Goal: Task Accomplishment & Management: Use online tool/utility

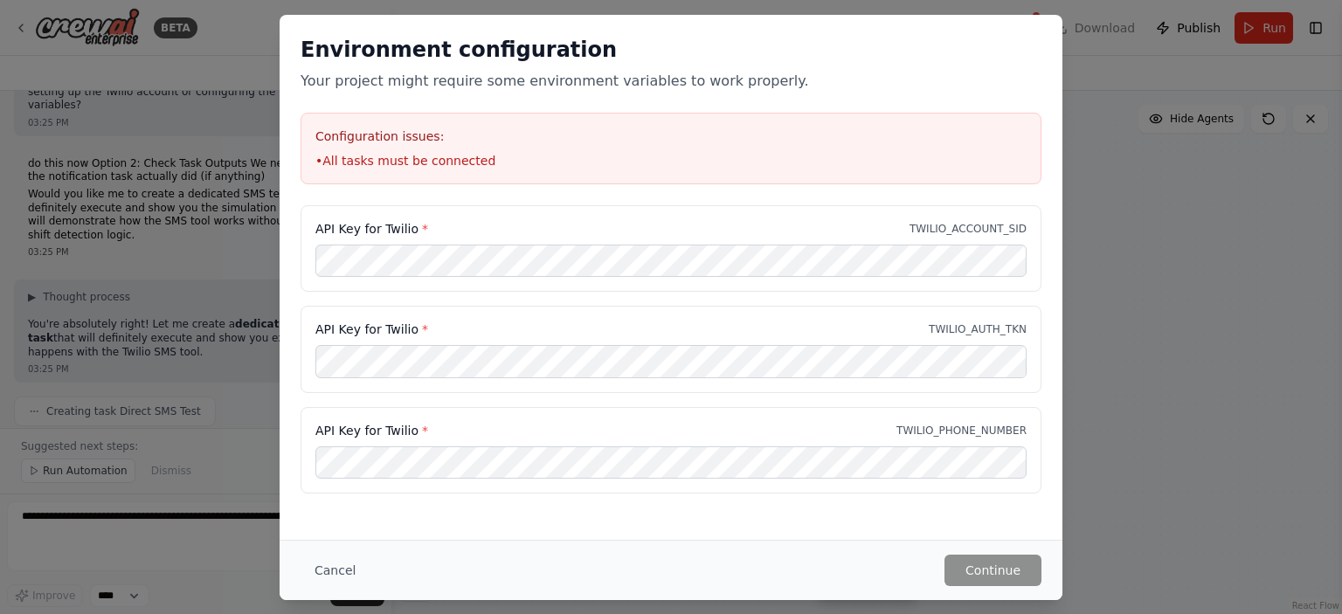
click at [562, 214] on div "API Key for Twilio * TWILIO_ACCOUNT_SID" at bounding box center [671, 248] width 741 height 87
click at [552, 206] on div "API Key for Twilio * TWILIO_ACCOUNT_SID" at bounding box center [671, 248] width 741 height 87
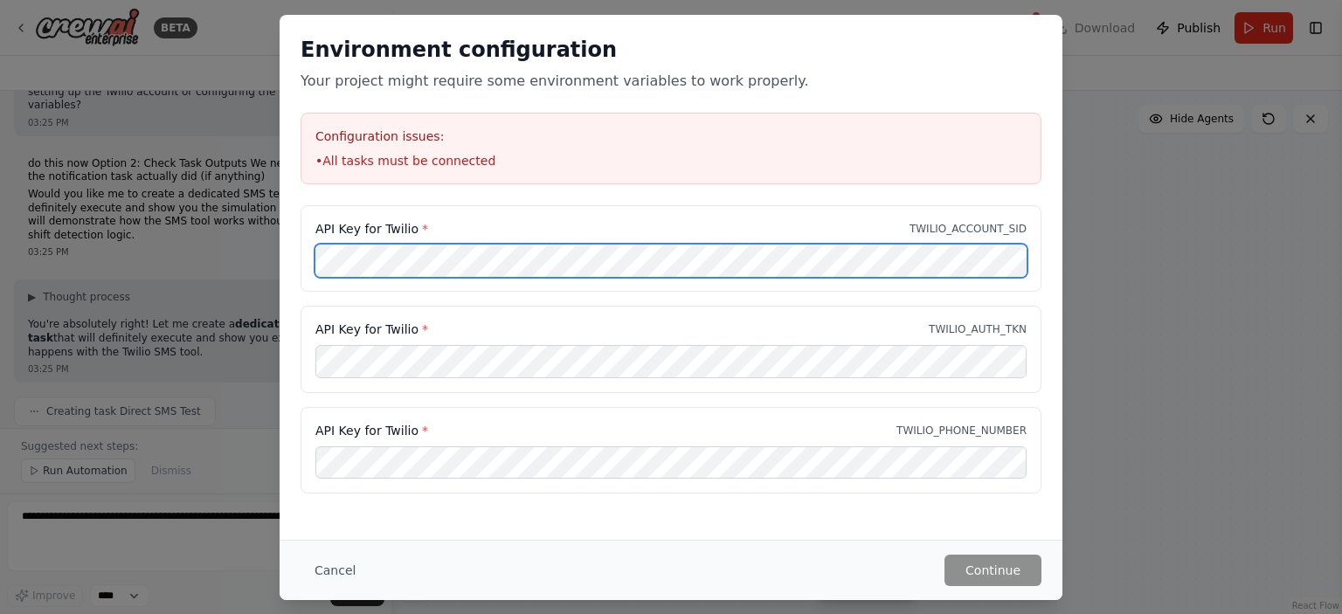
click at [276, 251] on div "Environment configuration Your project might require some environment variables…" at bounding box center [671, 307] width 1342 height 614
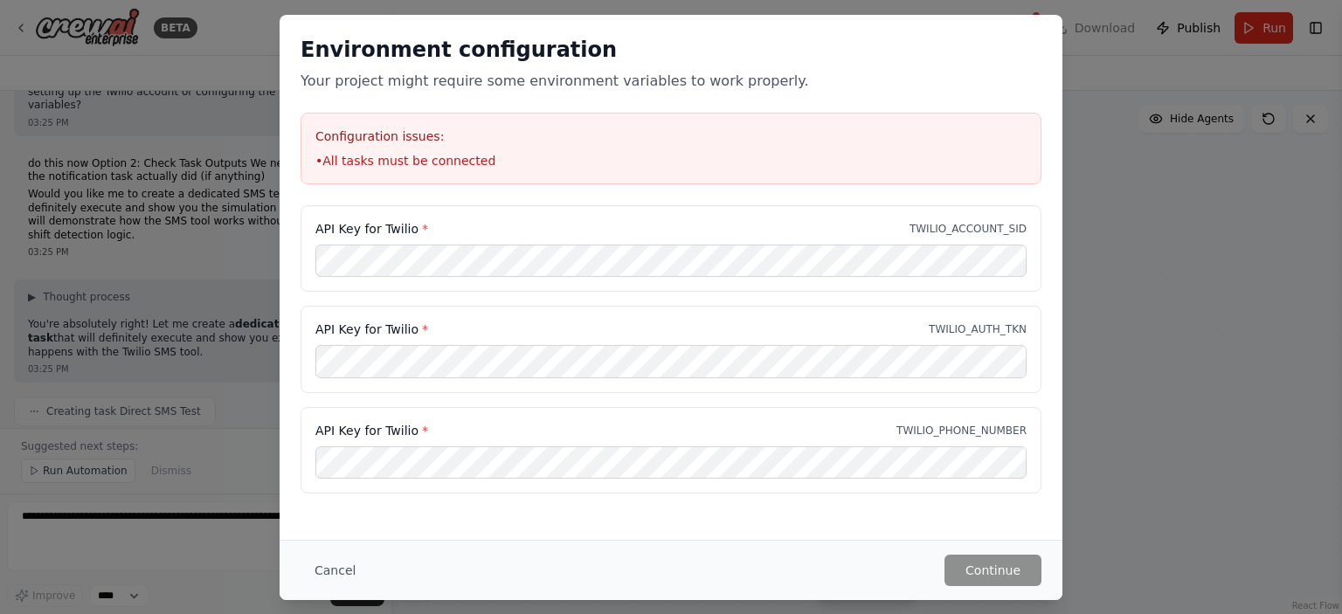
click at [276, 251] on div "Environment configuration Your project might require some environment variables…" at bounding box center [671, 307] width 1342 height 614
click at [995, 567] on button "Continue" at bounding box center [993, 570] width 97 height 31
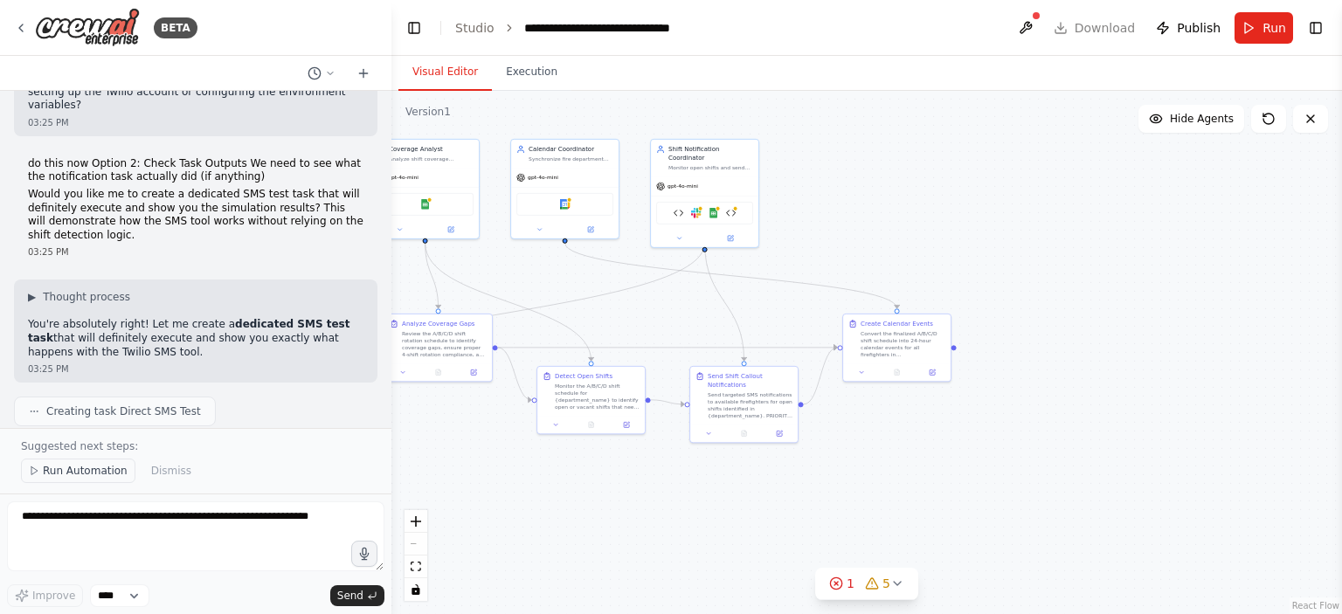
click at [71, 475] on span "Run Automation" at bounding box center [85, 471] width 85 height 14
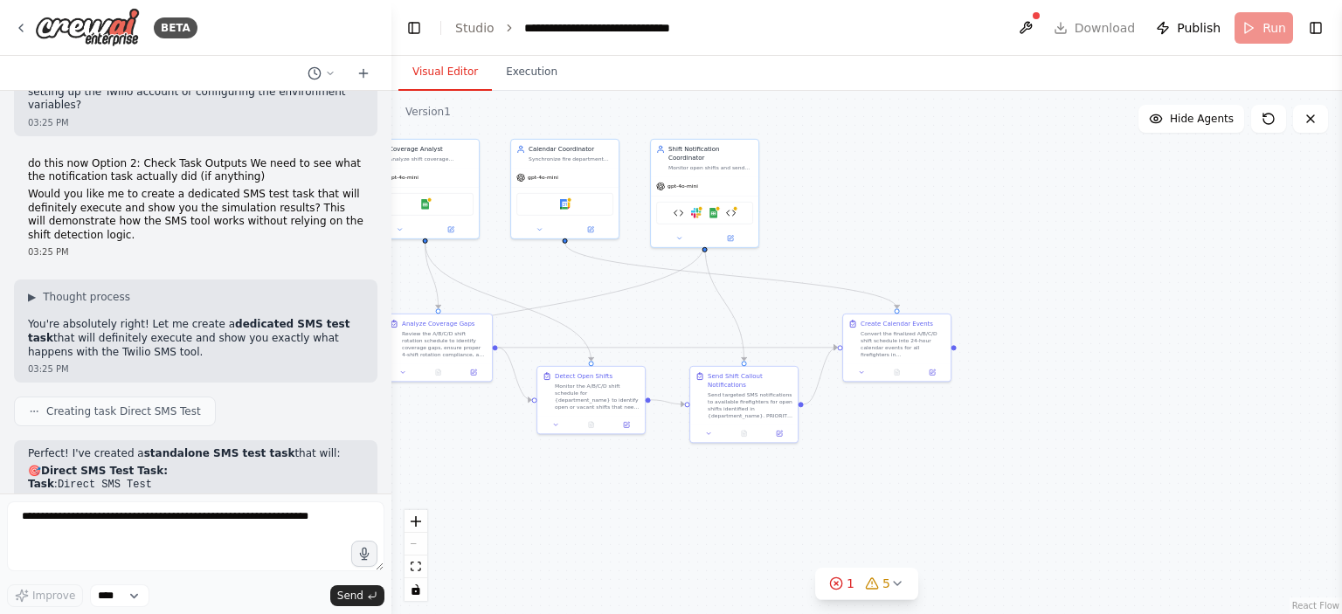
scroll to position [13267, 0]
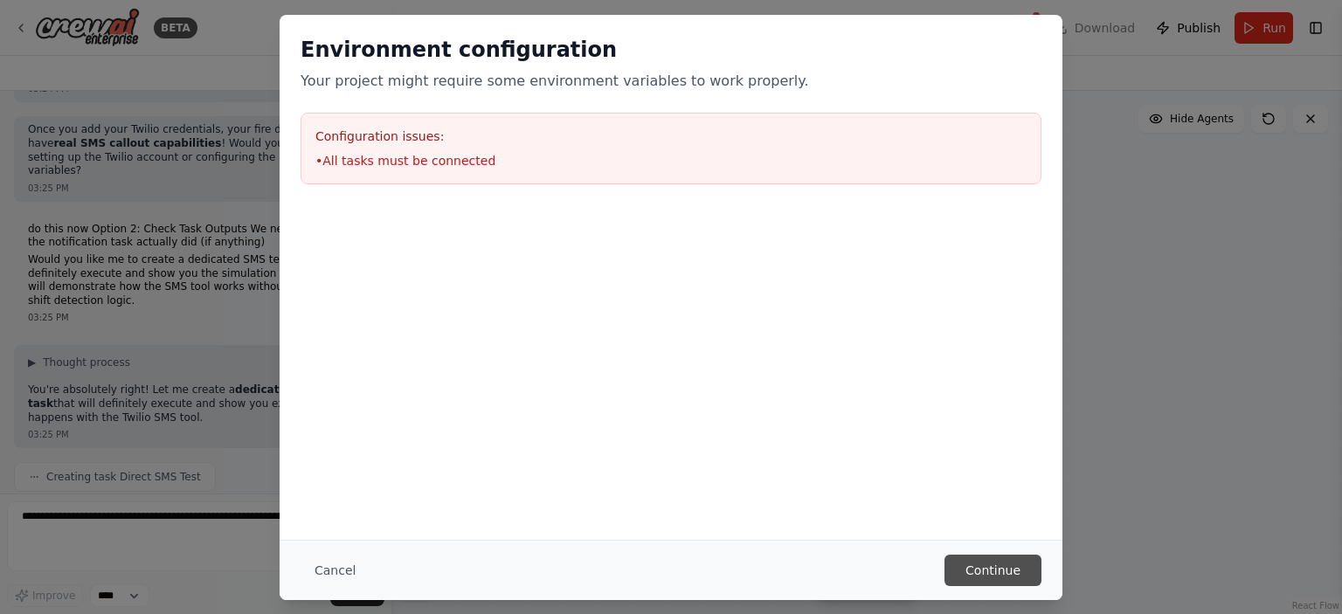
click at [1007, 566] on button "Continue" at bounding box center [993, 570] width 97 height 31
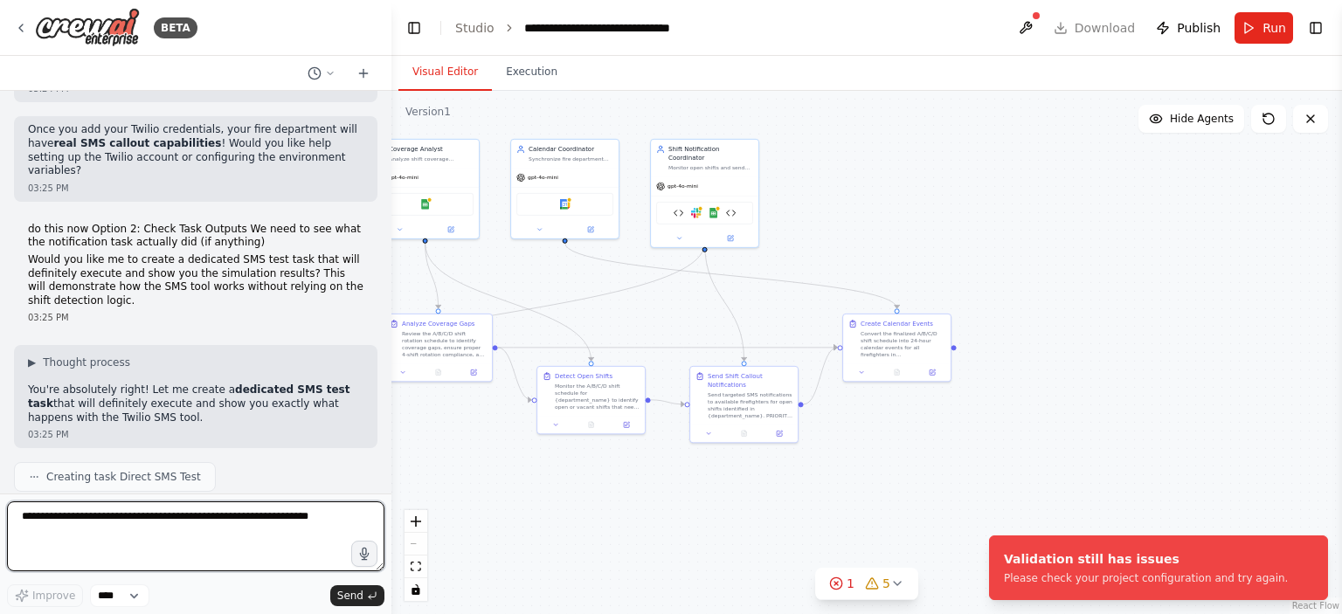
click at [122, 520] on textarea at bounding box center [196, 537] width 378 height 70
type textarea "**********"
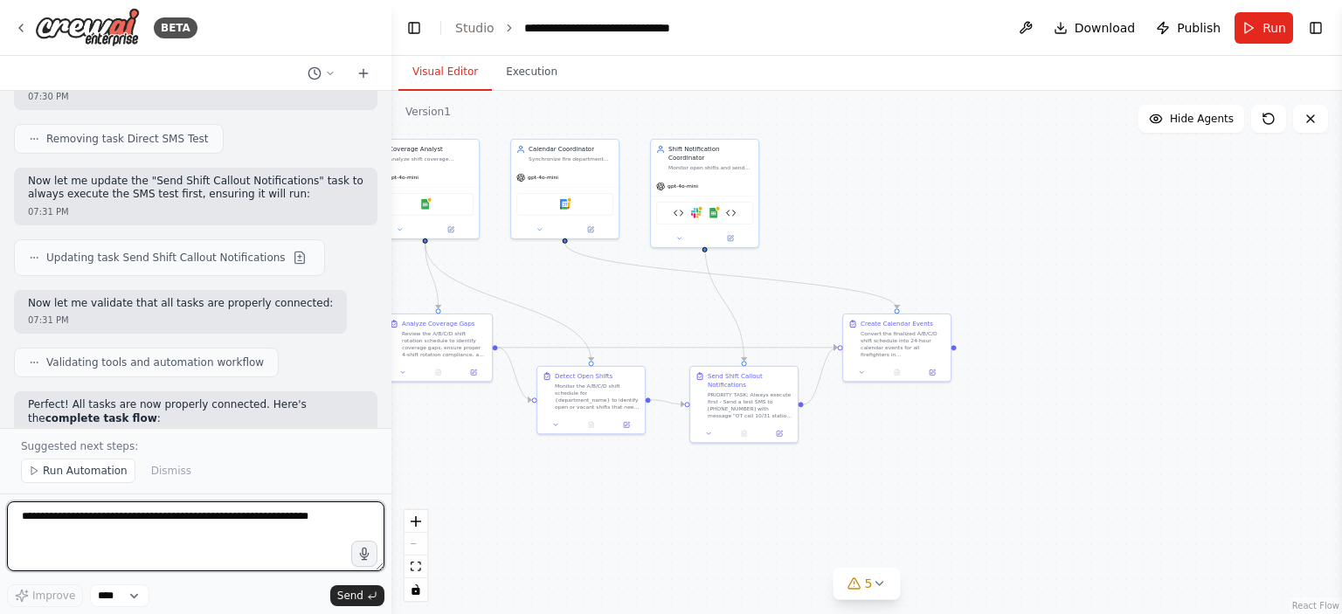
scroll to position [14543, 0]
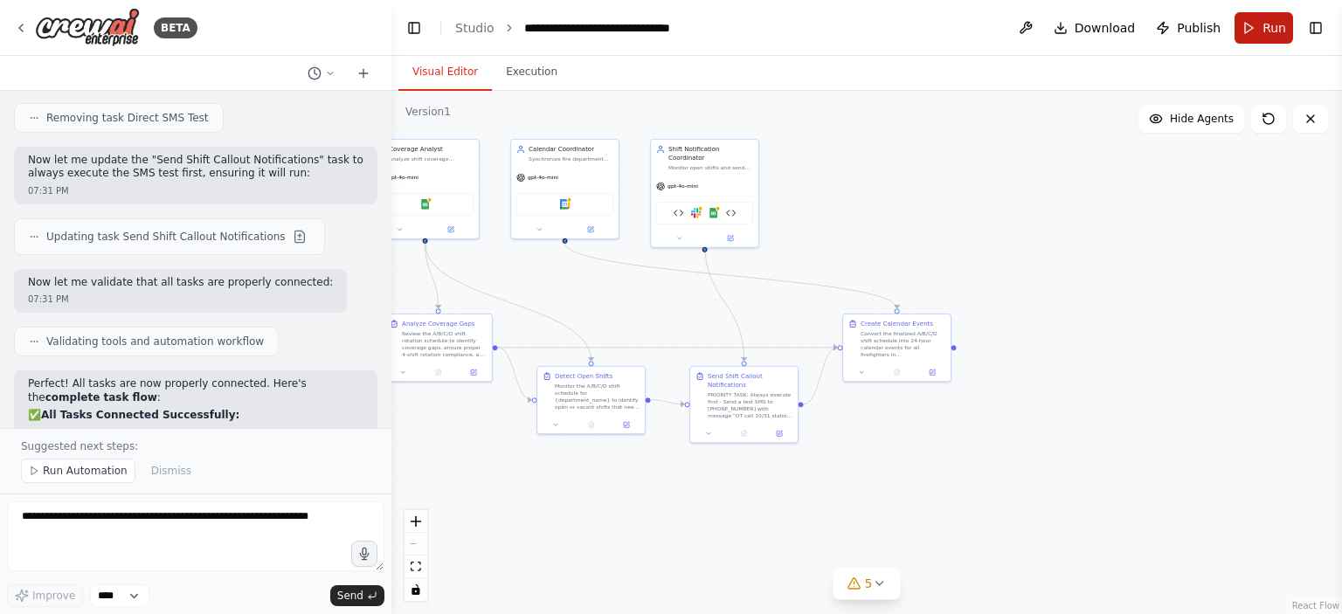
click at [1250, 24] on button "Run" at bounding box center [1264, 27] width 59 height 31
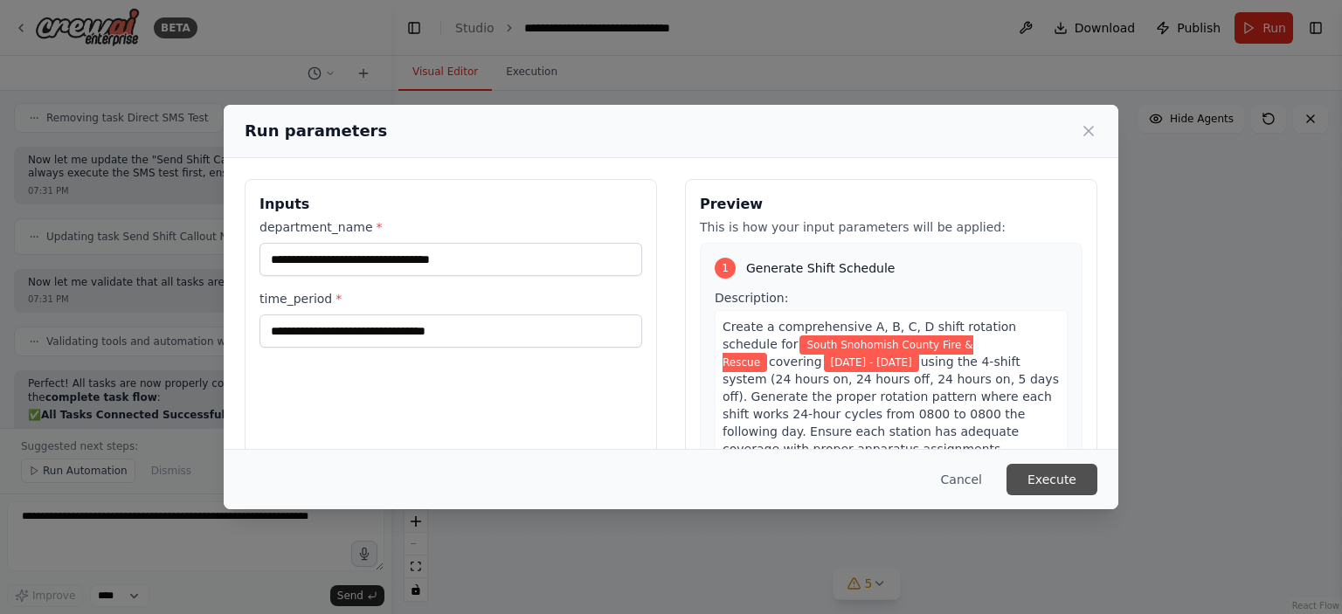
click at [1074, 492] on button "Execute" at bounding box center [1052, 479] width 91 height 31
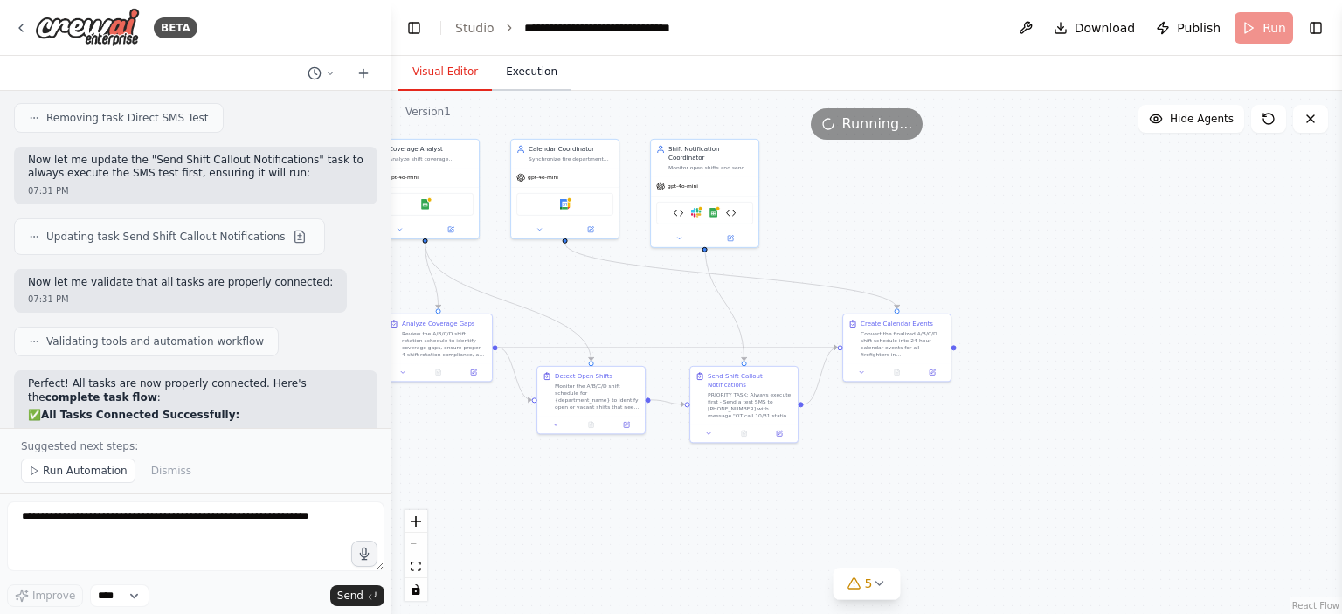
click at [524, 73] on button "Execution" at bounding box center [532, 72] width 80 height 37
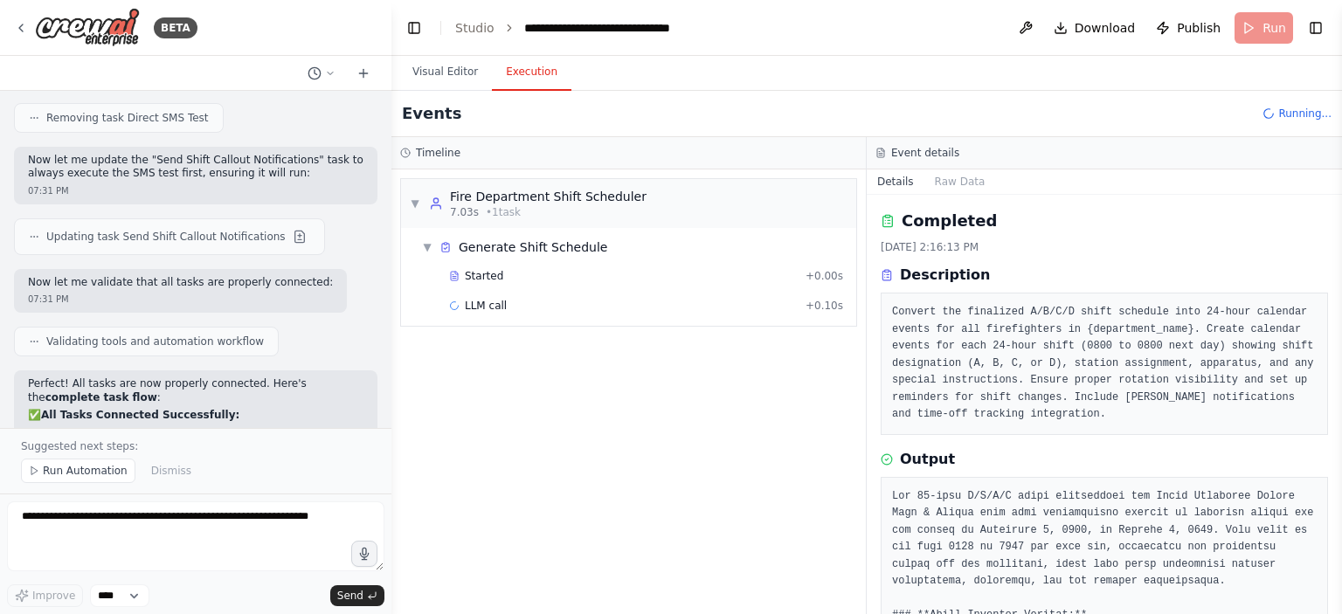
scroll to position [883, 0]
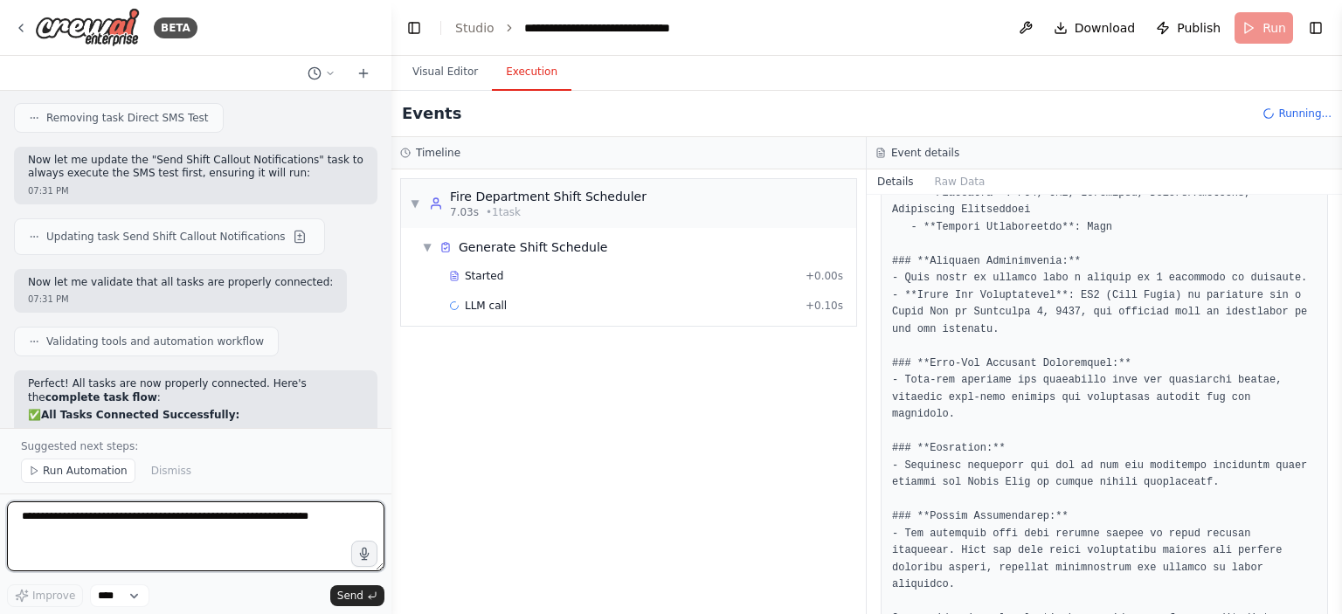
click at [161, 524] on textarea at bounding box center [196, 537] width 378 height 70
type textarea "**********"
click at [208, 530] on textarea "**********" at bounding box center [196, 537] width 378 height 70
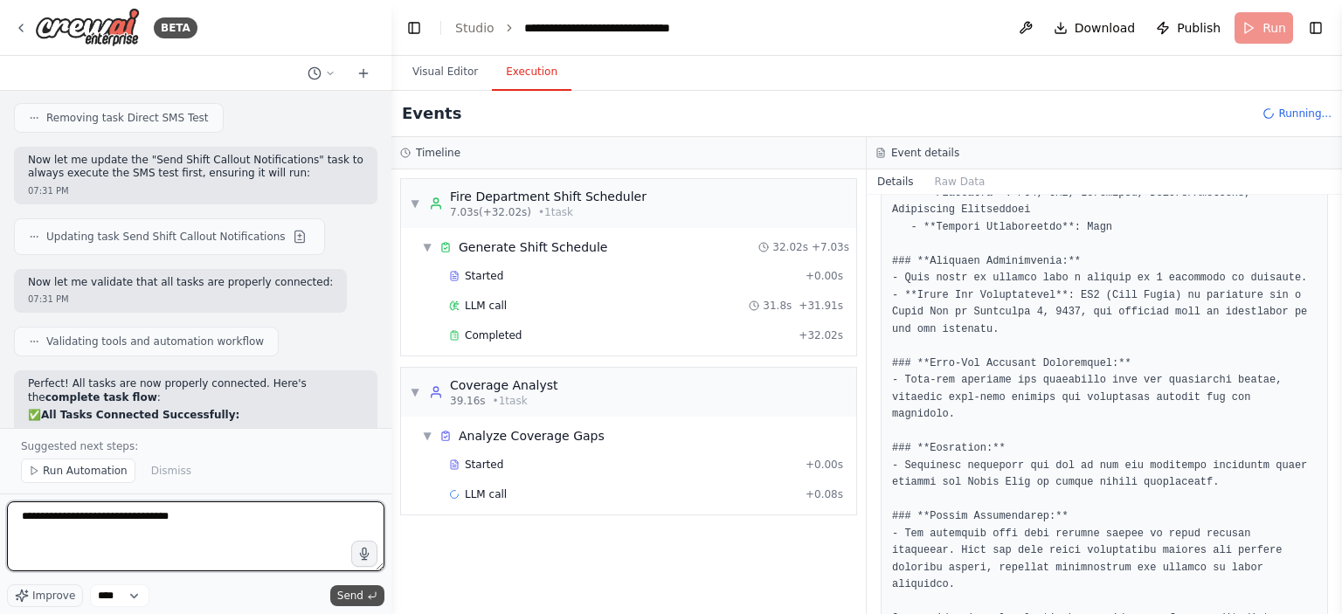
type textarea "**********"
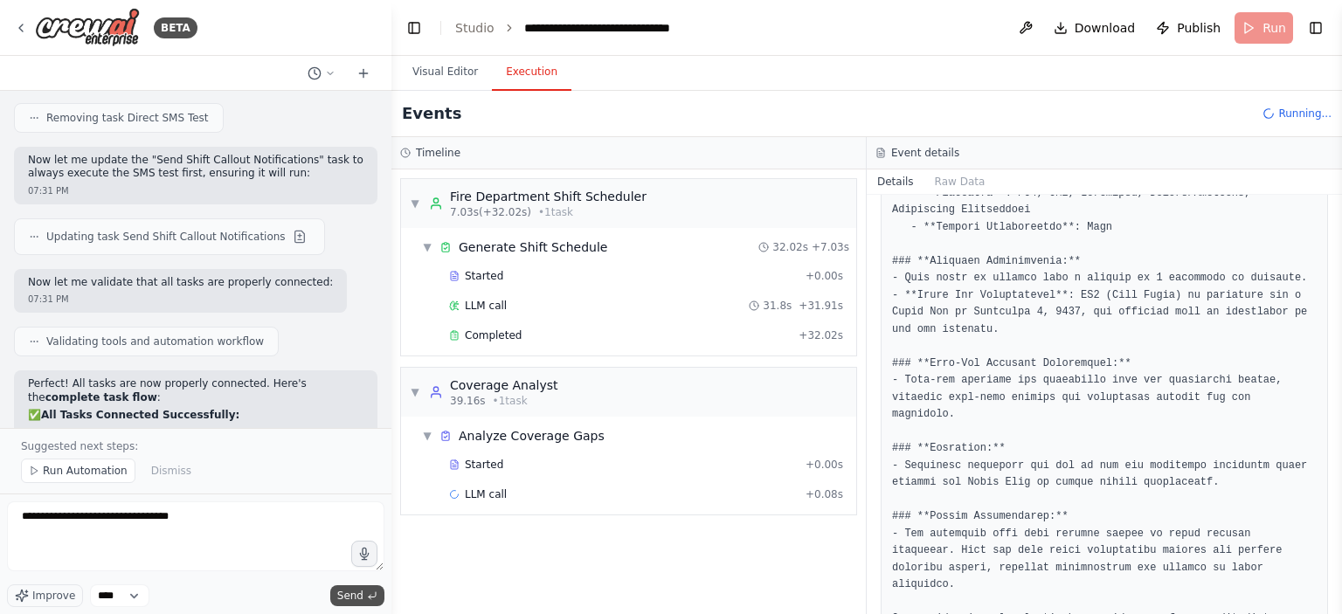
click at [349, 597] on span "Send" at bounding box center [350, 596] width 26 height 14
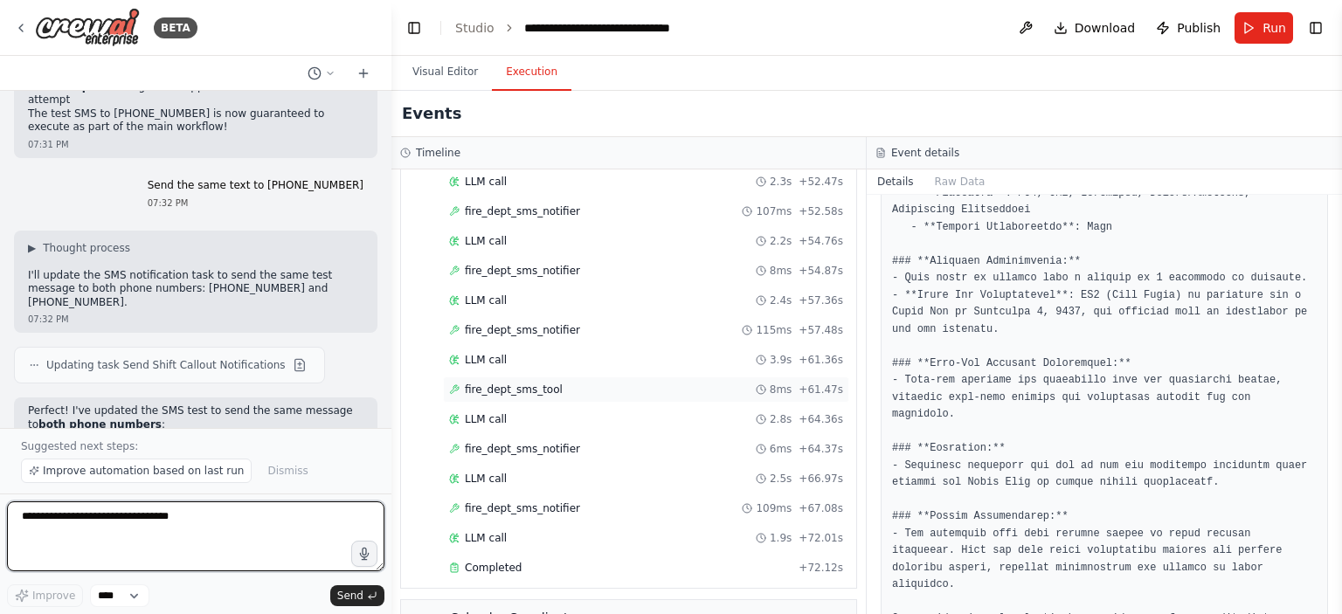
scroll to position [1733, 0]
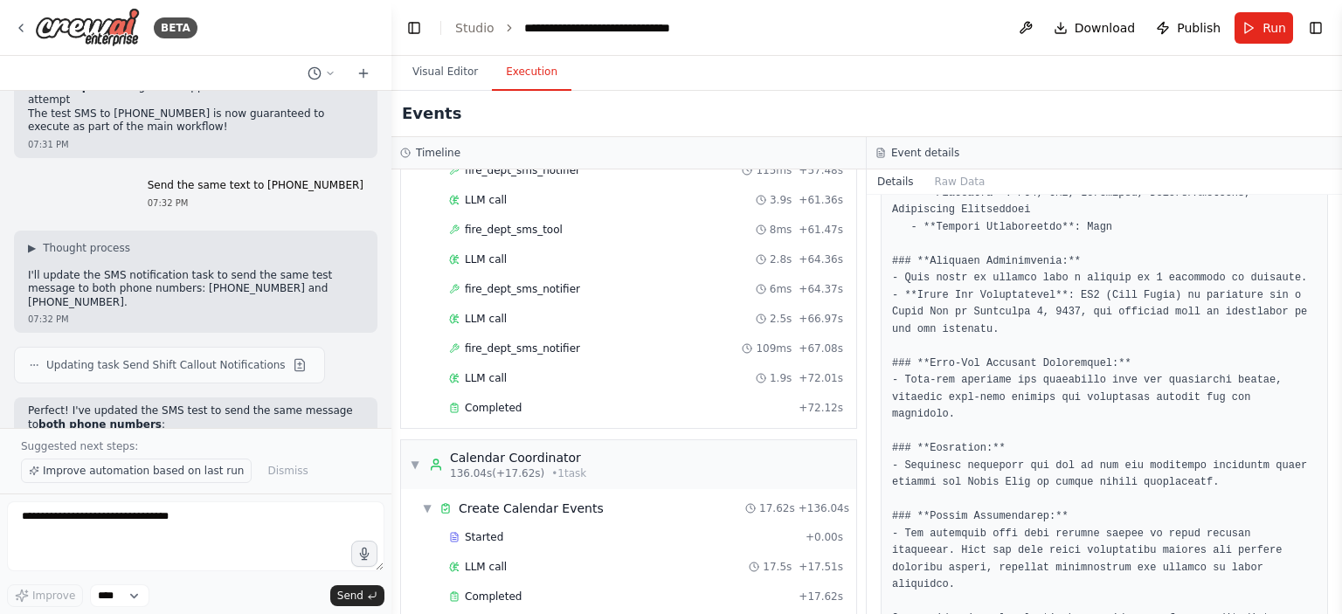
click at [186, 478] on span "Improve automation based on last run" at bounding box center [143, 471] width 201 height 14
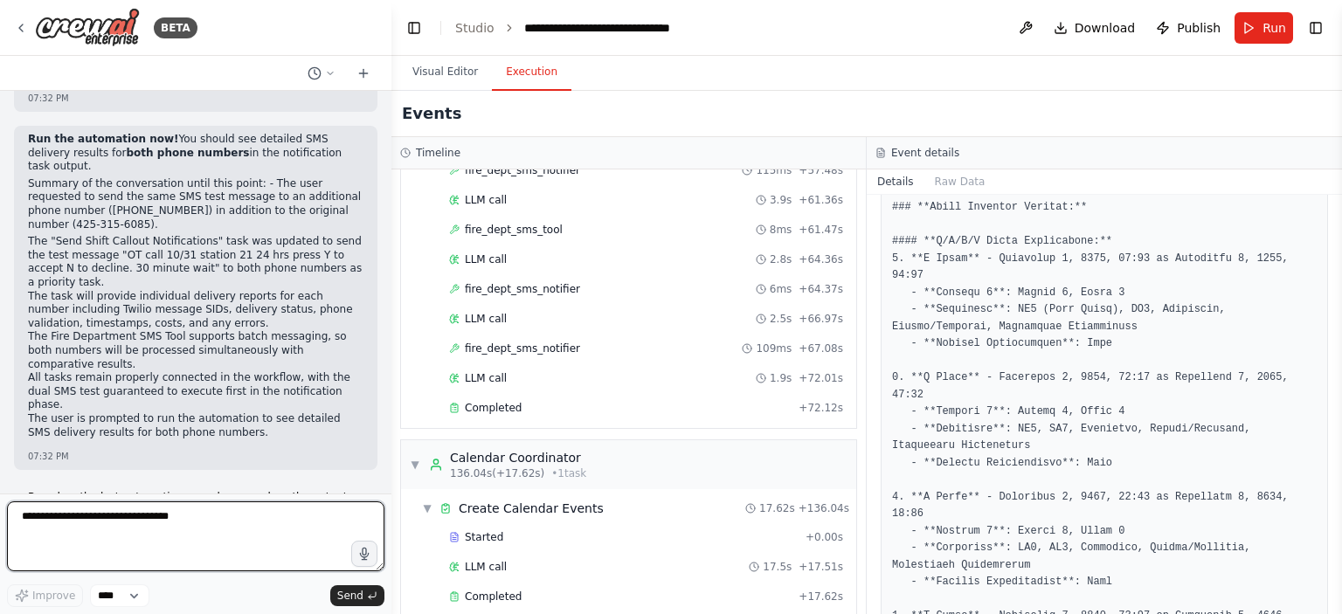
scroll to position [16115, 0]
click at [157, 533] on textarea "**********" at bounding box center [196, 537] width 378 height 70
type textarea "**********"
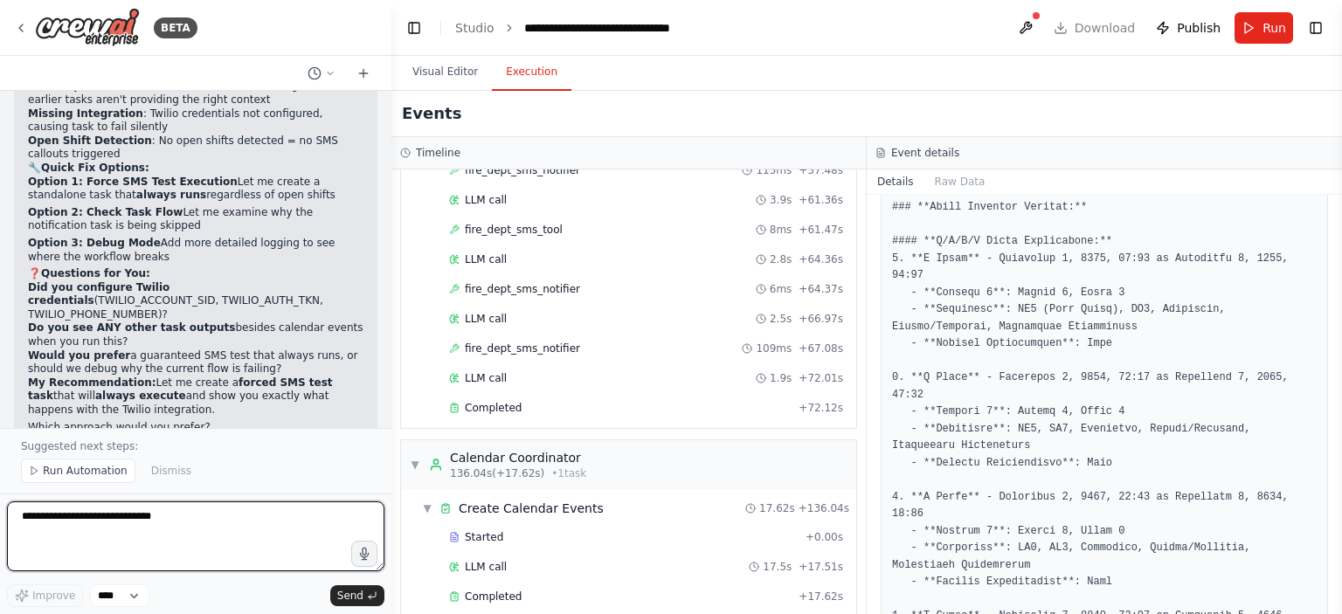
scroll to position [16923, 0]
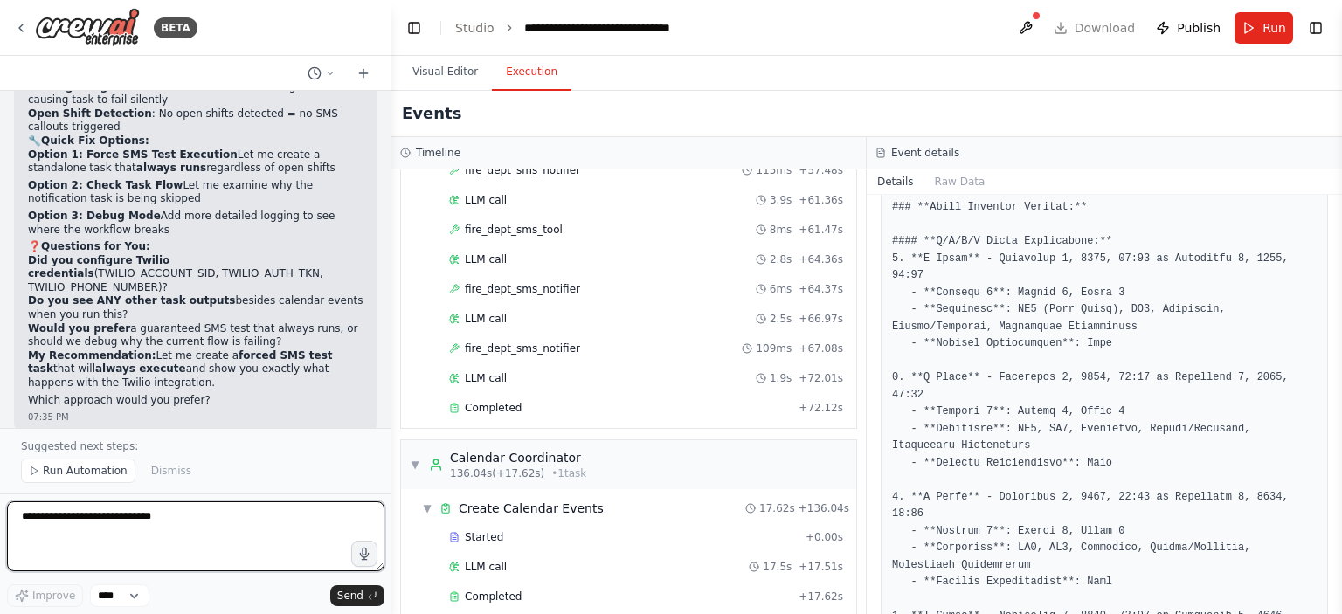
click at [141, 527] on textarea "**********" at bounding box center [196, 537] width 378 height 70
type textarea "**********"
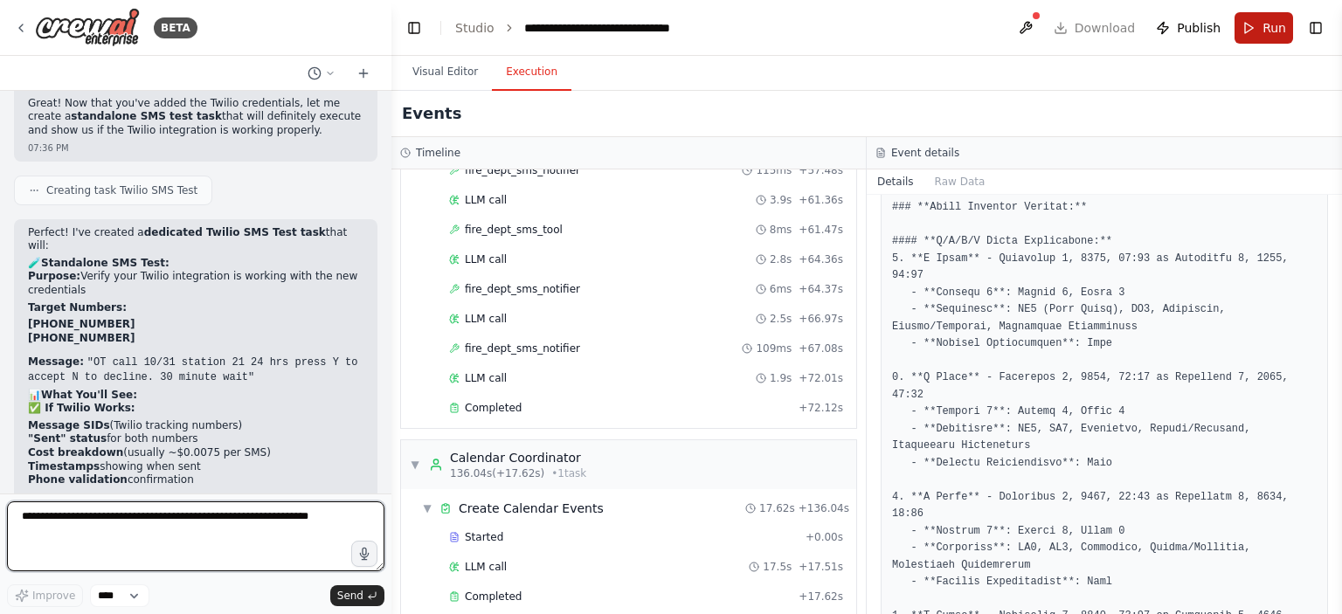
scroll to position [17382, 0]
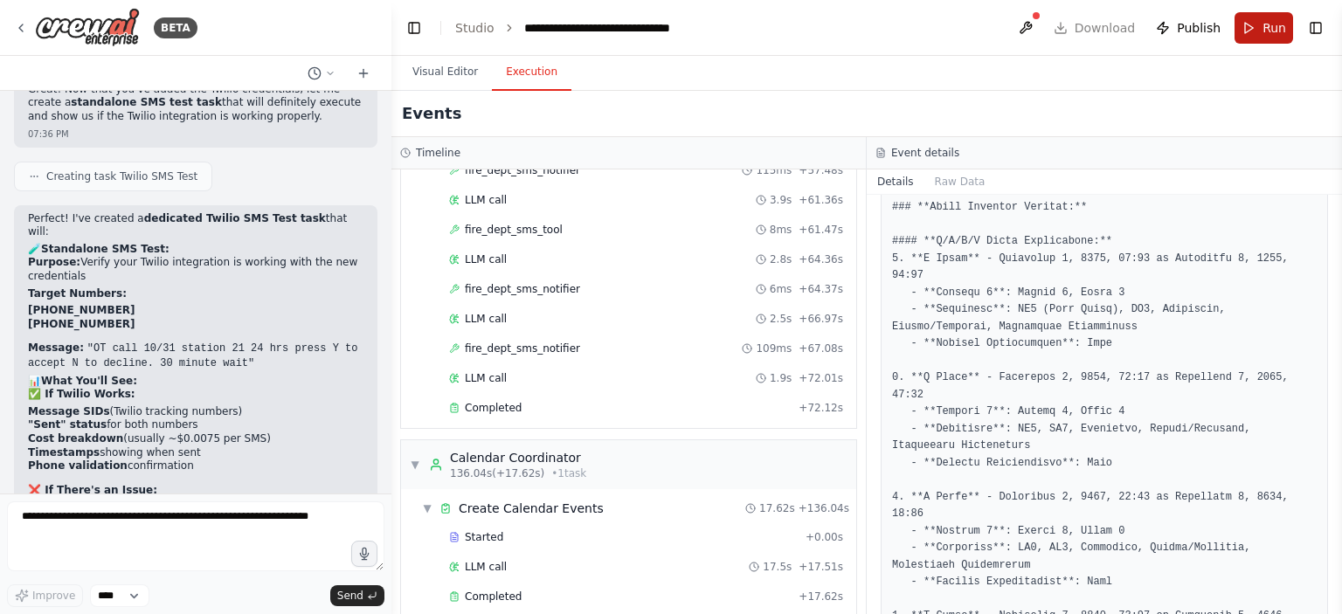
click at [1280, 19] on span "Run" at bounding box center [1275, 27] width 24 height 17
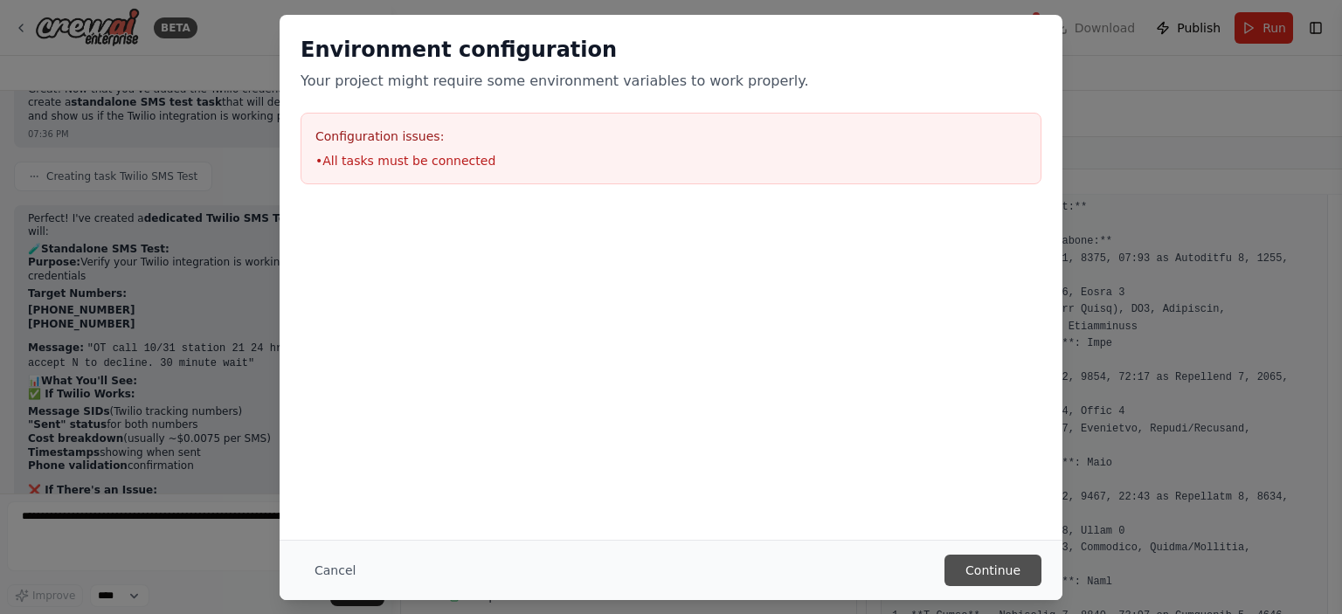
click at [986, 573] on button "Continue" at bounding box center [993, 570] width 97 height 31
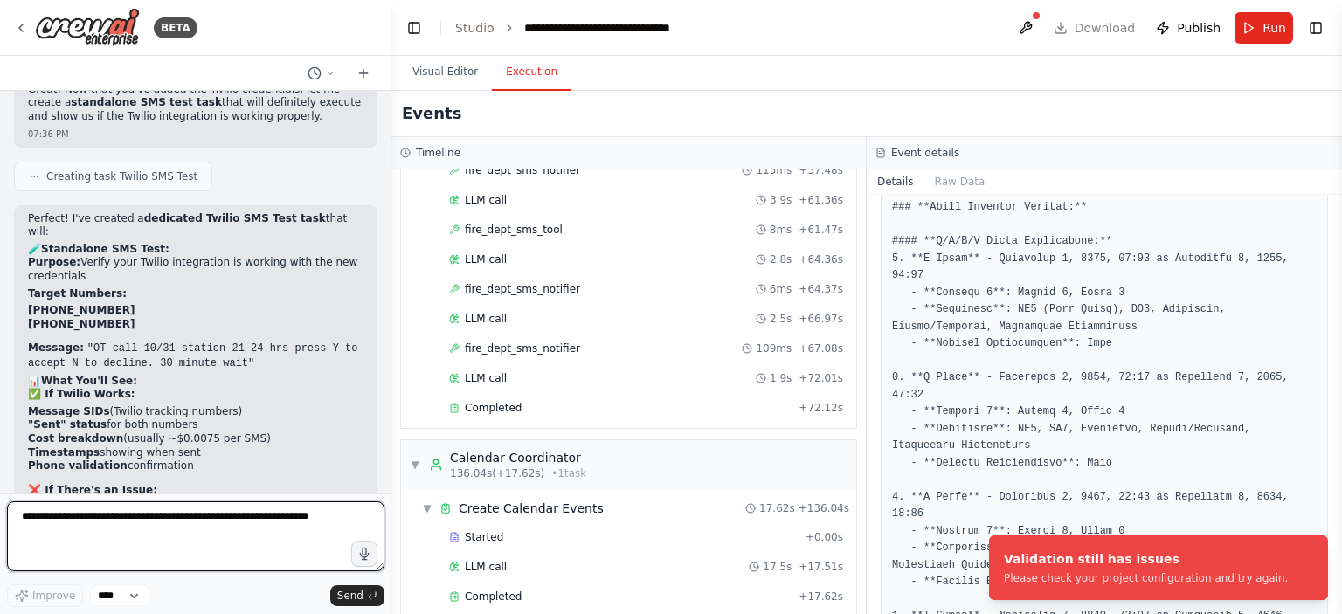
click at [143, 533] on textarea at bounding box center [196, 537] width 378 height 70
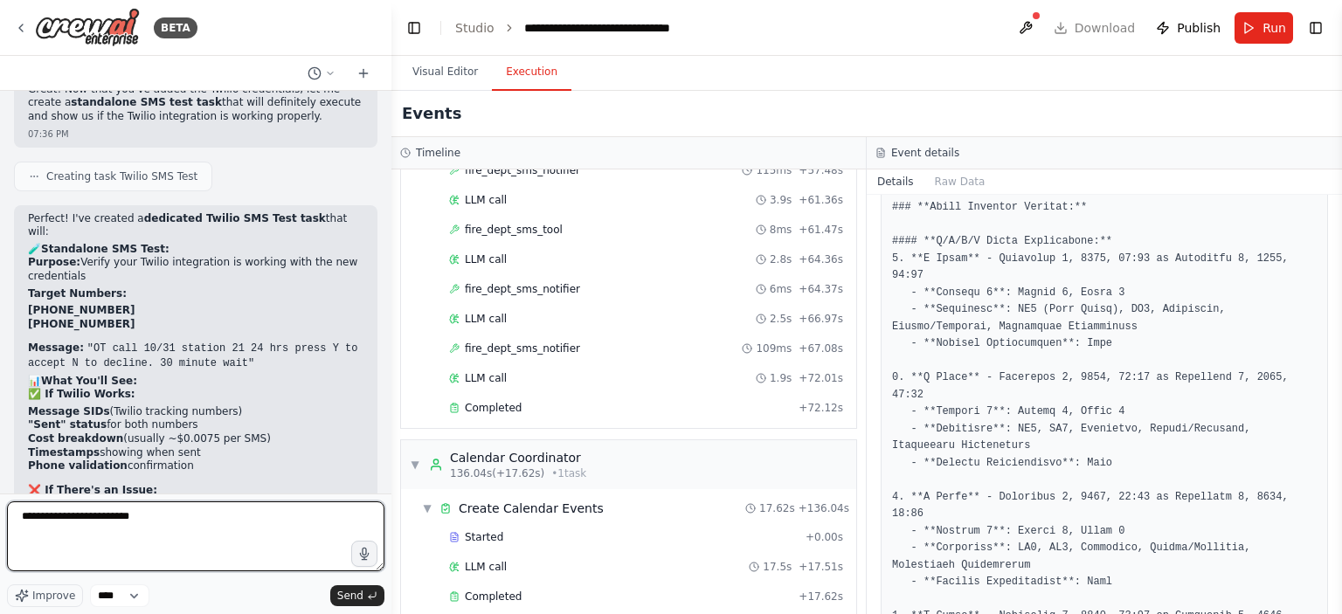
type textarea "**********"
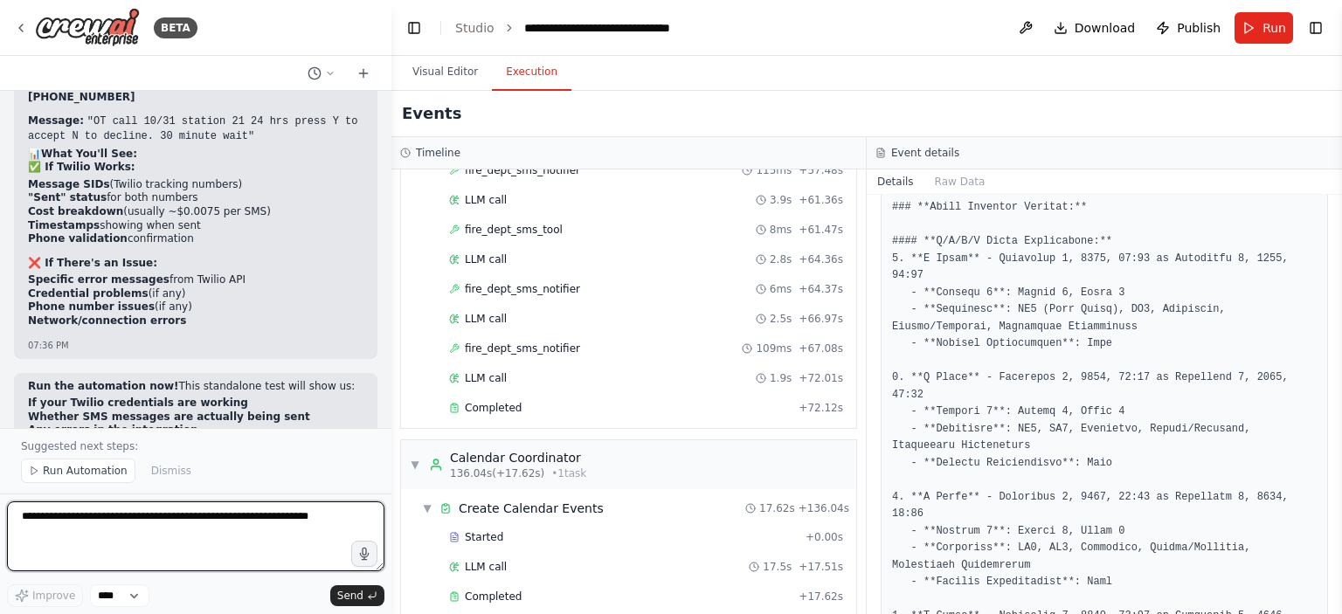
scroll to position [17635, 0]
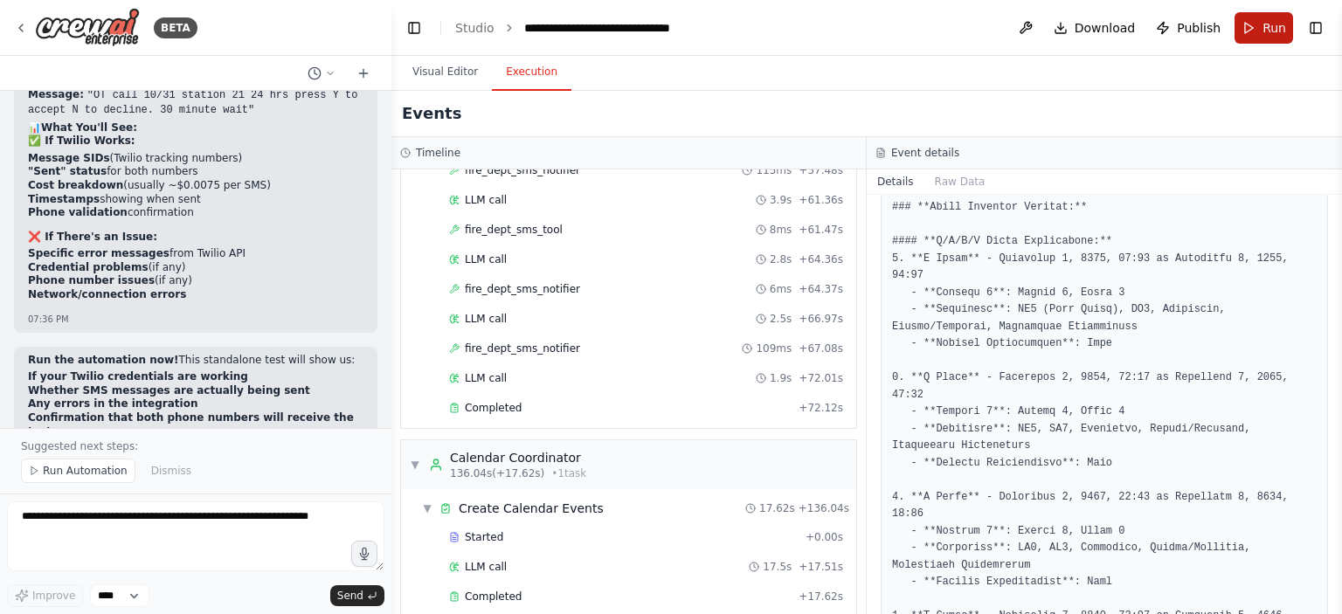
click at [1251, 34] on button "Run" at bounding box center [1264, 27] width 59 height 31
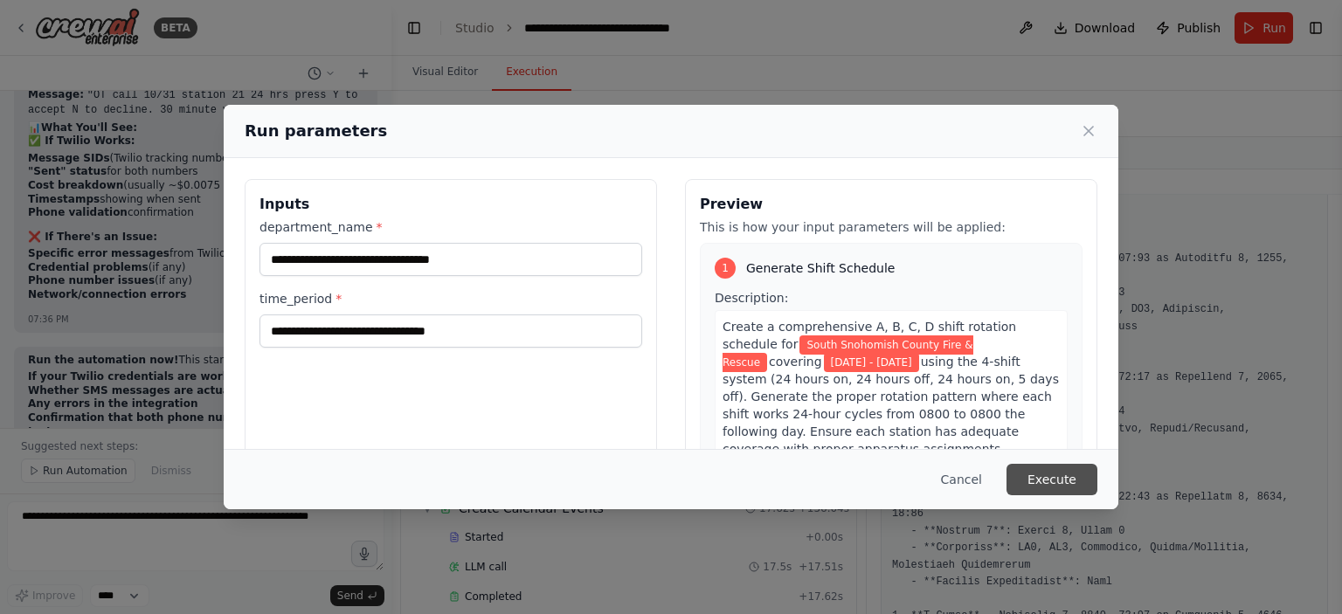
click at [1049, 480] on button "Execute" at bounding box center [1052, 479] width 91 height 31
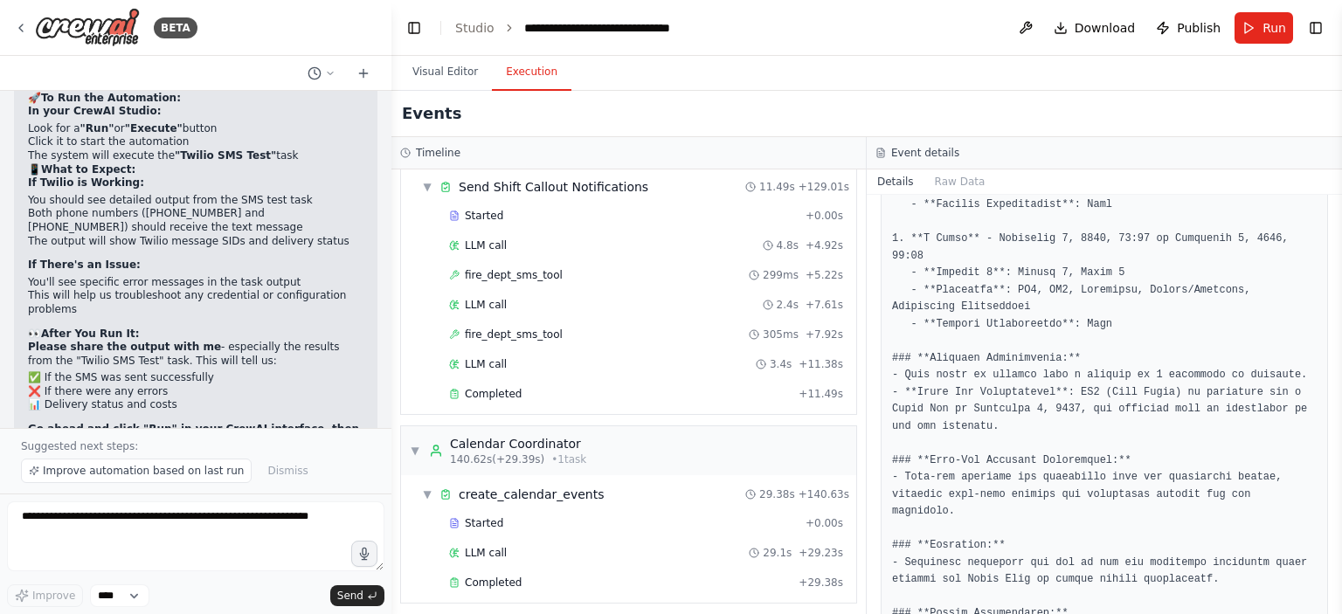
scroll to position [883, 0]
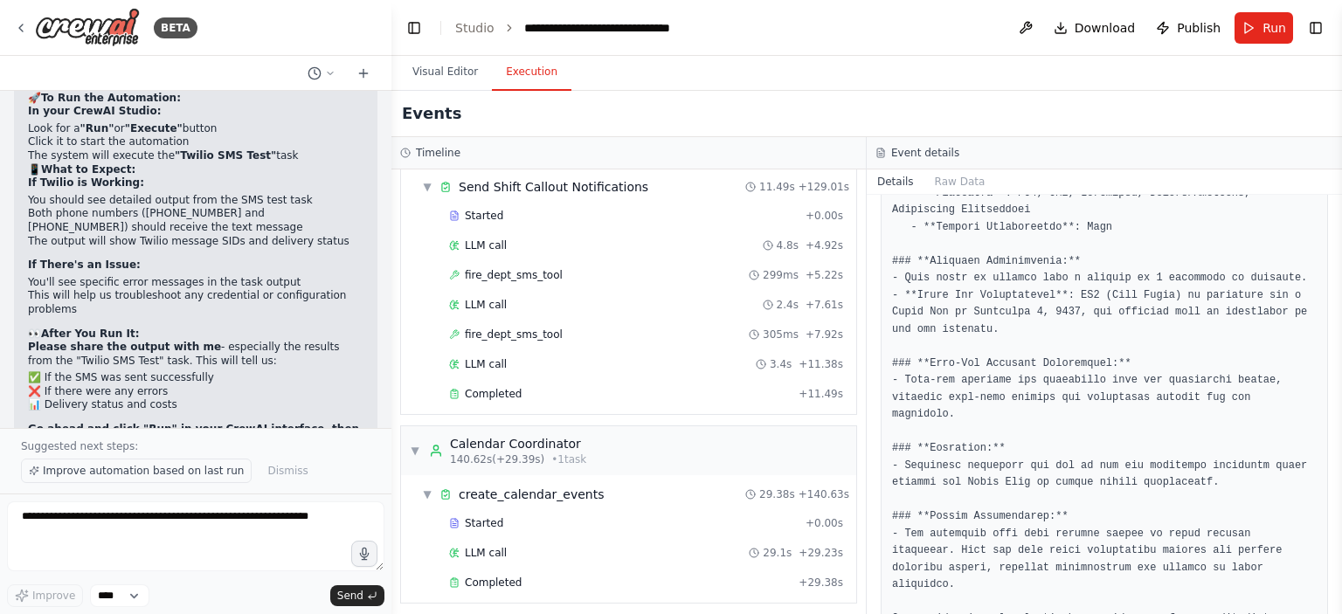
click at [164, 471] on span "Improve automation based on last run" at bounding box center [143, 471] width 201 height 14
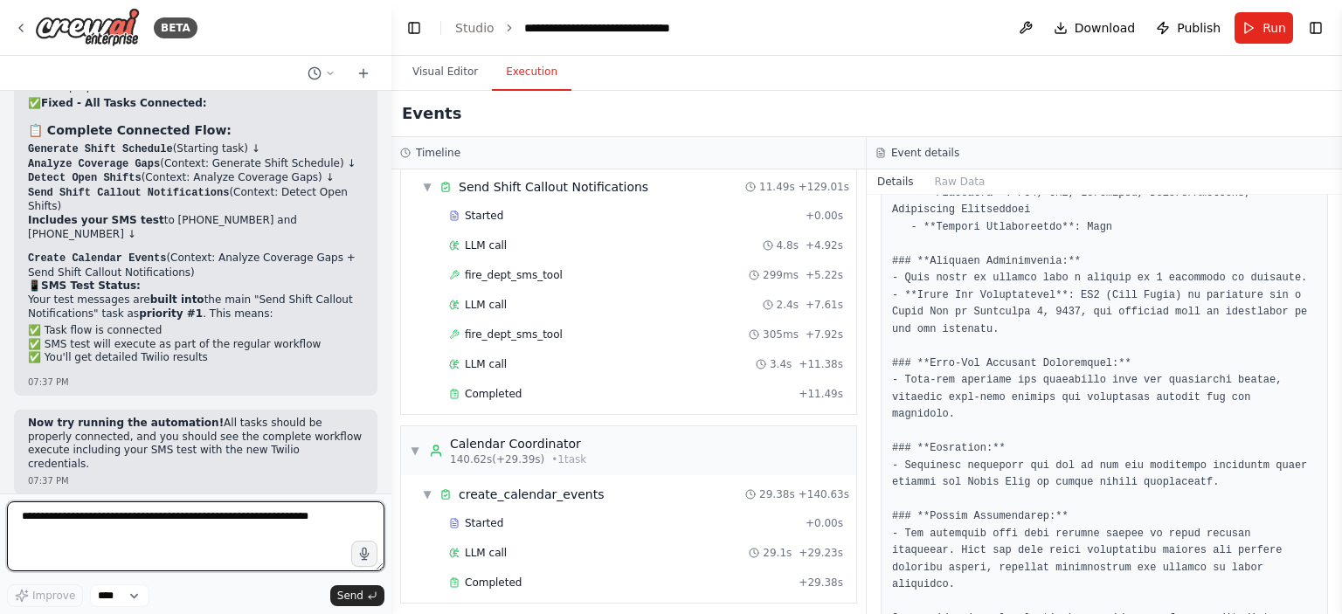
scroll to position [18938, 0]
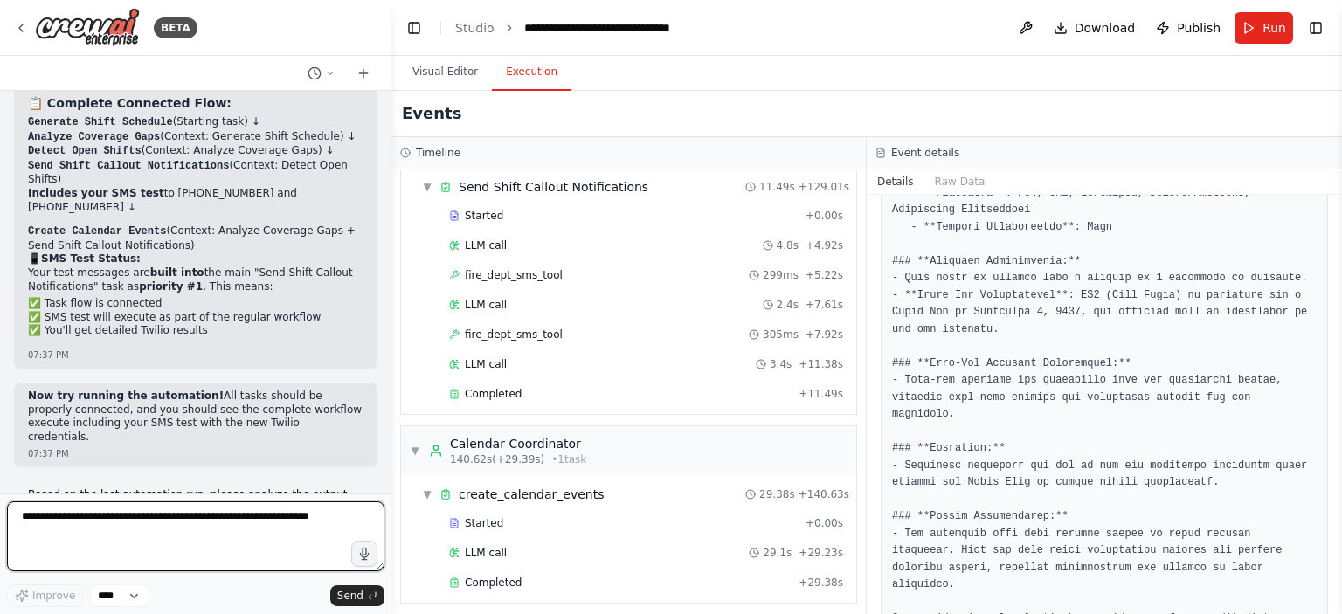
click at [198, 510] on textarea at bounding box center [196, 537] width 378 height 70
type textarea "**********"
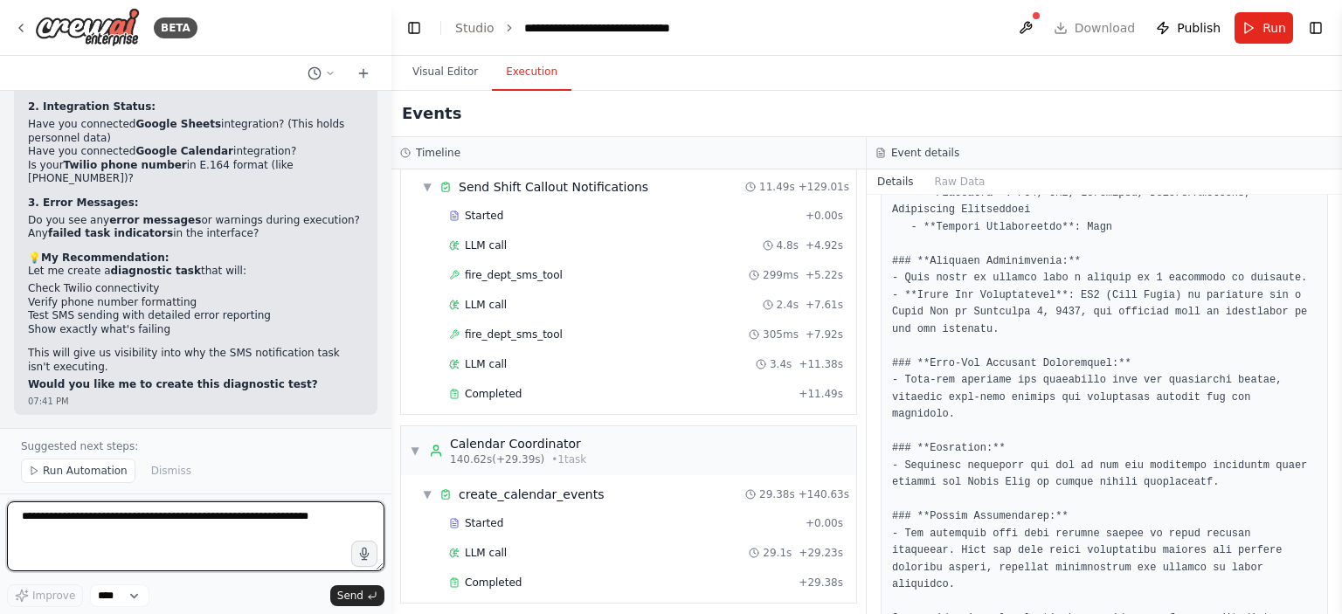
scroll to position [20011, 0]
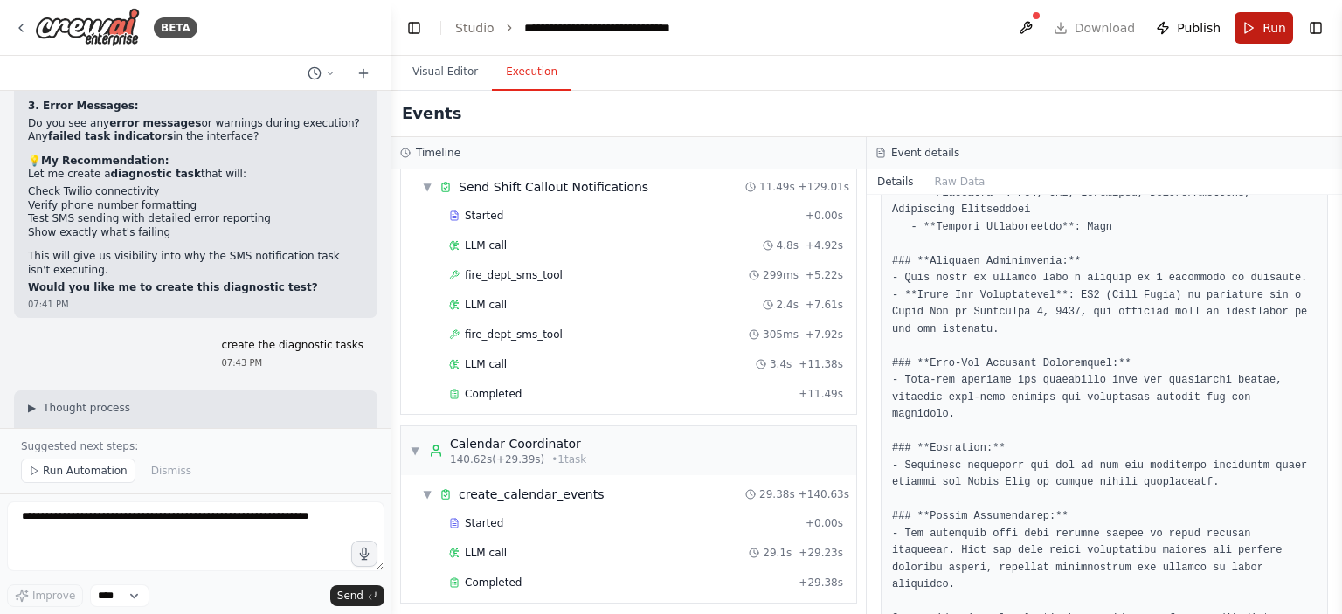
click at [1269, 31] on span "Run" at bounding box center [1275, 27] width 24 height 17
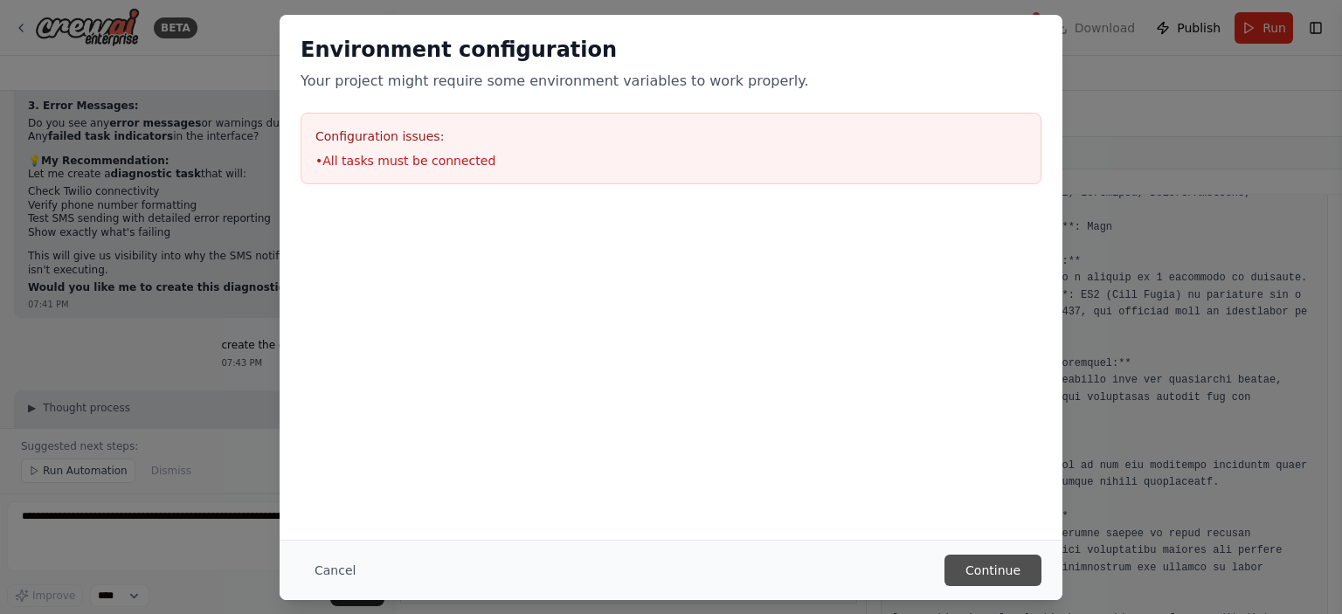
click at [1015, 572] on button "Continue" at bounding box center [993, 570] width 97 height 31
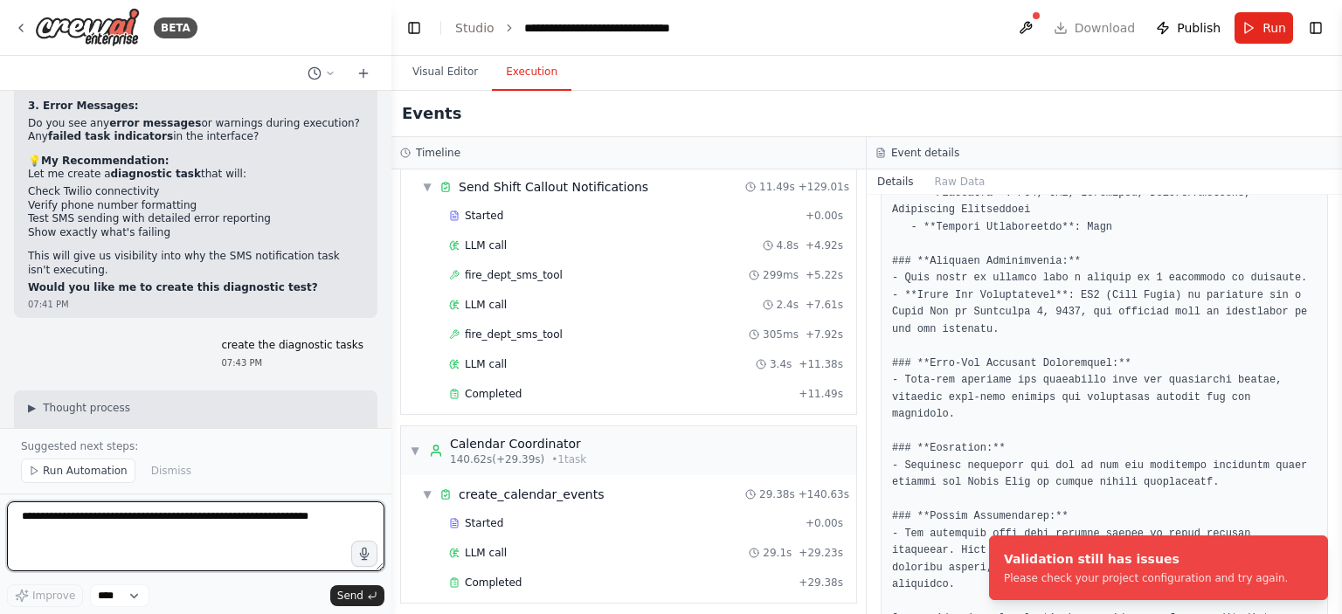
click at [168, 524] on textarea at bounding box center [196, 537] width 378 height 70
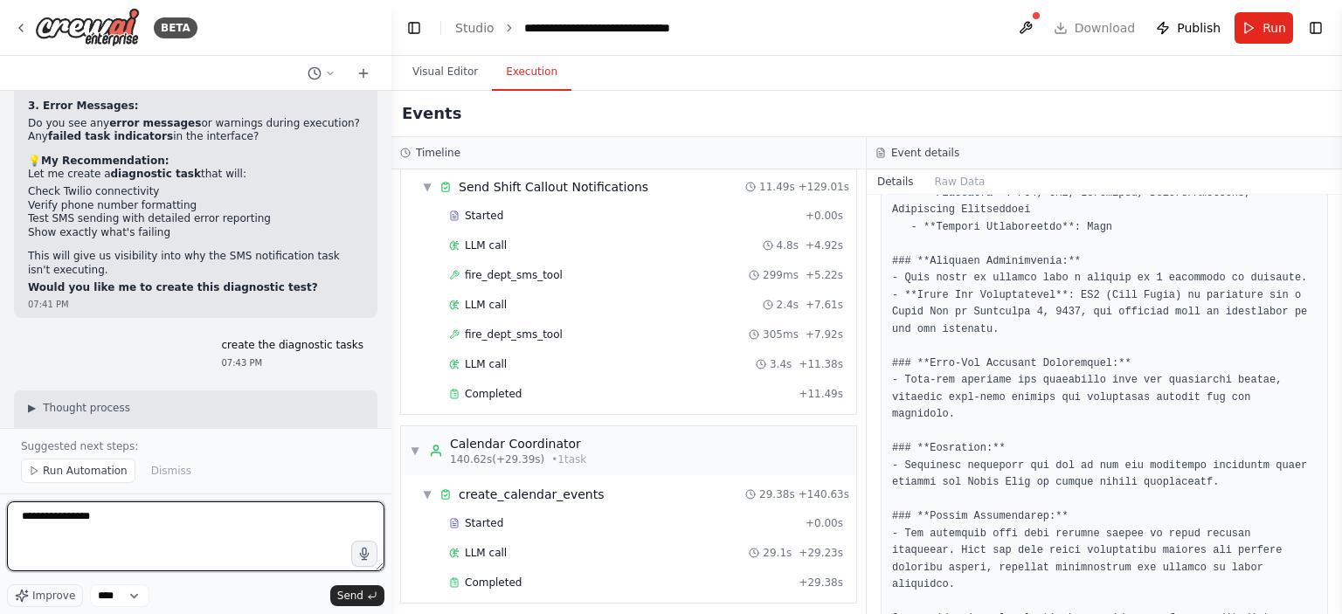
type textarea "**********"
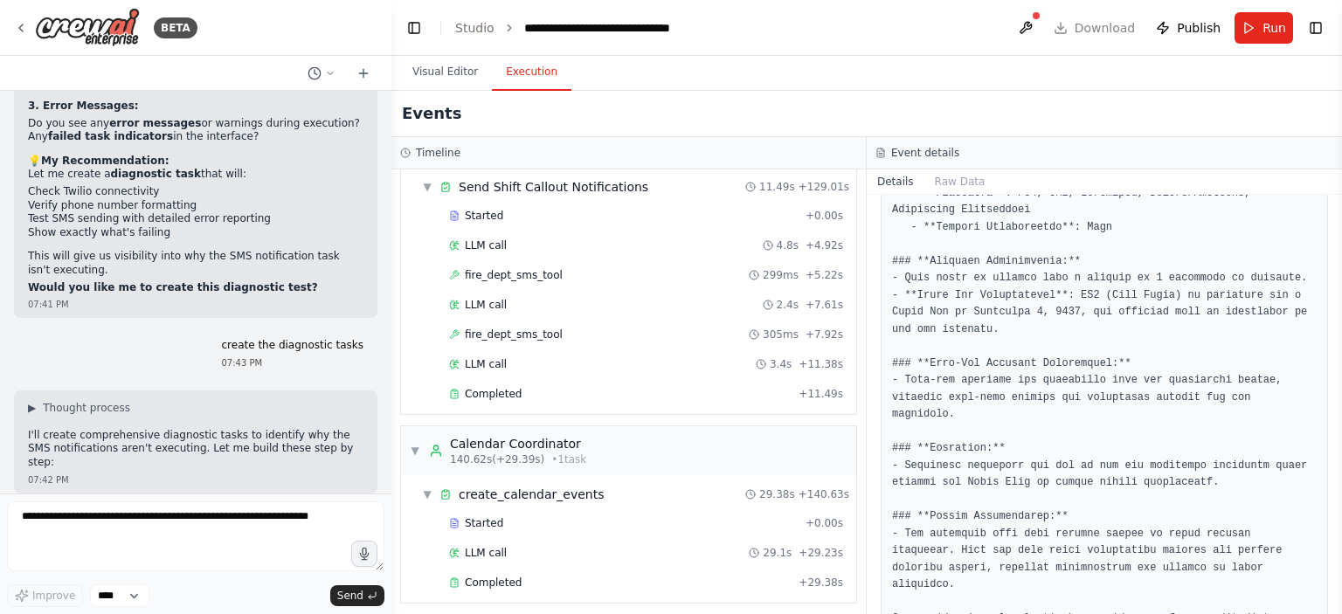
scroll to position [20049, 0]
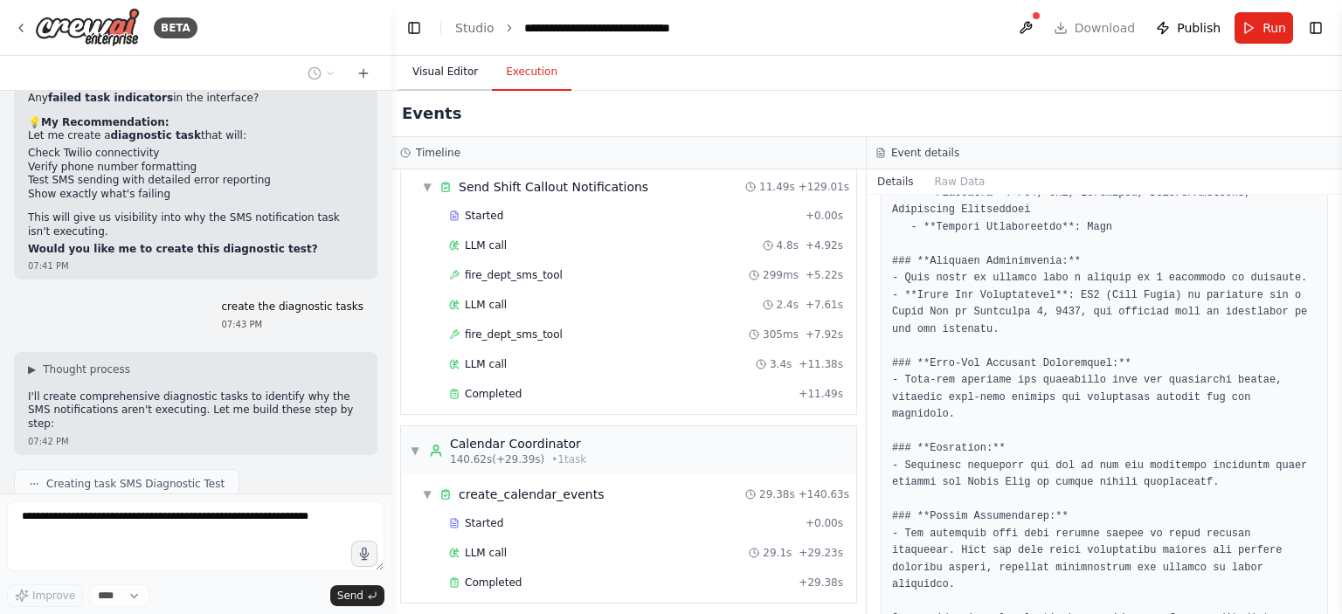
click at [430, 73] on button "Visual Editor" at bounding box center [446, 72] width 94 height 37
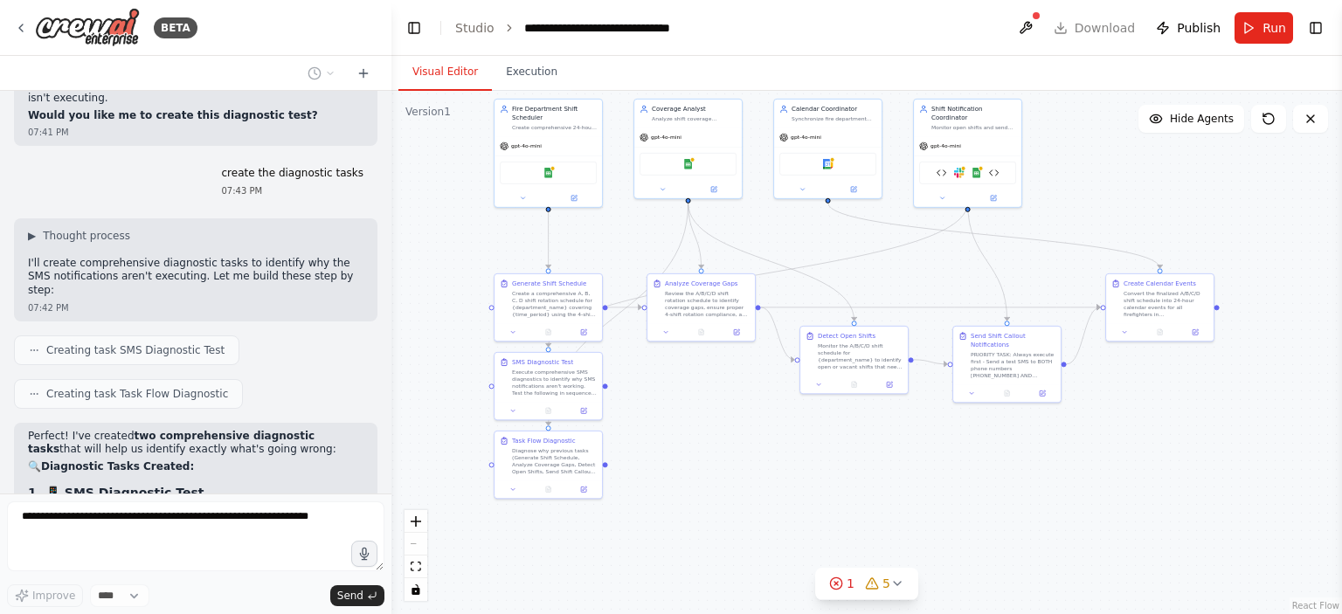
drag, startPoint x: 624, startPoint y: 317, endPoint x: 887, endPoint y: 277, distance: 266.1
click at [887, 277] on div ".deletable-edge-delete-btn { width: 20px; height: 20px; border: 0px solid #ffff…" at bounding box center [867, 353] width 951 height 524
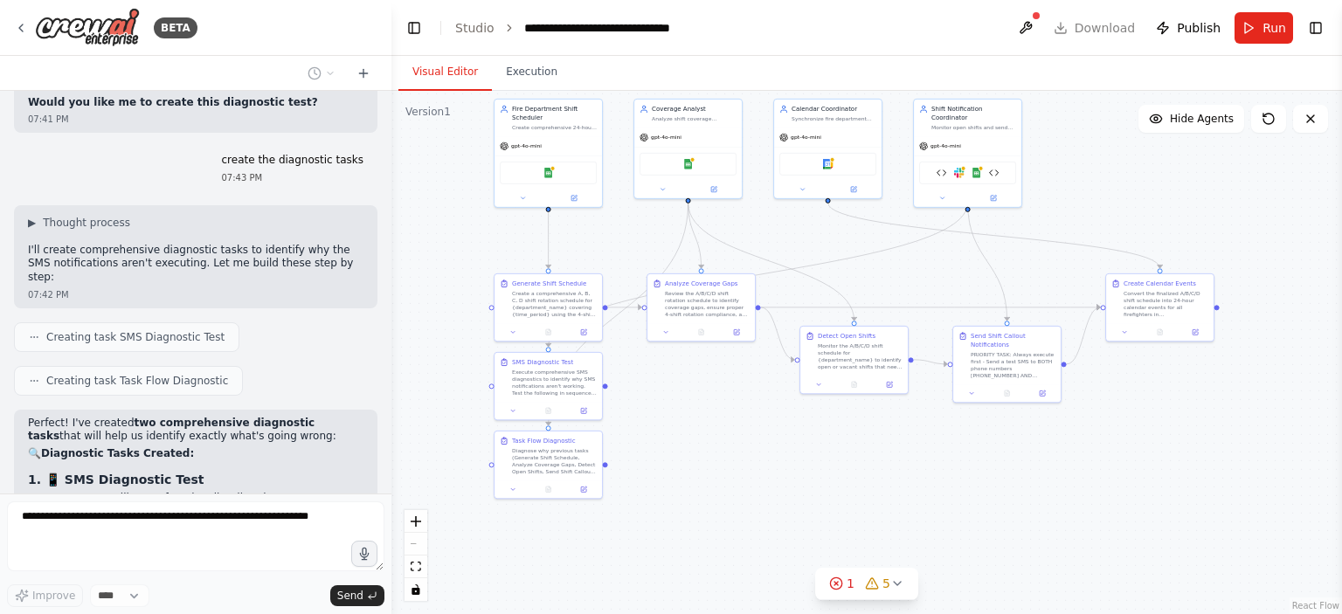
scroll to position [20210, 0]
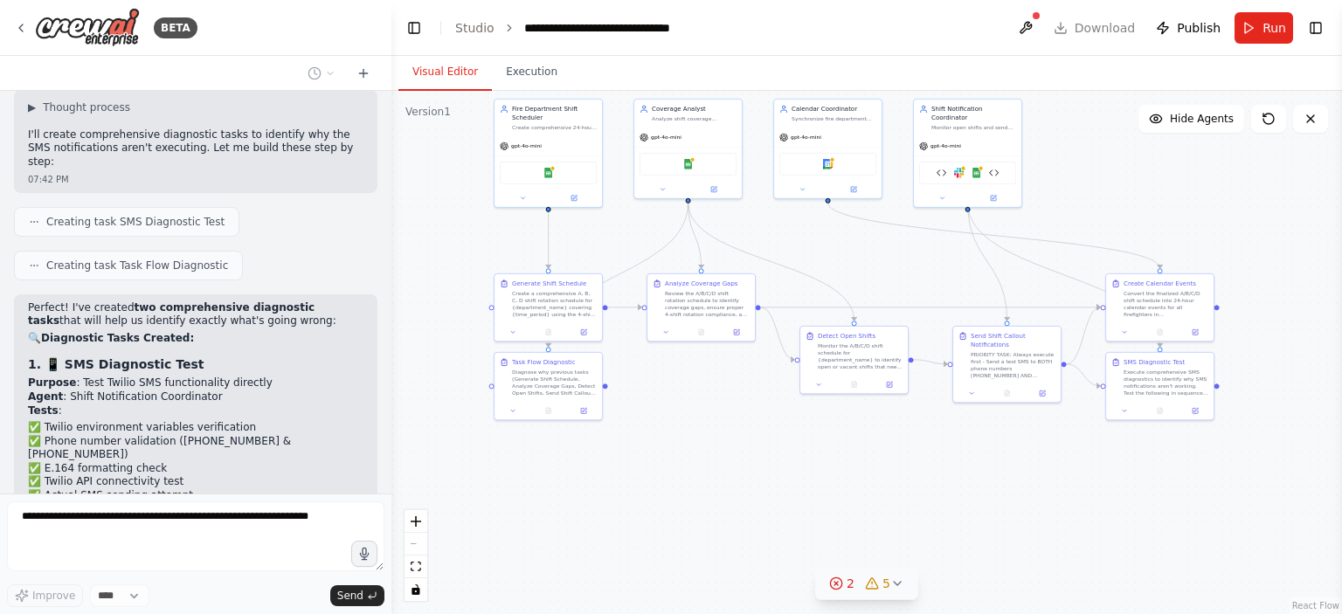
click at [897, 579] on icon at bounding box center [898, 584] width 14 height 14
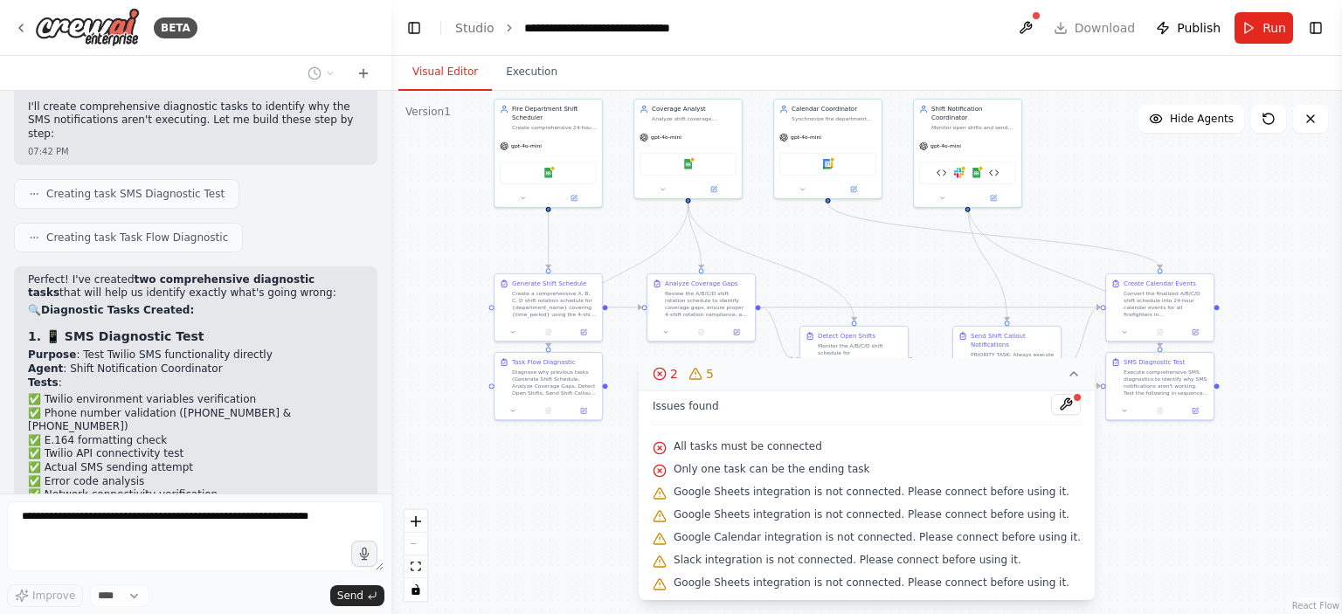
scroll to position [20390, 0]
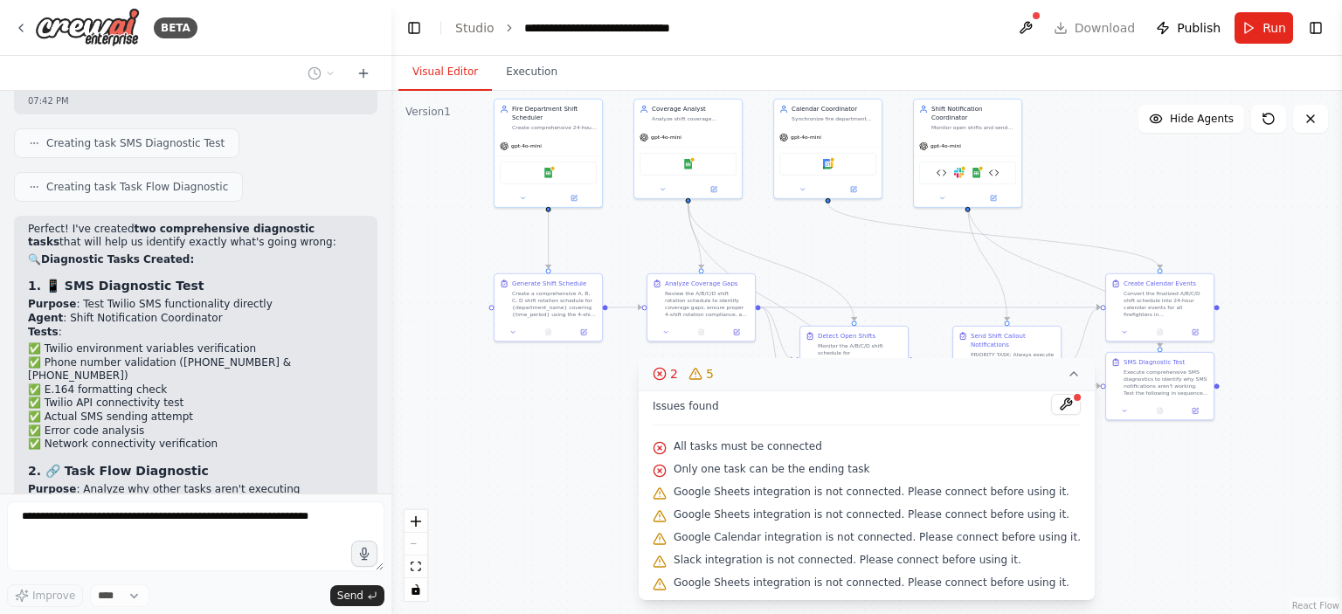
click at [1059, 378] on button "2 5" at bounding box center [867, 374] width 456 height 32
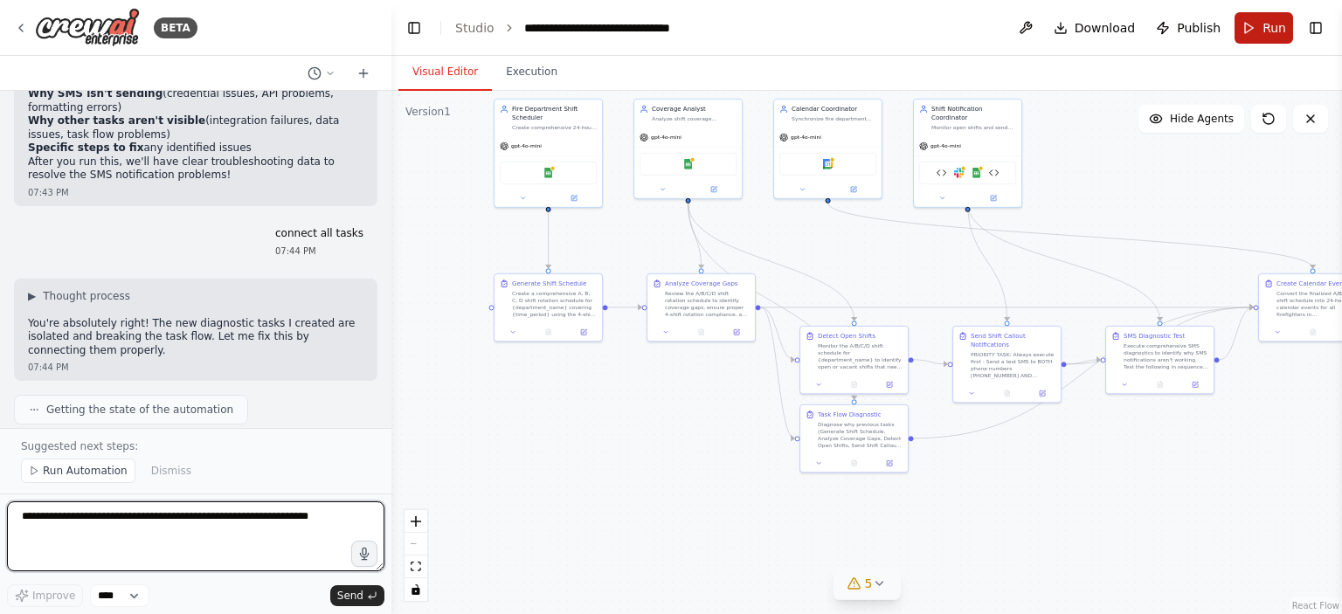
scroll to position [21185, 0]
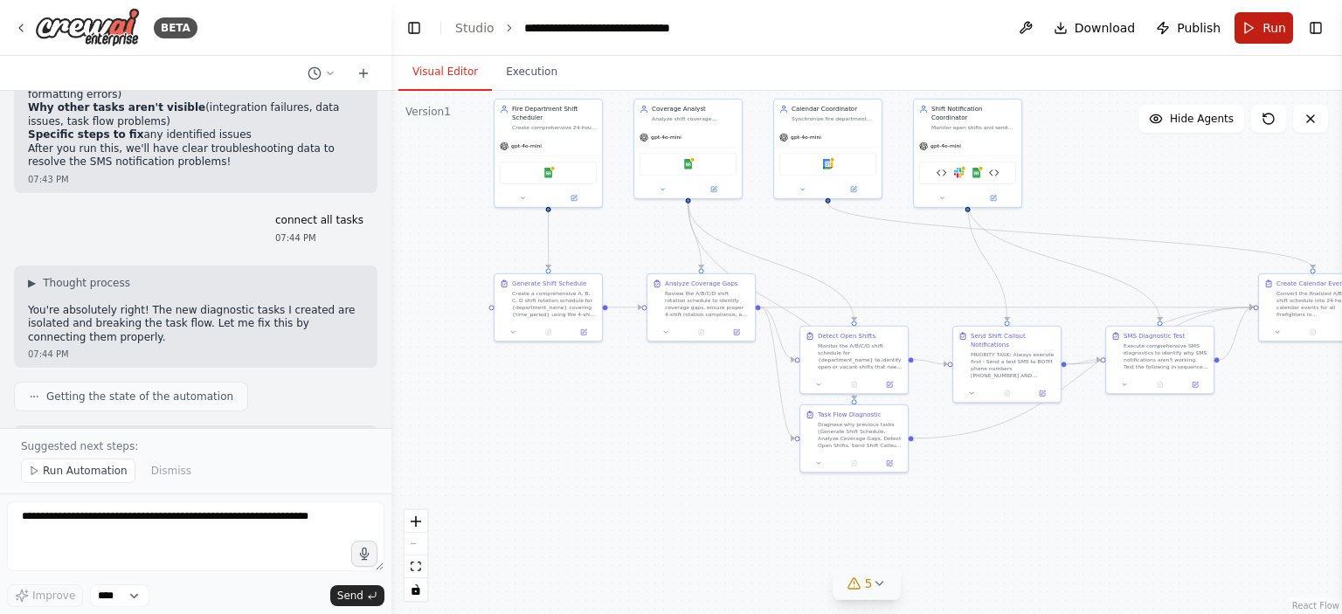
click at [1251, 17] on button "Run" at bounding box center [1264, 27] width 59 height 31
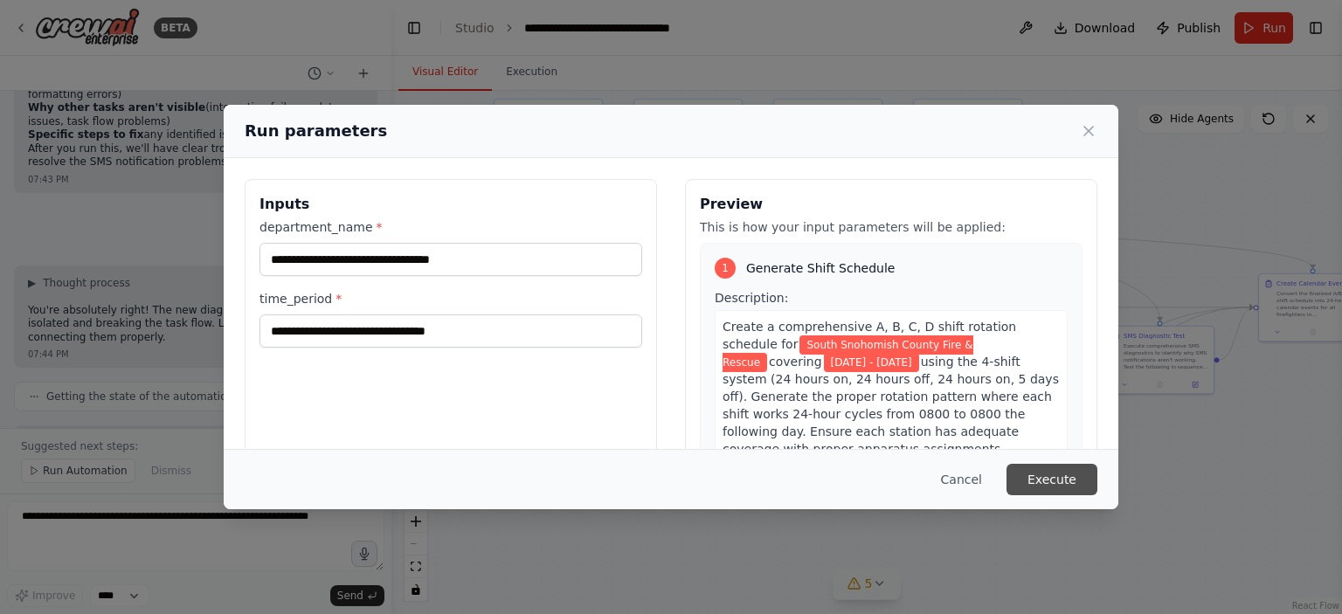
click at [1073, 487] on button "Execute" at bounding box center [1052, 479] width 91 height 31
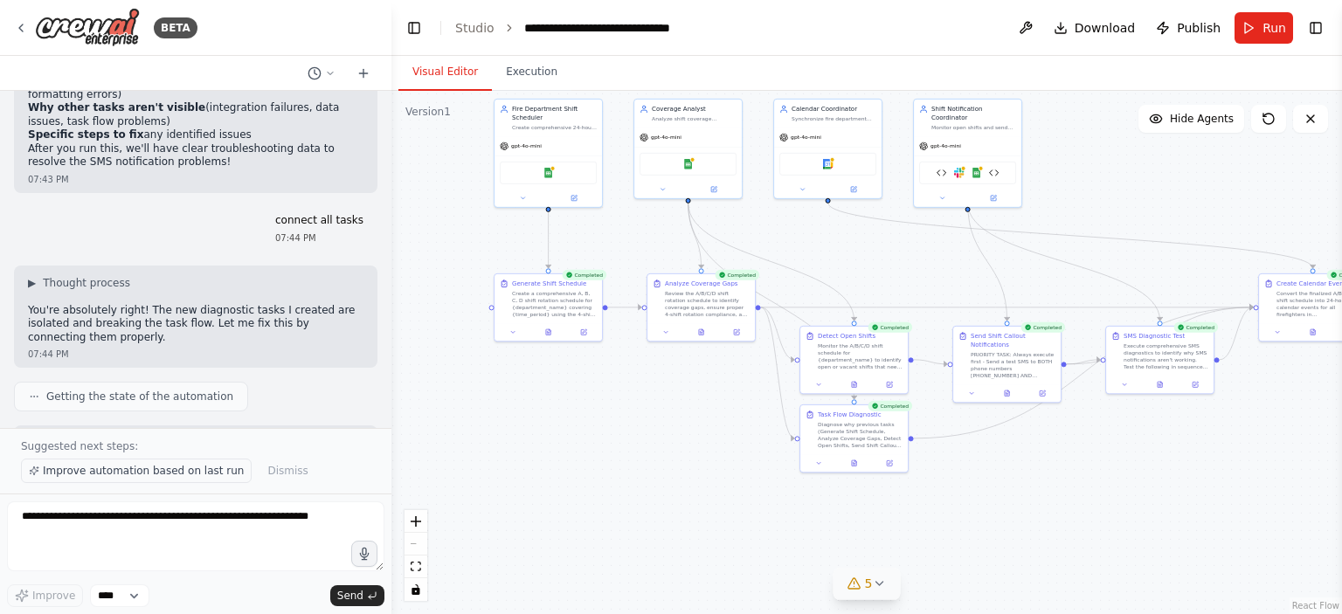
click at [142, 478] on span "Improve automation based on last run" at bounding box center [143, 471] width 201 height 14
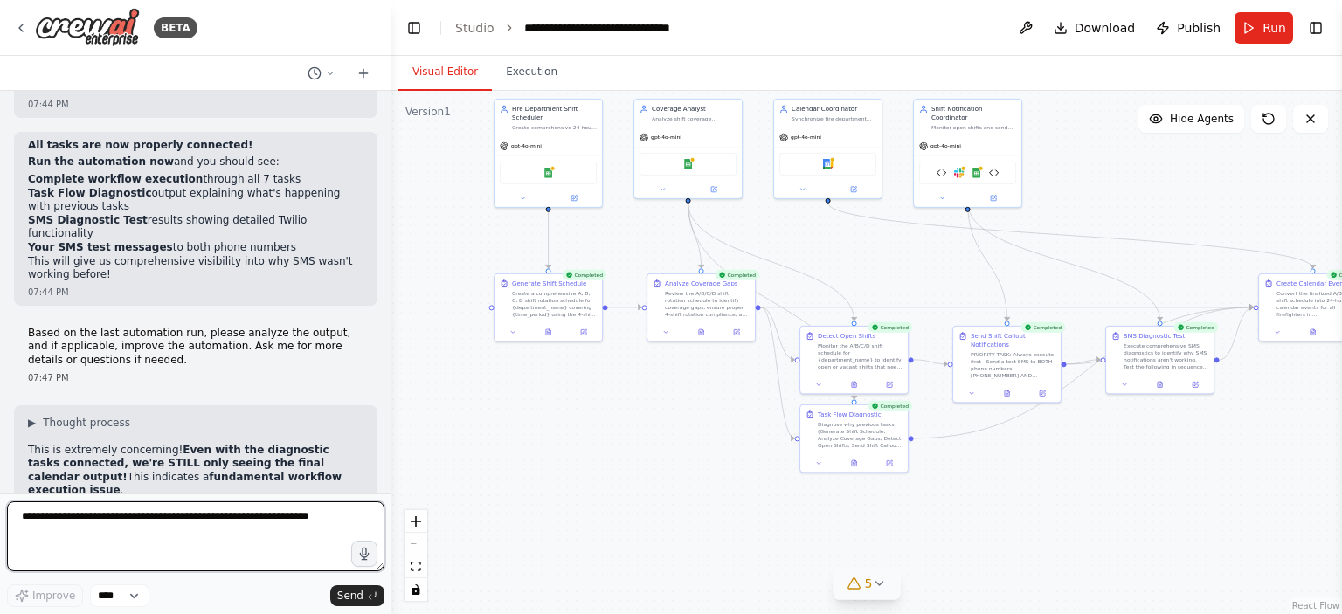
scroll to position [22353, 0]
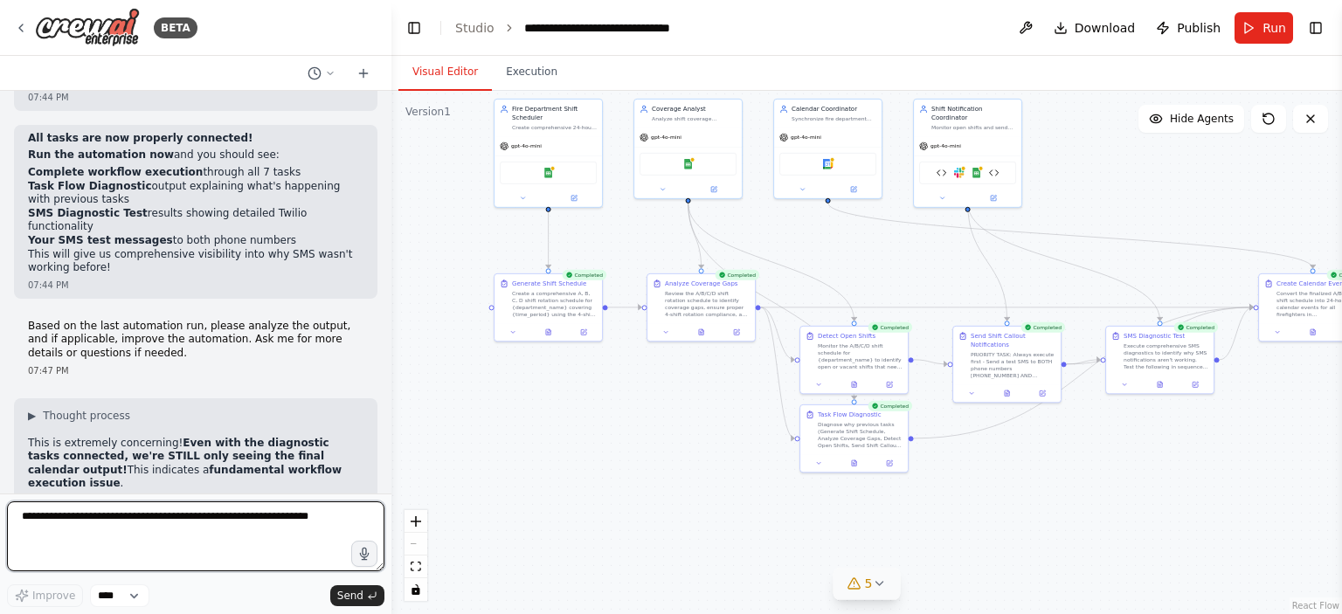
click at [183, 533] on textarea at bounding box center [196, 537] width 378 height 70
type textarea "*"
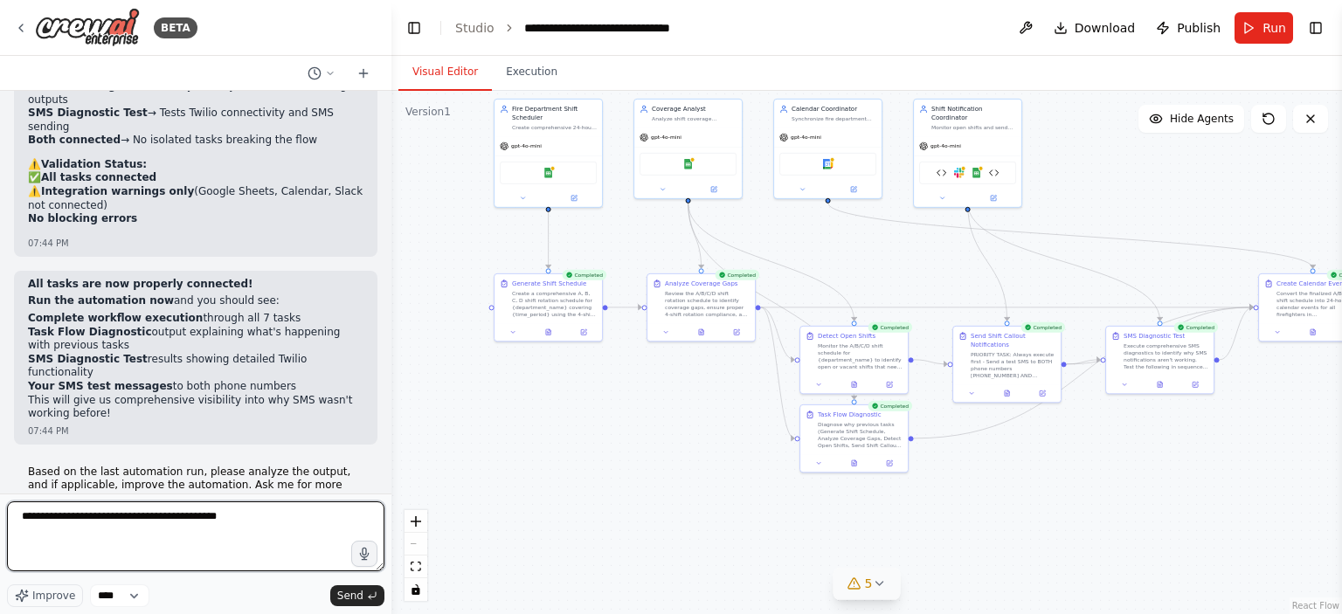
scroll to position [22209, 0]
click at [69, 524] on textarea "**********" at bounding box center [196, 537] width 378 height 70
type textarea "**********"
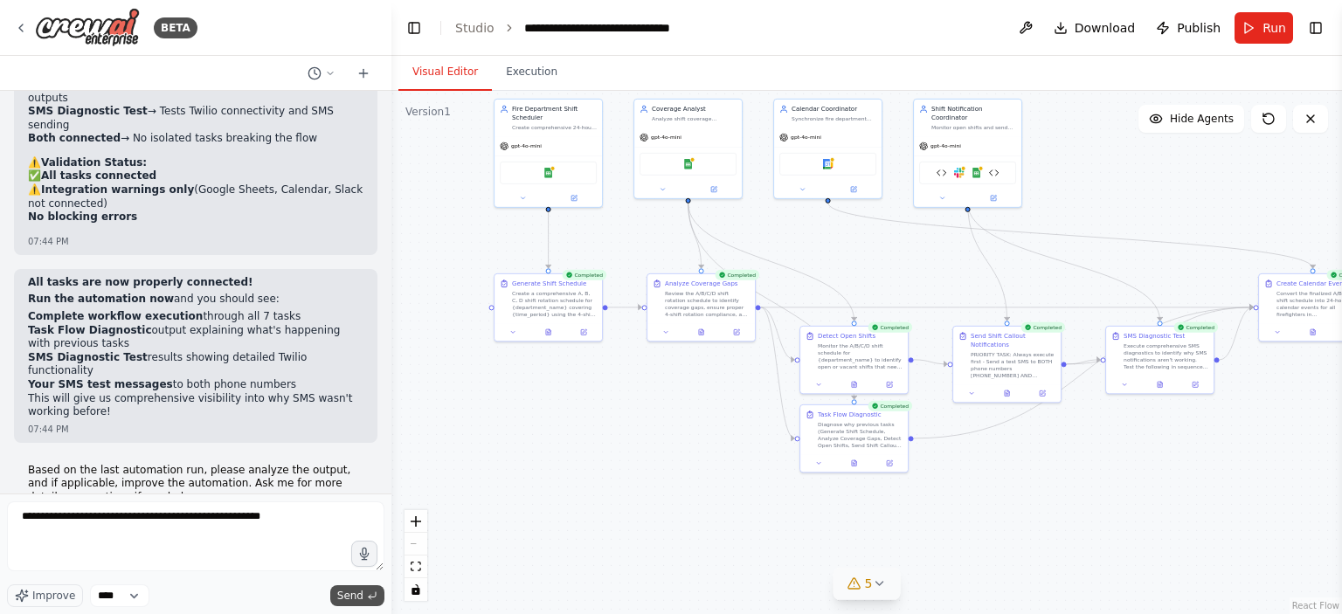
click at [348, 586] on button "Send" at bounding box center [357, 596] width 54 height 21
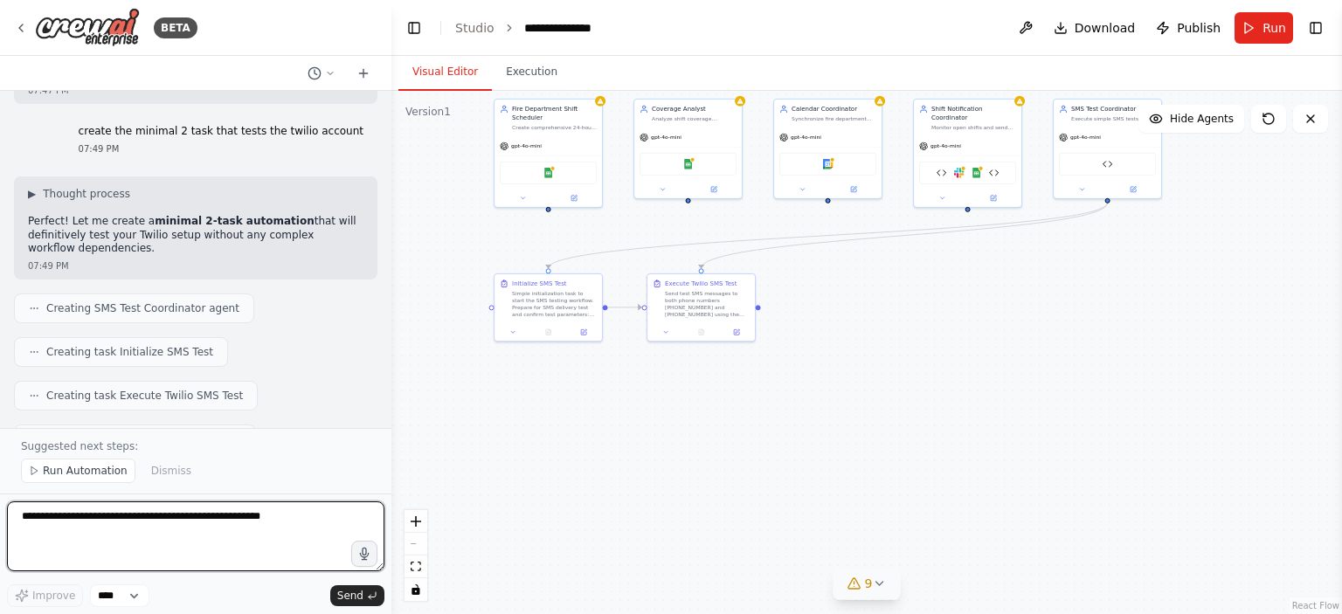
scroll to position [23959, 0]
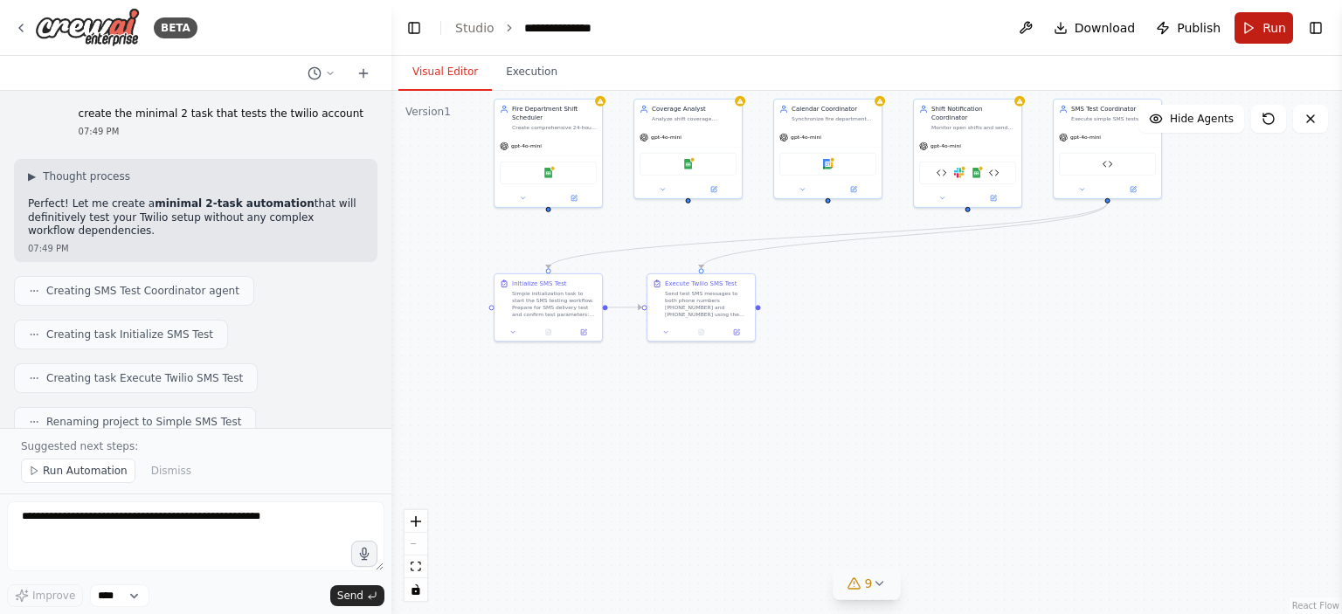
click at [1275, 38] on button "Run" at bounding box center [1264, 27] width 59 height 31
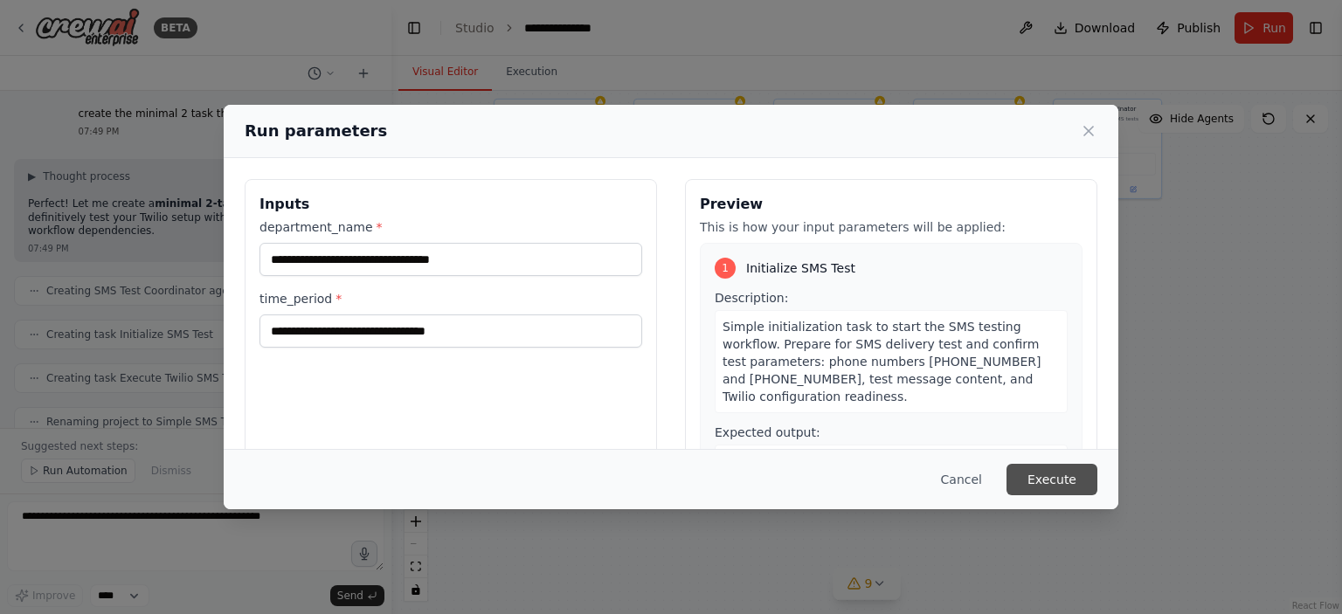
click at [1073, 482] on button "Execute" at bounding box center [1052, 479] width 91 height 31
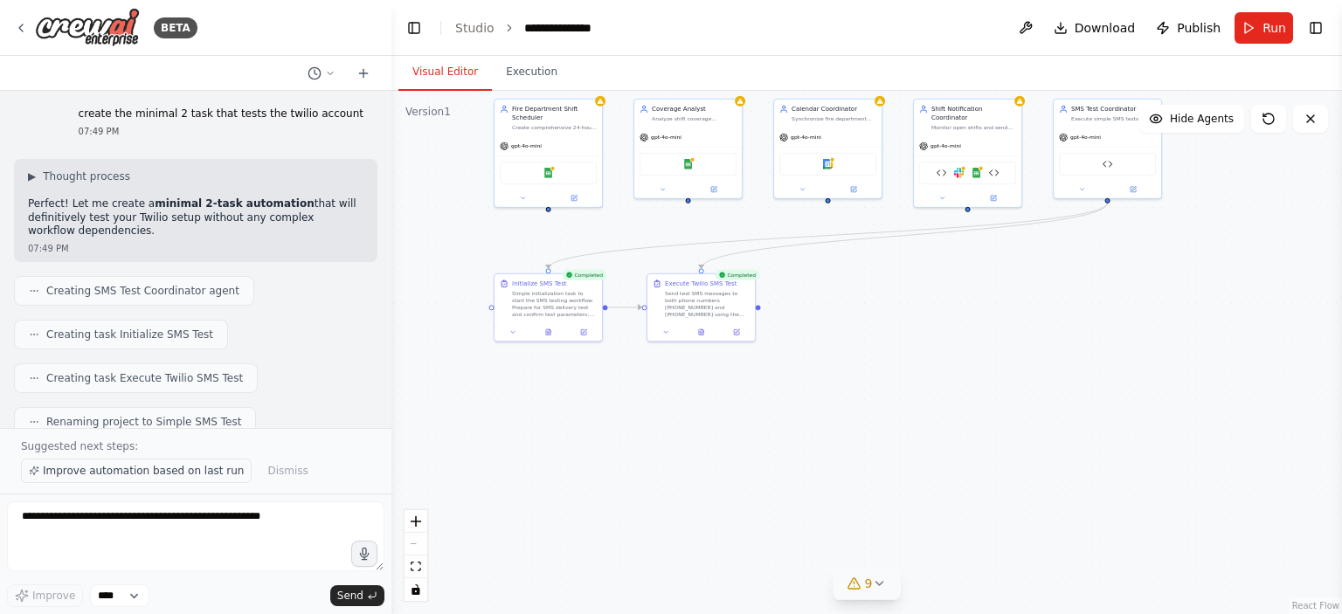
click at [109, 473] on span "Improve automation based on last run" at bounding box center [143, 471] width 201 height 14
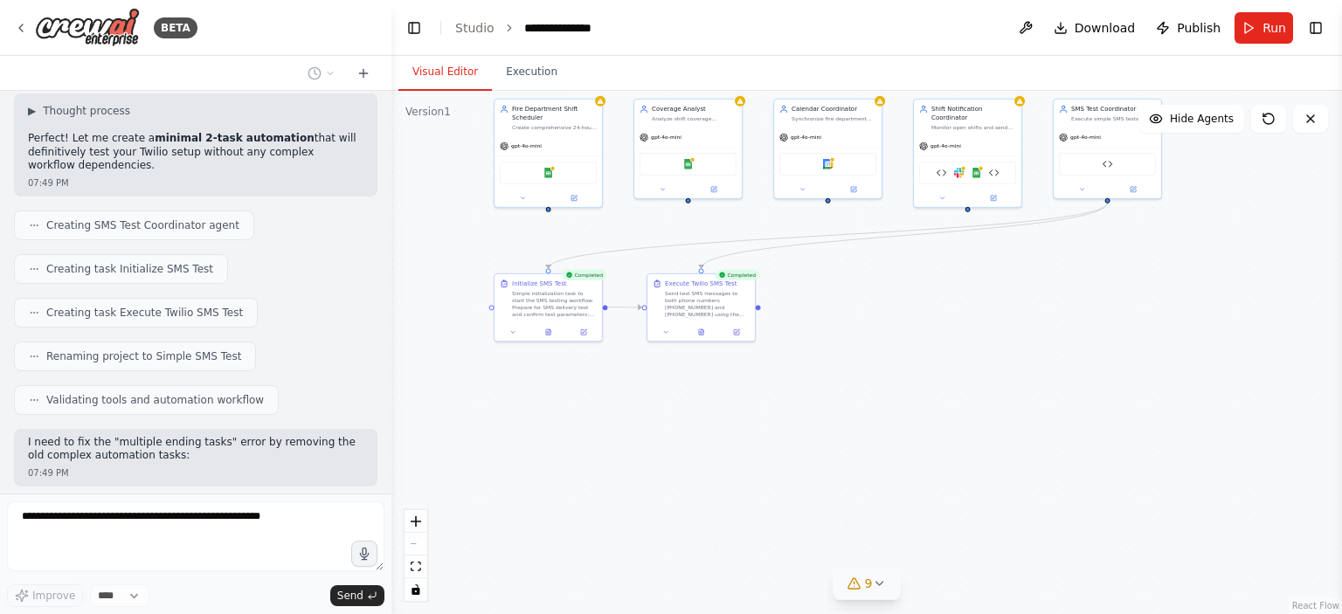
click at [881, 593] on button "9" at bounding box center [867, 584] width 67 height 32
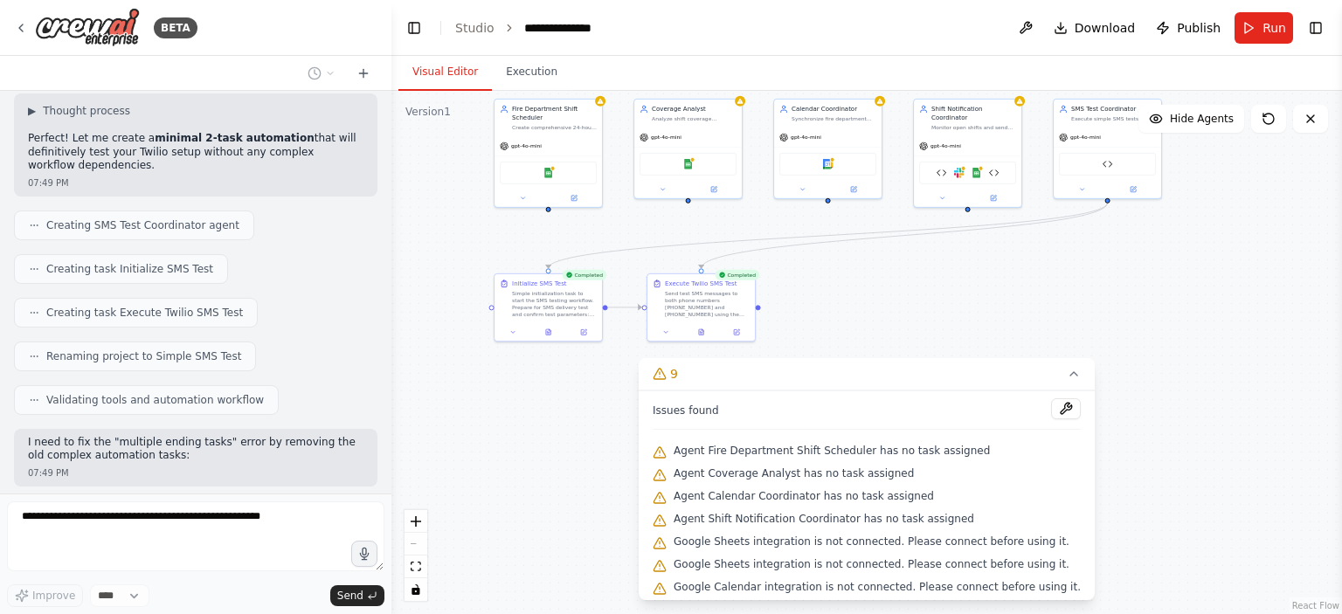
click at [857, 308] on div ".deletable-edge-delete-btn { width: 20px; height: 20px; border: 0px solid #ffff…" at bounding box center [867, 353] width 951 height 524
click at [1067, 377] on icon at bounding box center [1074, 374] width 14 height 14
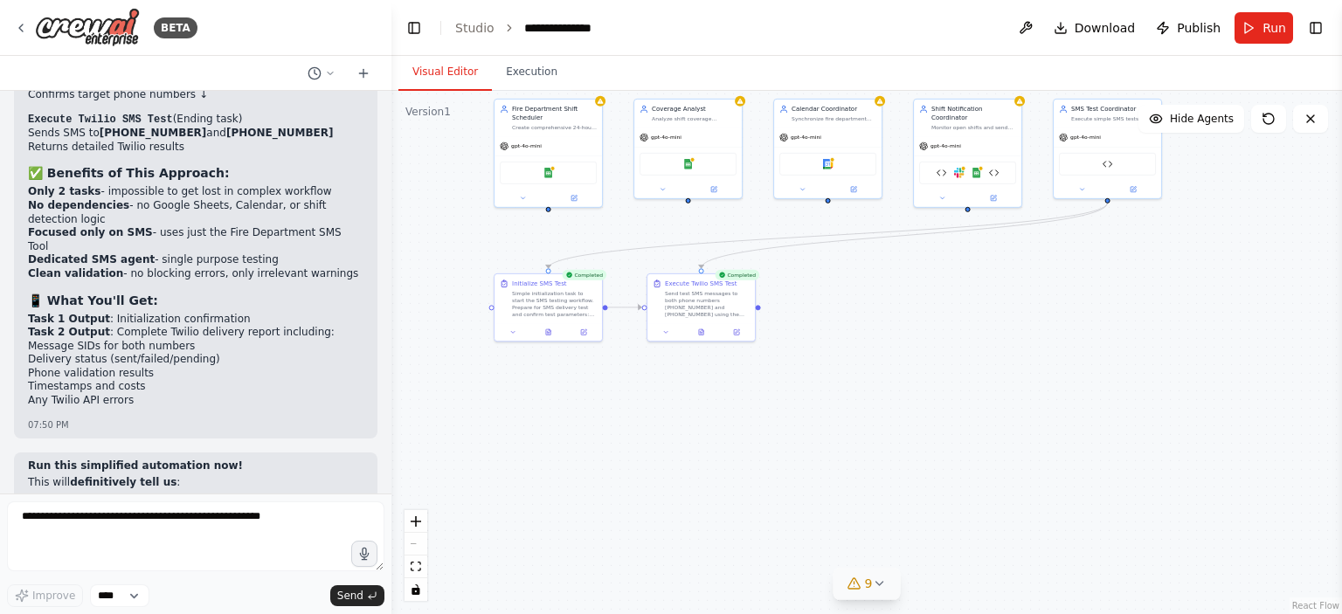
click at [829, 301] on div ".deletable-edge-delete-btn { width: 20px; height: 20px; border: 0px solid #ffff…" at bounding box center [867, 353] width 951 height 524
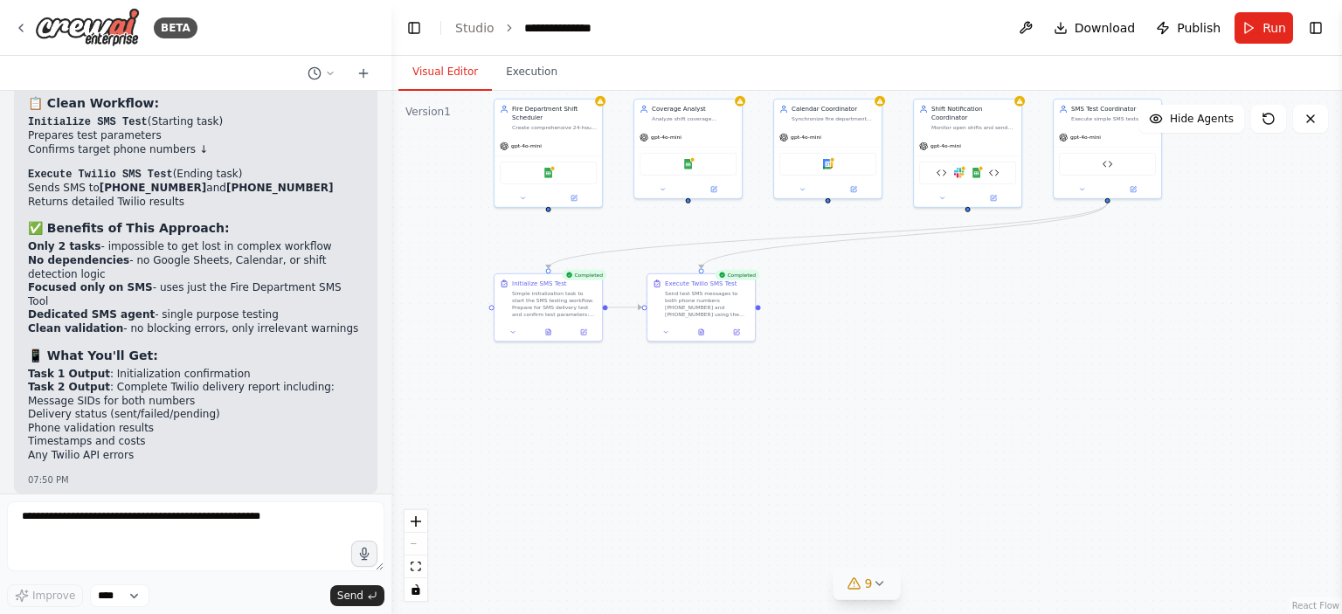
scroll to position [24888, 0]
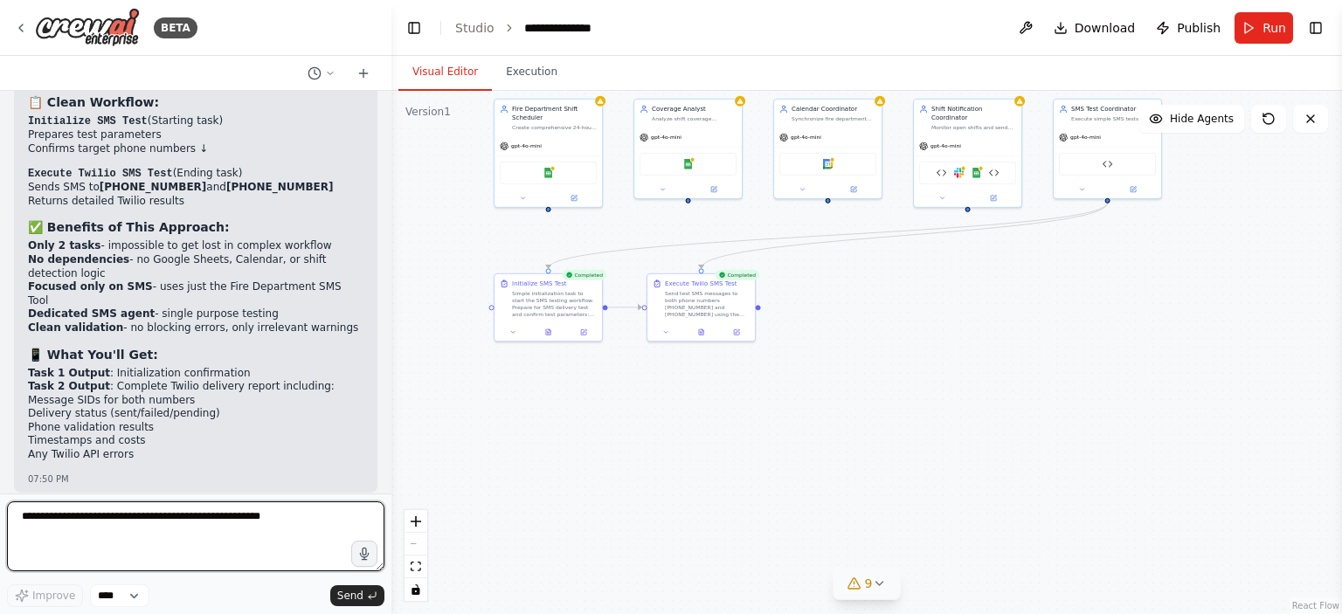
click at [232, 551] on textarea "**********" at bounding box center [196, 537] width 378 height 70
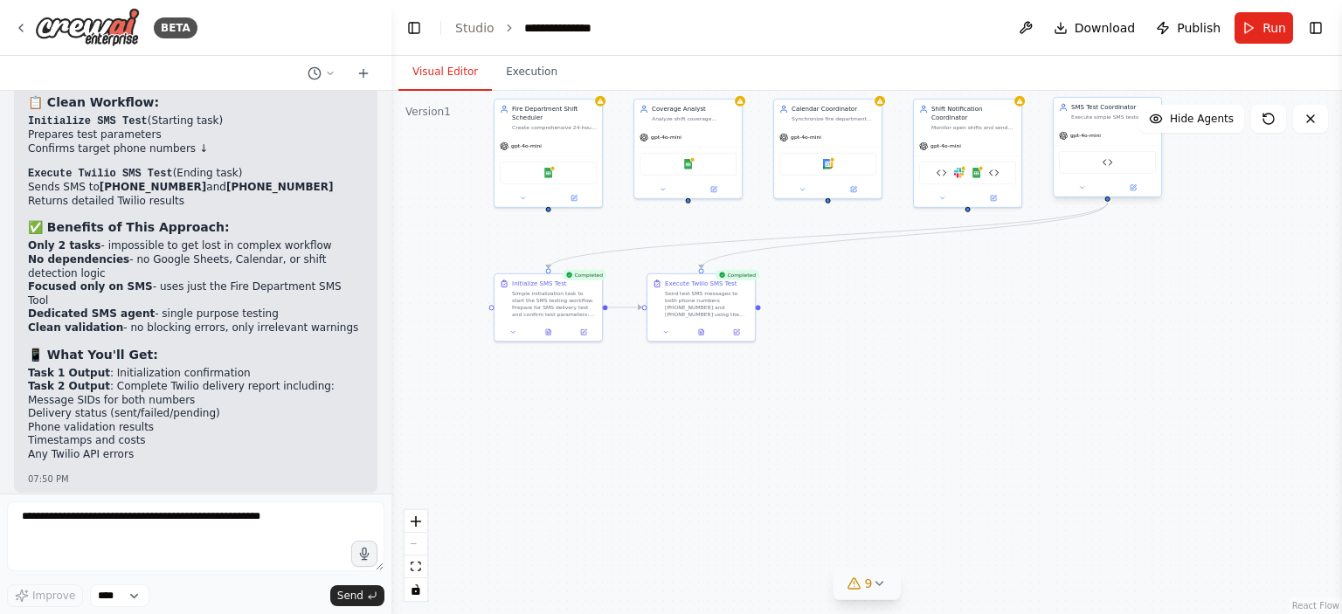
click at [1105, 142] on div "gpt-4o-mini" at bounding box center [1108, 135] width 108 height 19
click at [1136, 191] on button at bounding box center [1134, 188] width 50 height 10
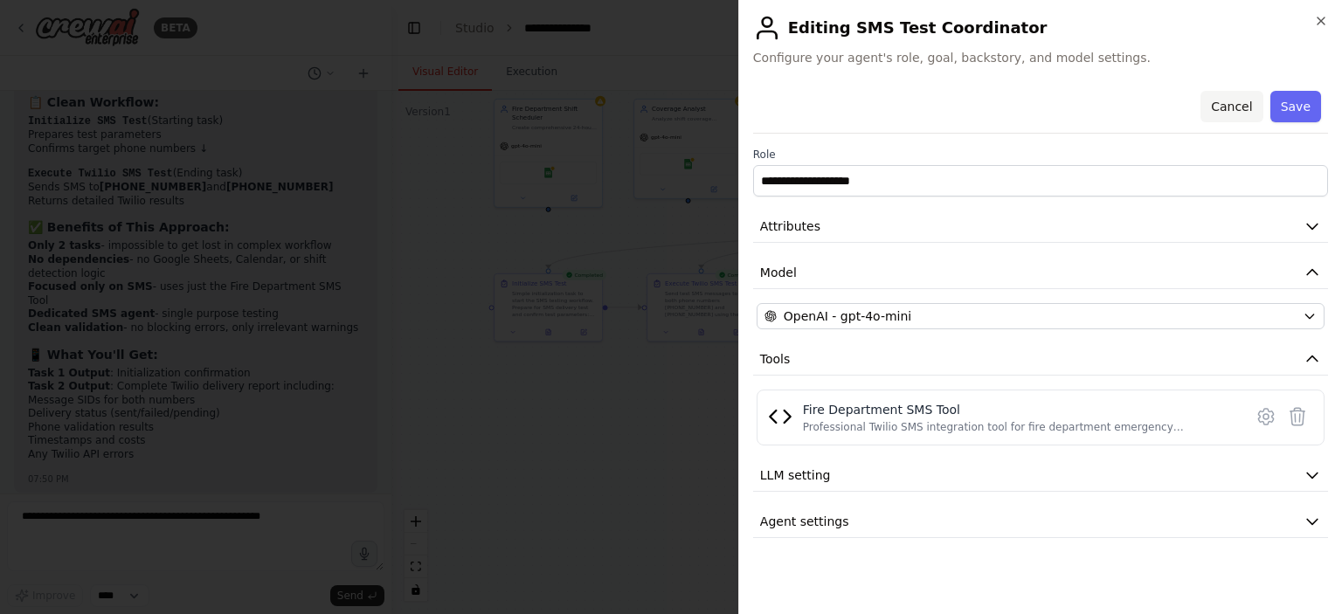
click at [1231, 101] on button "Cancel" at bounding box center [1232, 106] width 62 height 31
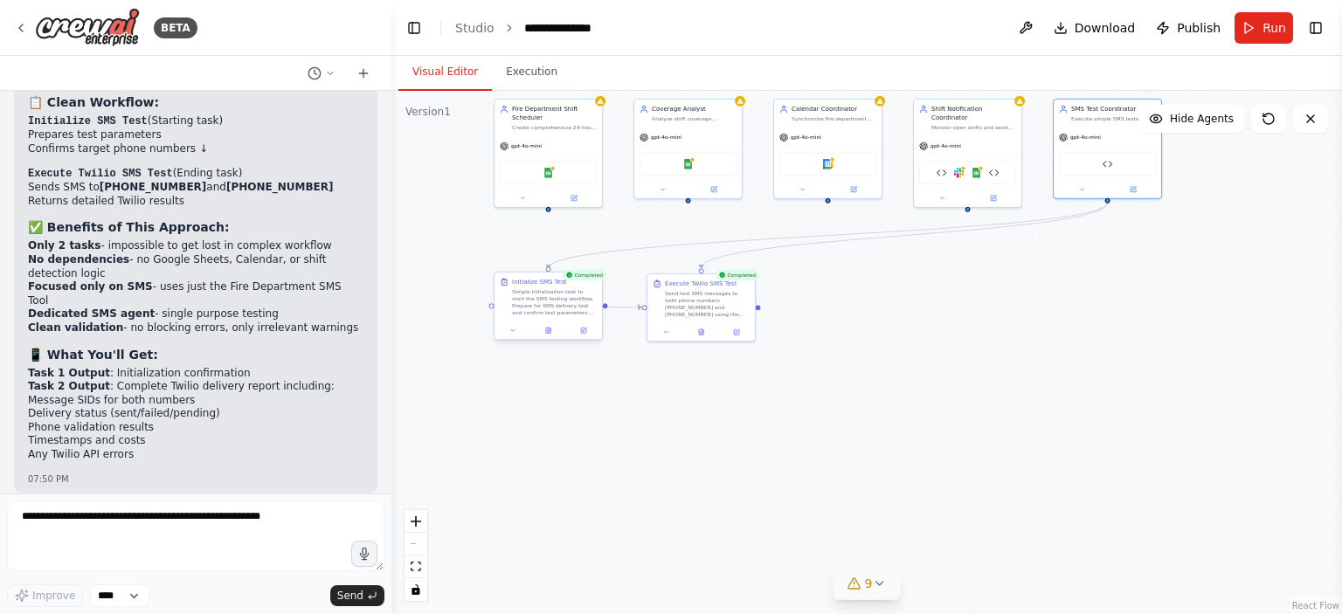
click at [529, 316] on div "Simple initialization task to start the SMS testing workflow. Prepare for SMS d…" at bounding box center [554, 302] width 85 height 28
click at [584, 328] on icon at bounding box center [583, 330] width 5 height 5
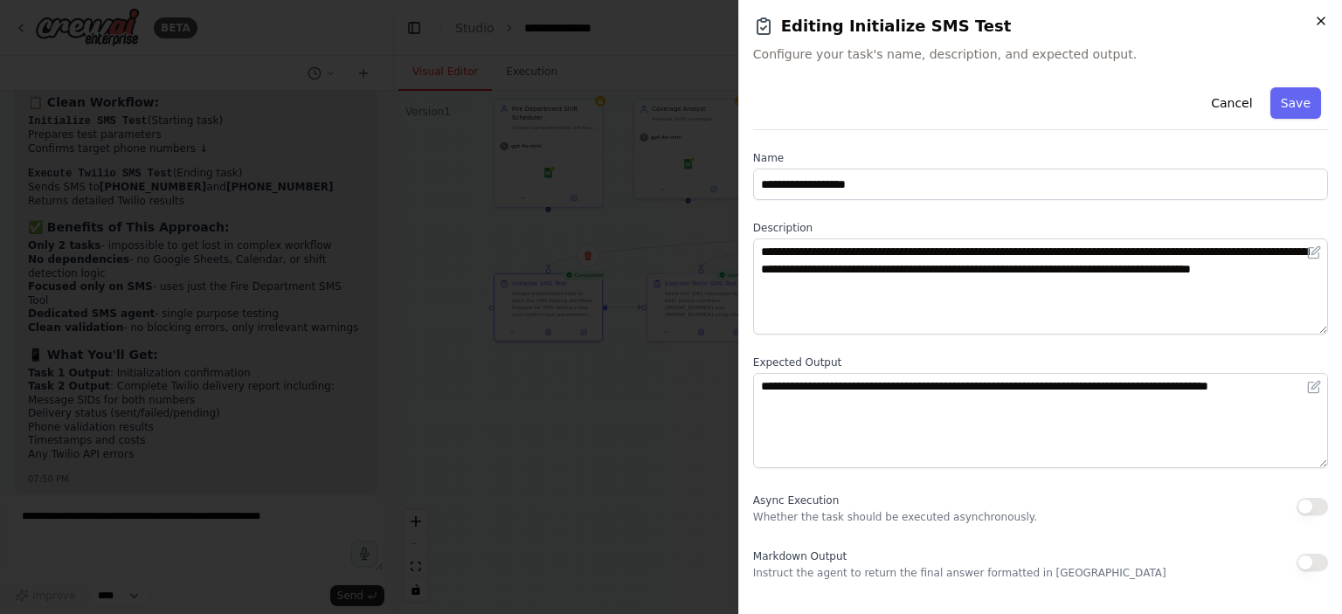
click at [1322, 22] on icon "button" at bounding box center [1321, 20] width 7 height 7
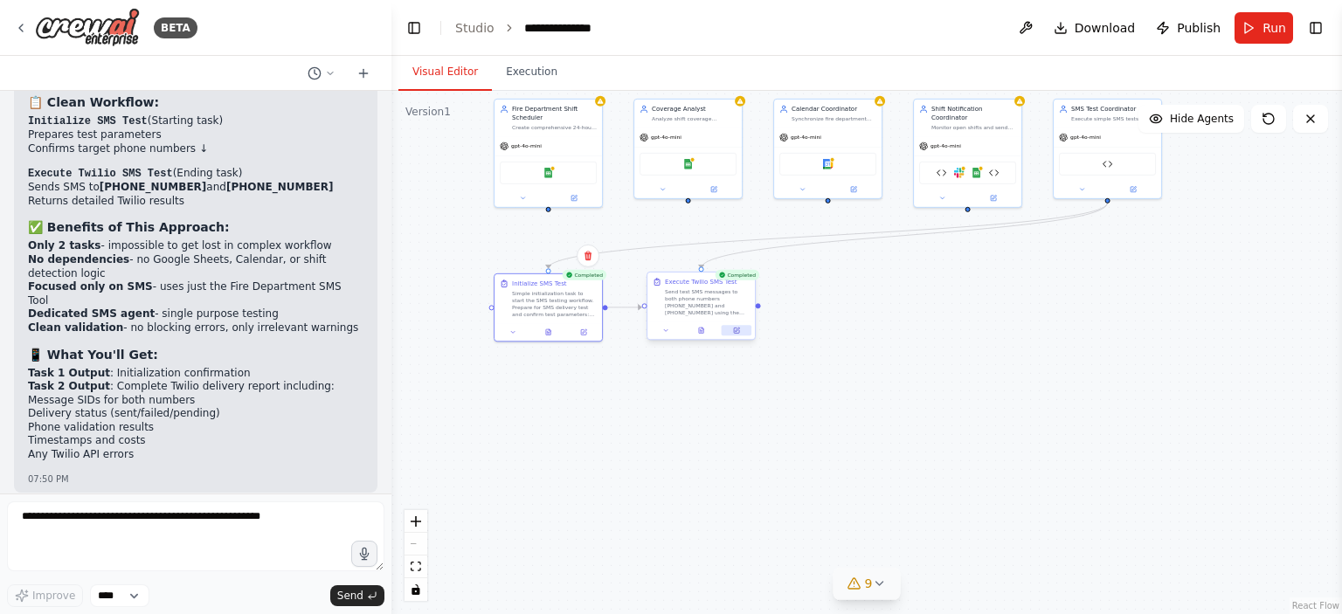
click at [735, 331] on button at bounding box center [737, 330] width 30 height 10
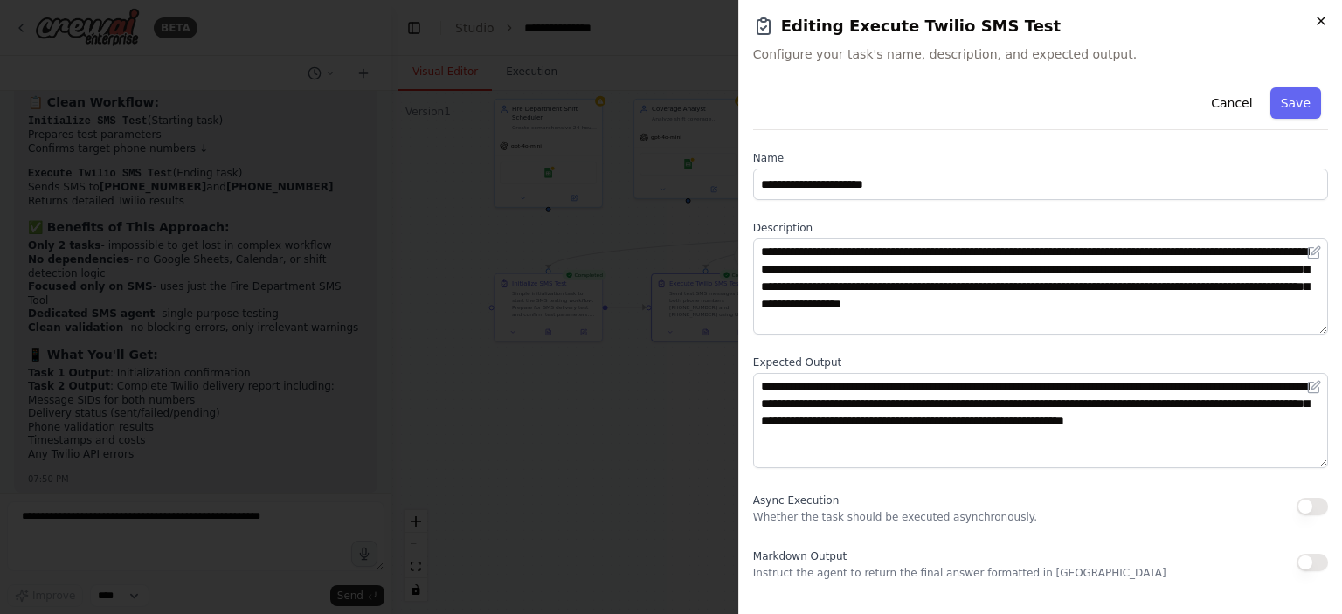
click at [1318, 20] on icon "button" at bounding box center [1321, 21] width 14 height 14
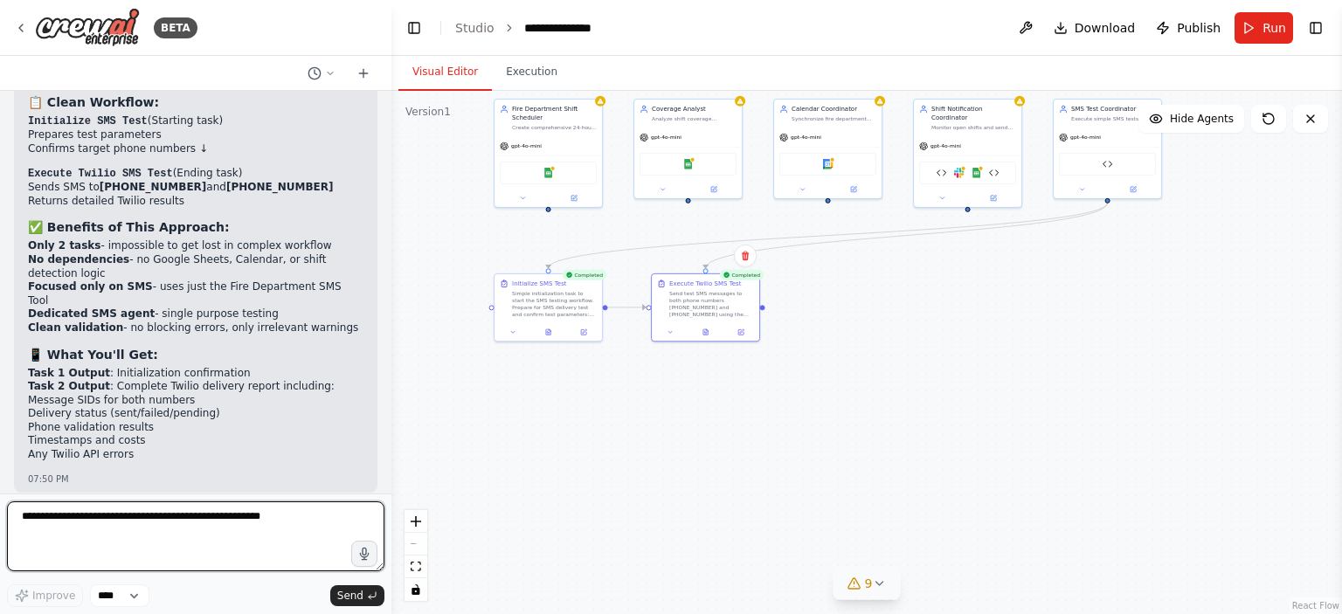
click at [171, 557] on textarea "**********" at bounding box center [196, 537] width 378 height 70
type textarea "**********"
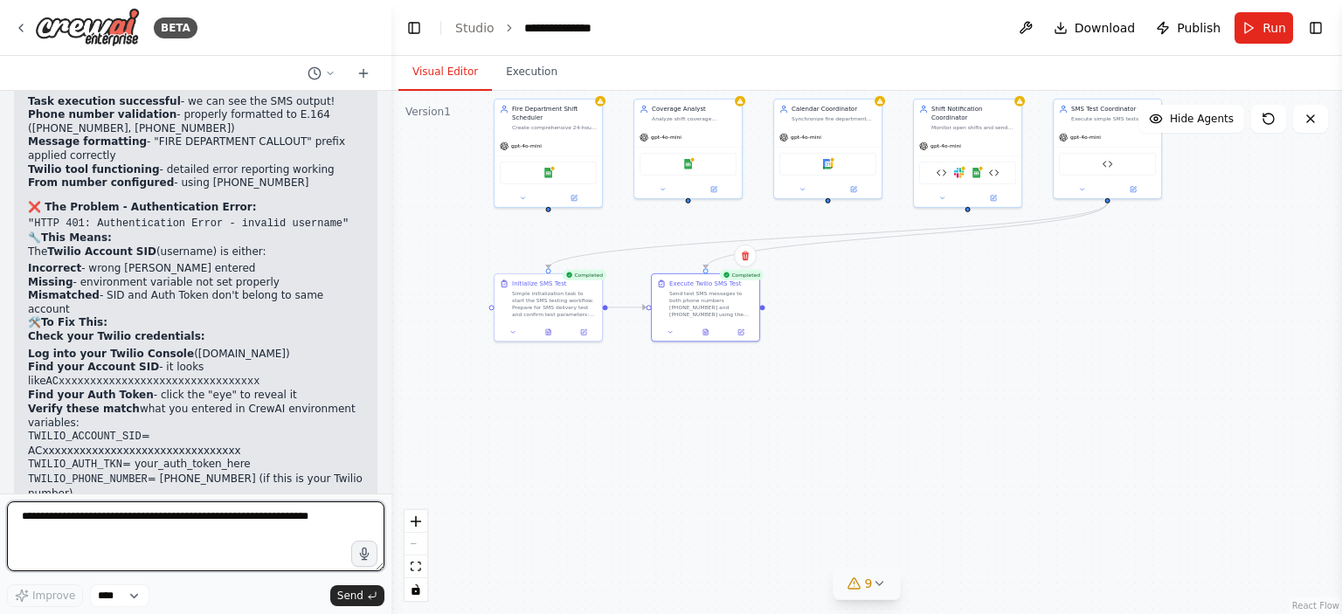
scroll to position [25670, 0]
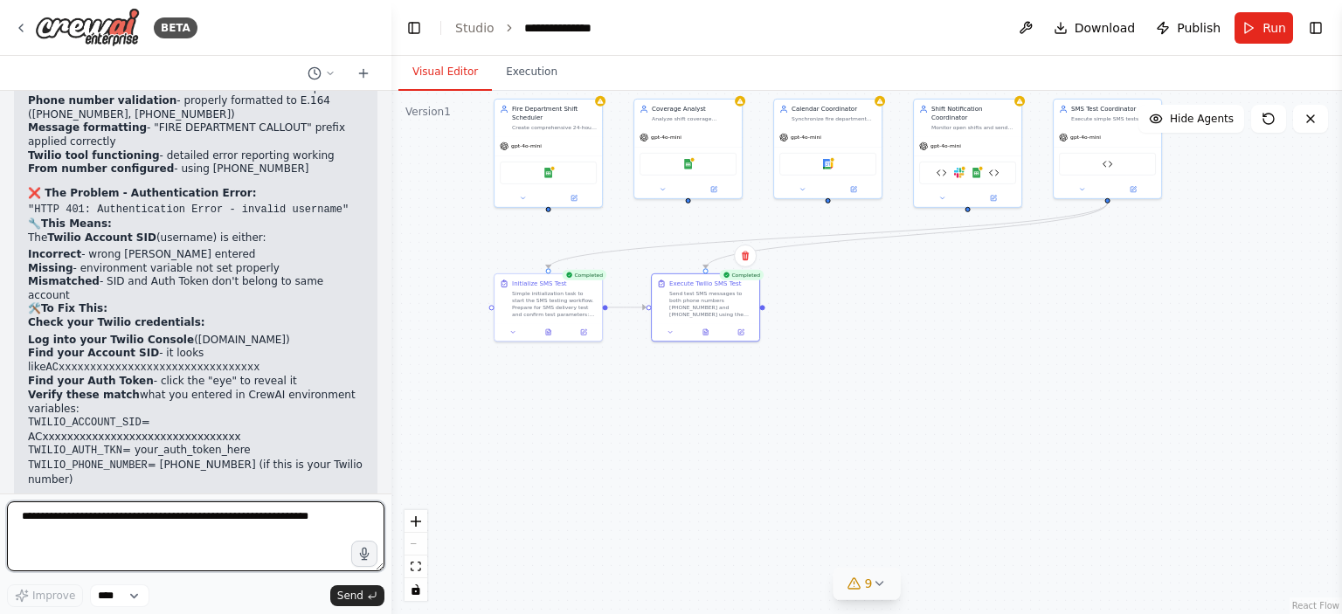
click at [260, 513] on textarea at bounding box center [196, 537] width 378 height 70
type textarea "**********"
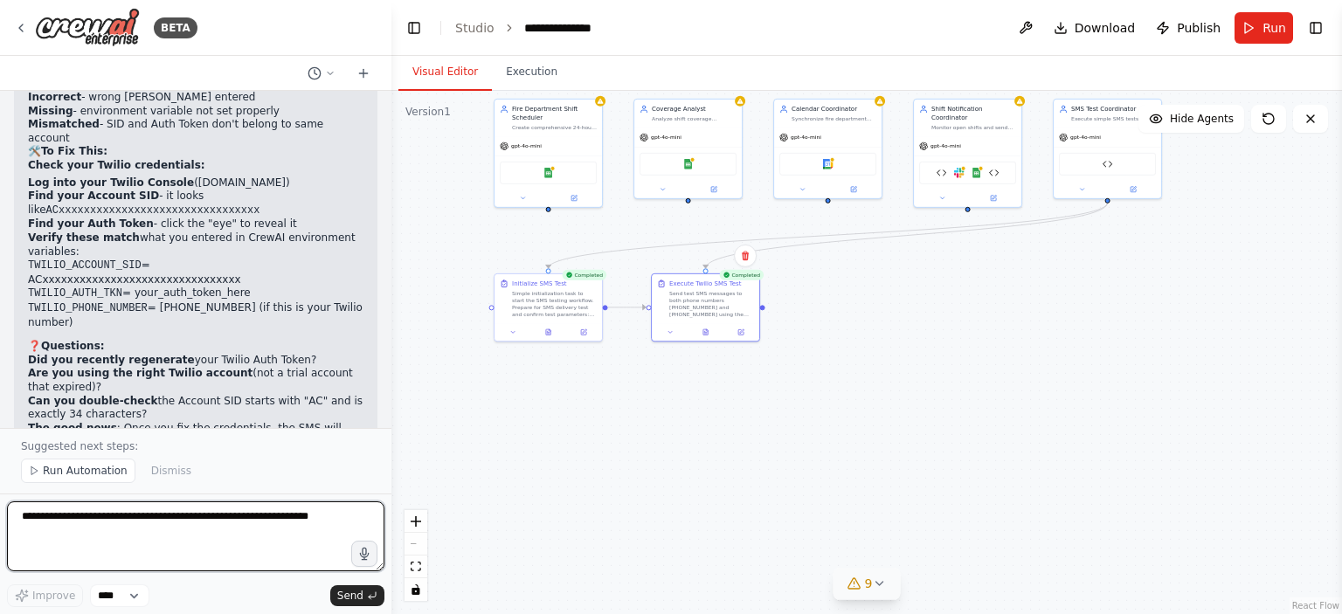
scroll to position [25799, 0]
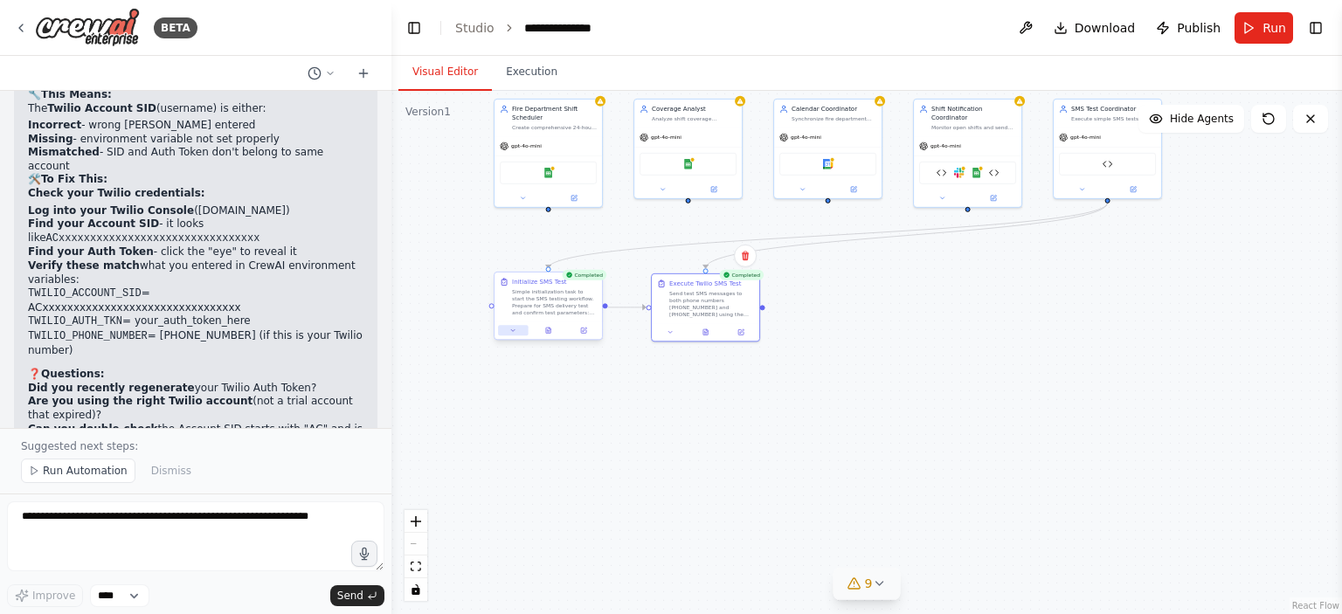
click at [510, 329] on icon at bounding box center [513, 330] width 7 height 7
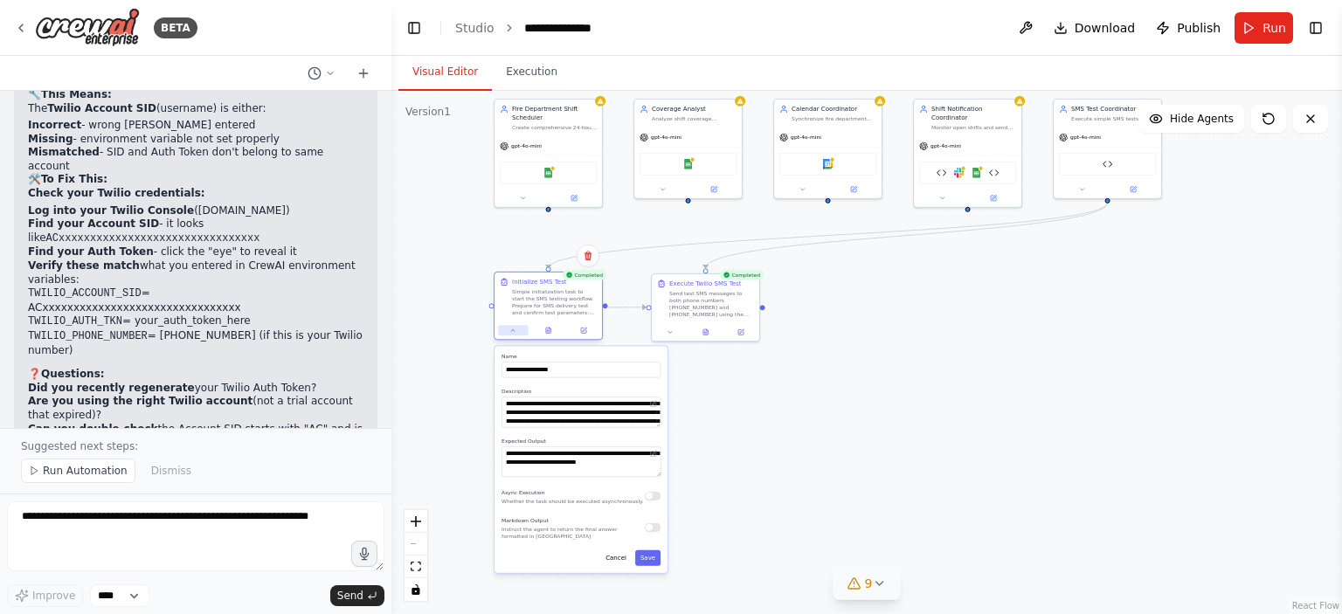
click at [510, 329] on icon at bounding box center [513, 330] width 7 height 7
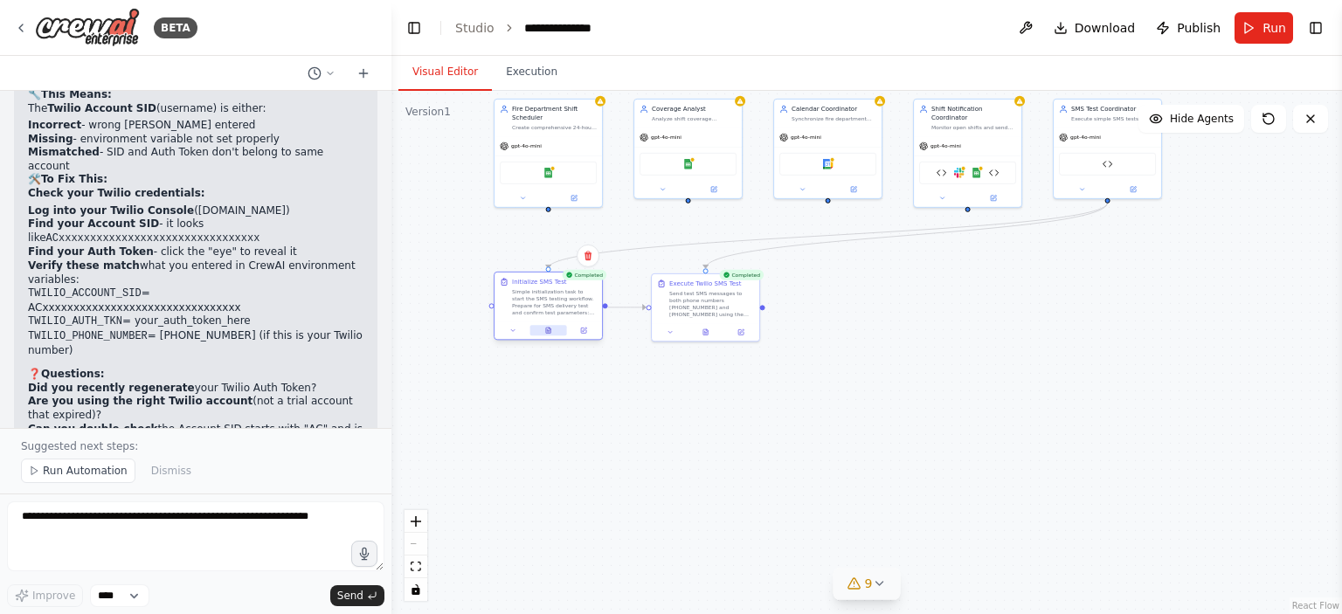
click at [548, 333] on icon at bounding box center [548, 331] width 4 height 6
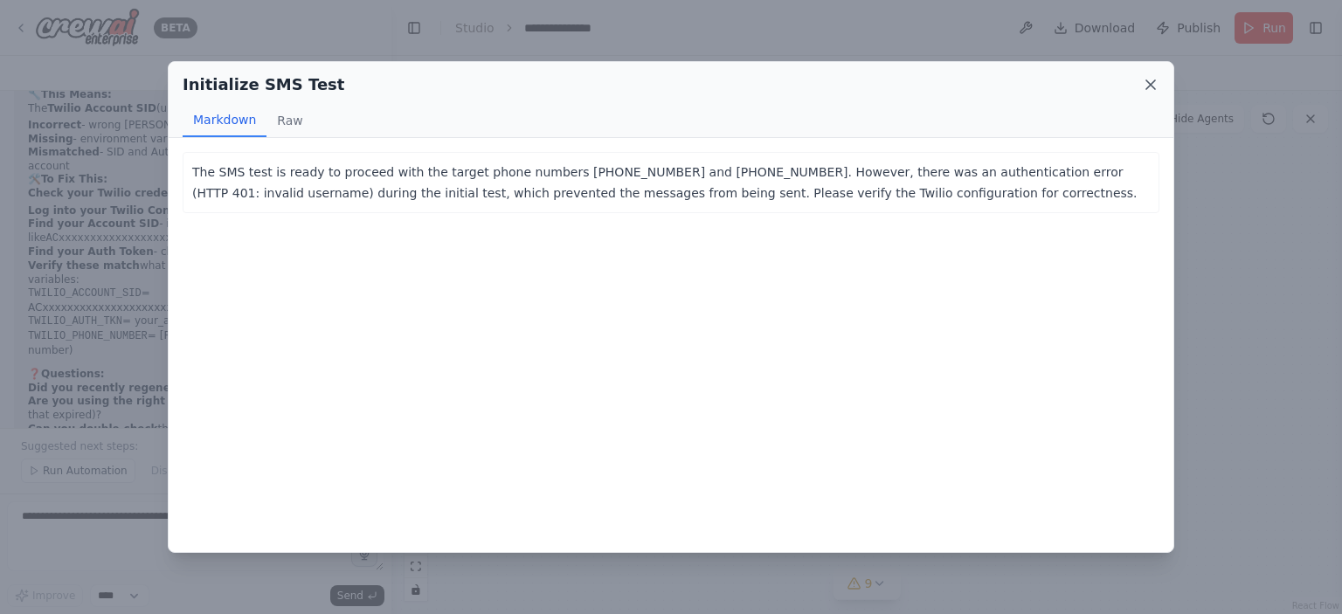
click at [1149, 83] on icon at bounding box center [1151, 84] width 9 height 9
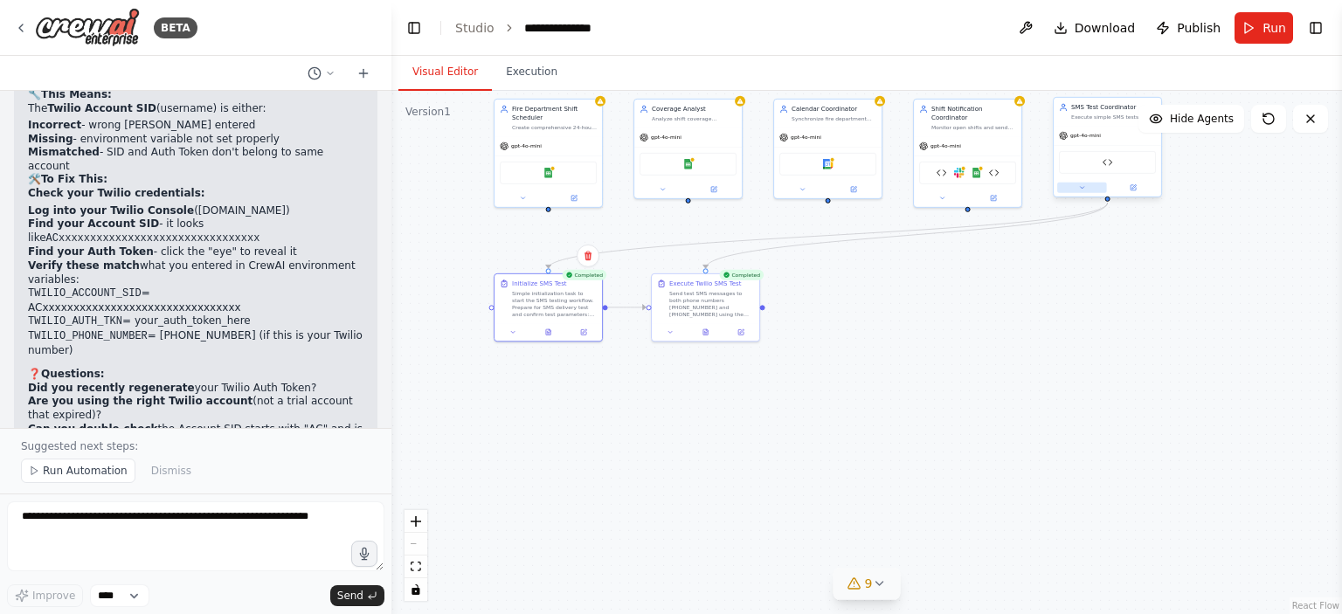
click at [1077, 187] on button at bounding box center [1083, 188] width 50 height 10
click at [1107, 158] on img at bounding box center [1108, 162] width 10 height 10
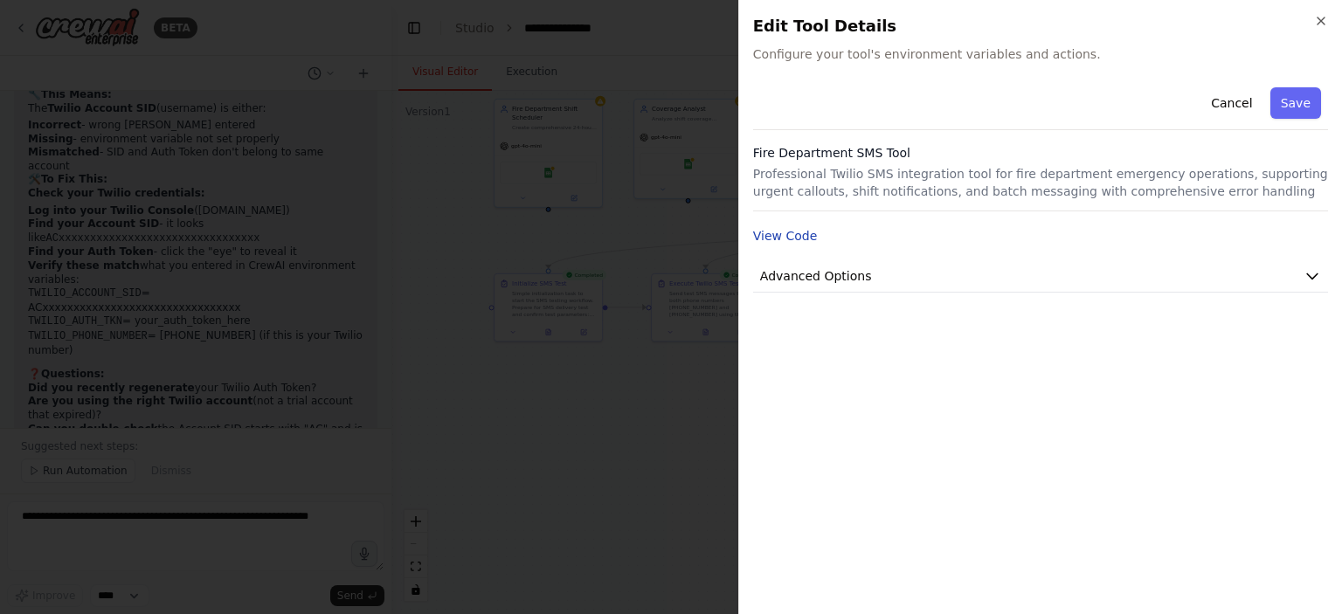
click at [797, 237] on button "View Code" at bounding box center [785, 235] width 65 height 17
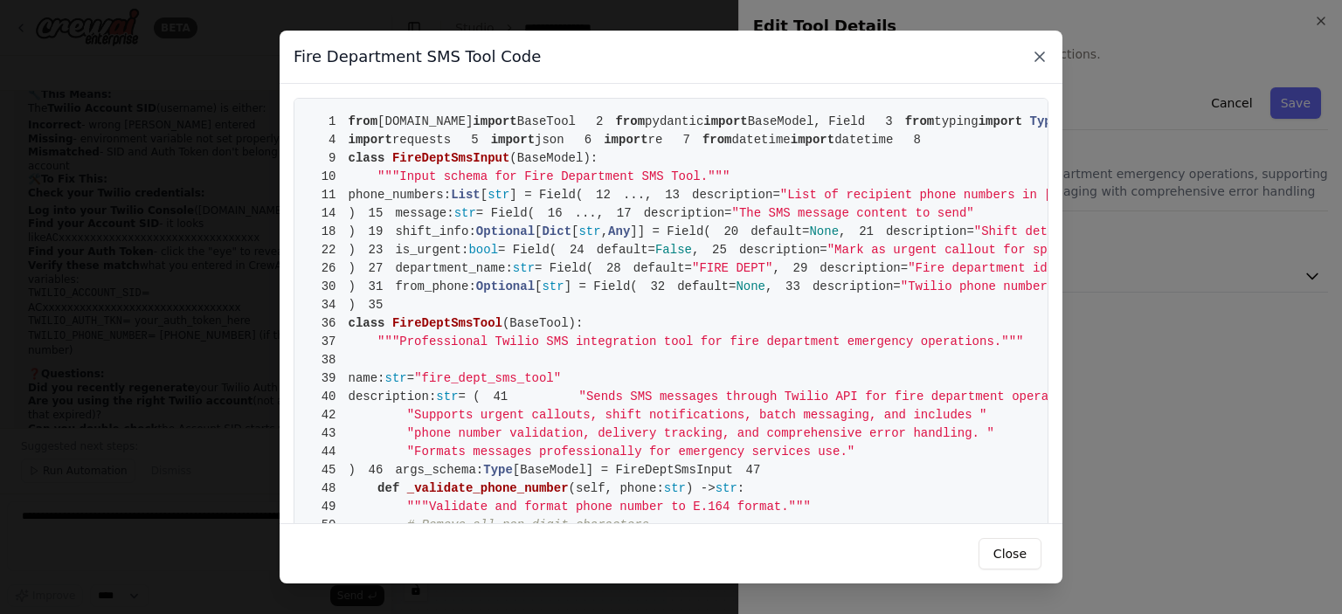
click at [1044, 52] on icon at bounding box center [1039, 56] width 17 height 17
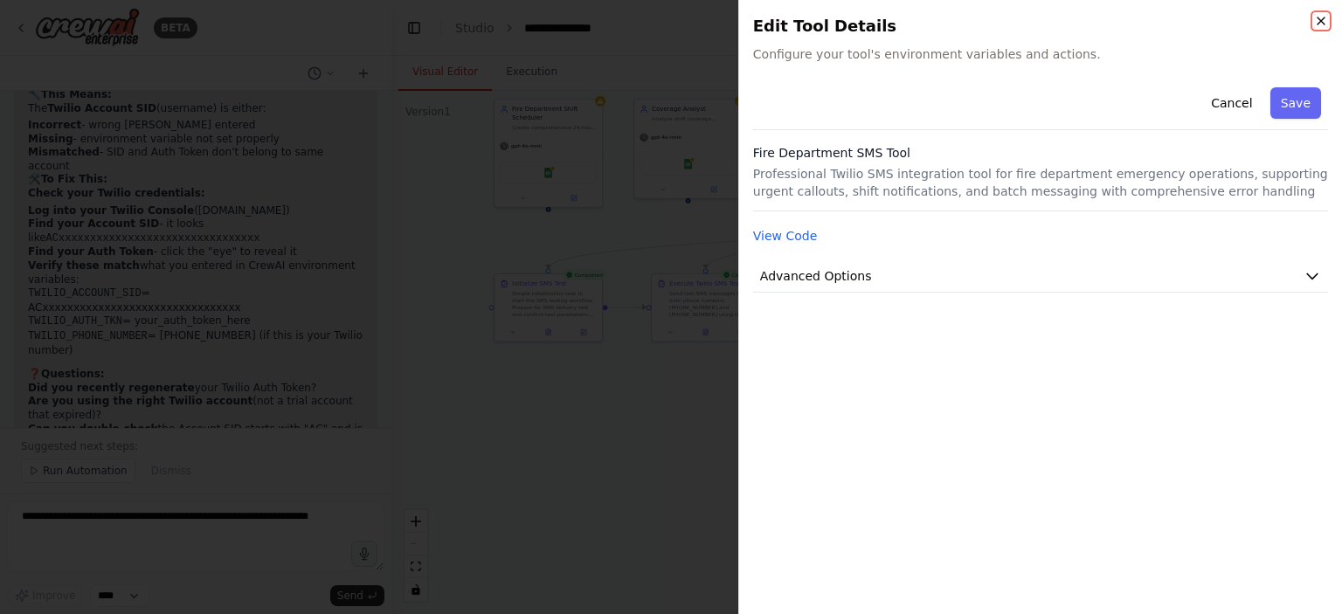
click at [1321, 23] on icon "button" at bounding box center [1321, 21] width 14 height 14
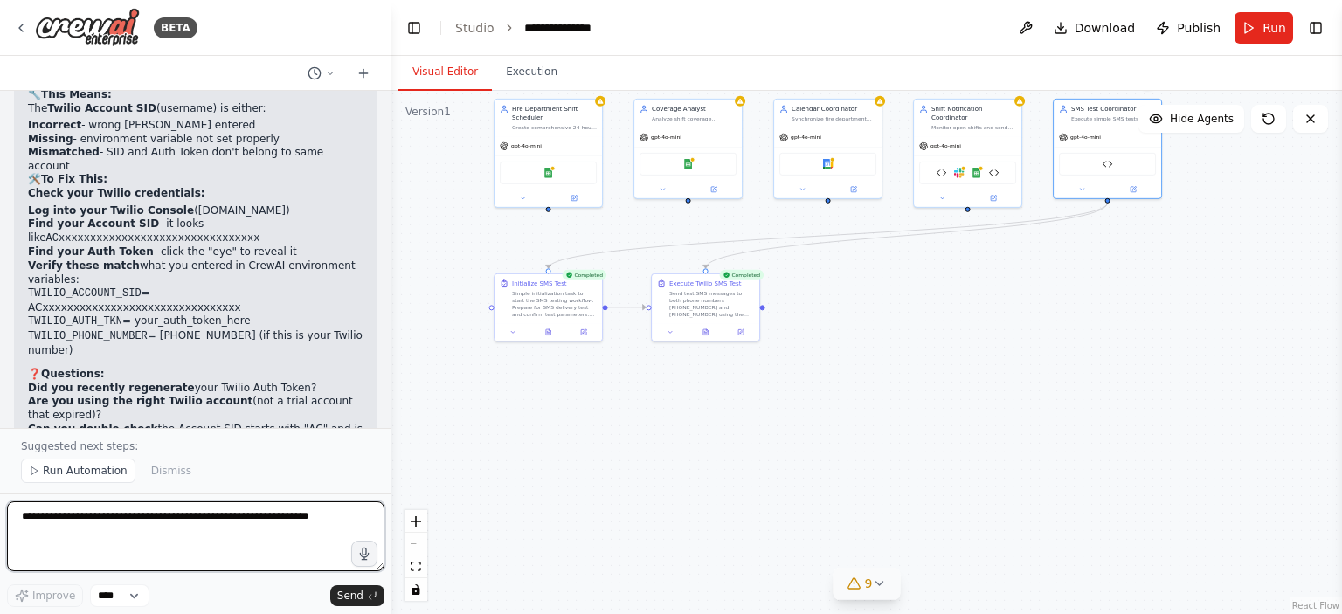
click at [163, 547] on textarea at bounding box center [196, 537] width 378 height 70
type textarea "**********"
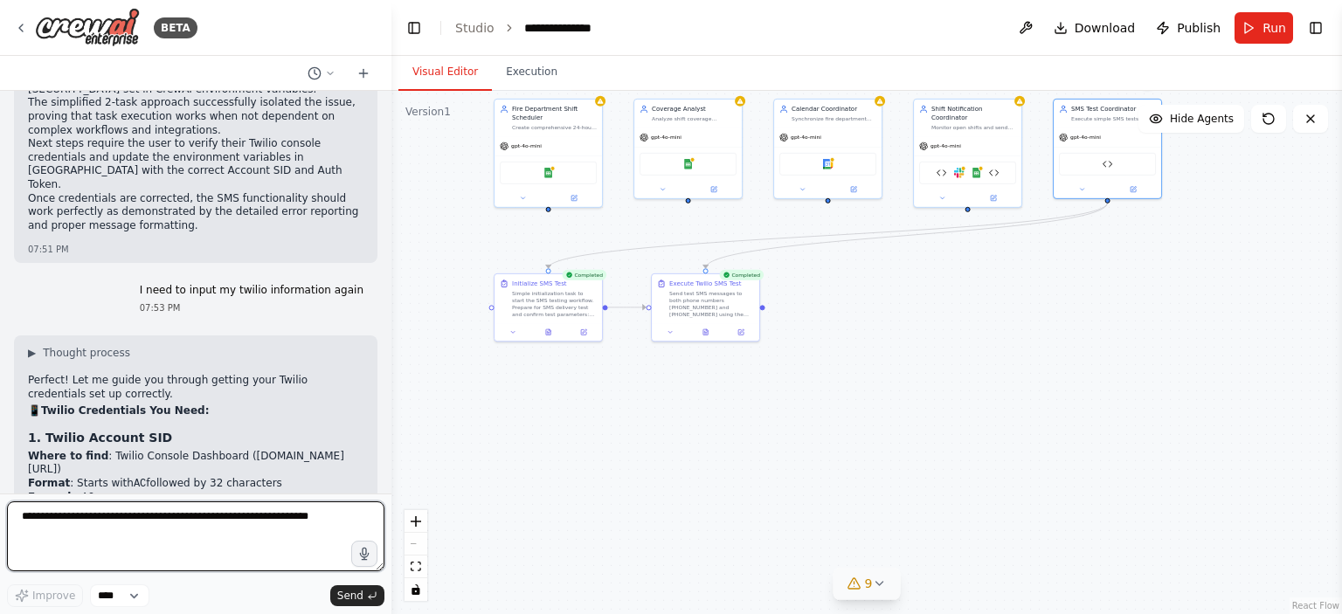
scroll to position [26673, 0]
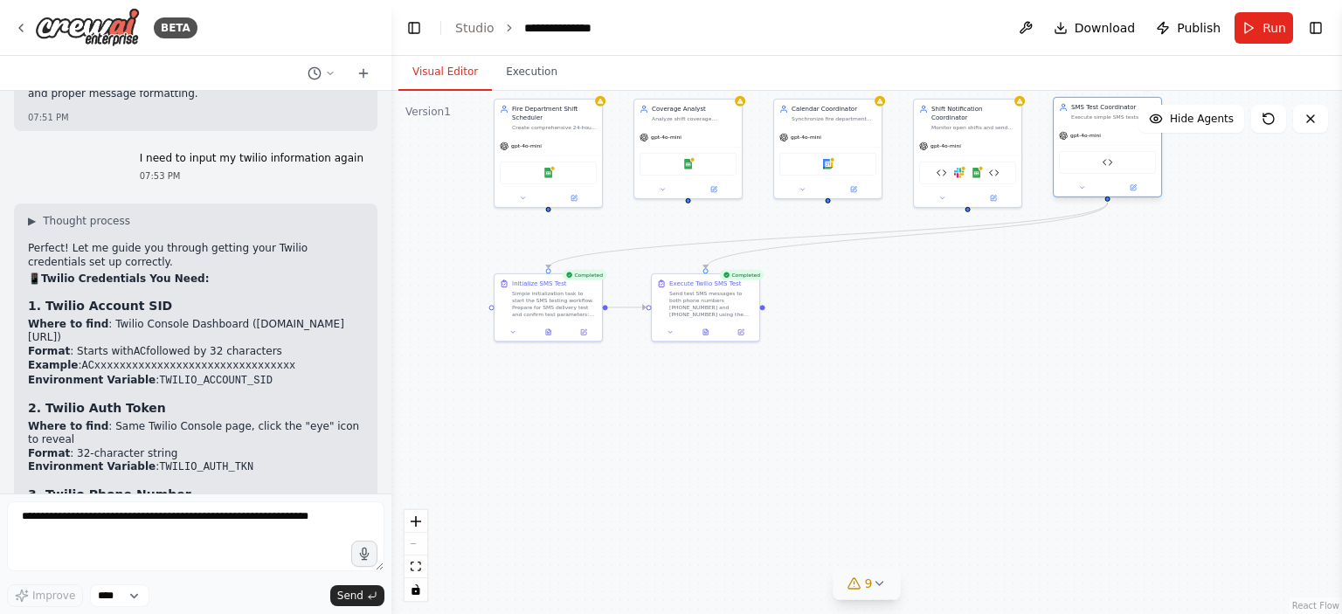
click at [1091, 128] on div "gpt-4o-mini" at bounding box center [1108, 135] width 108 height 19
click at [1140, 194] on div at bounding box center [1108, 187] width 108 height 17
click at [1079, 191] on button at bounding box center [1083, 188] width 50 height 10
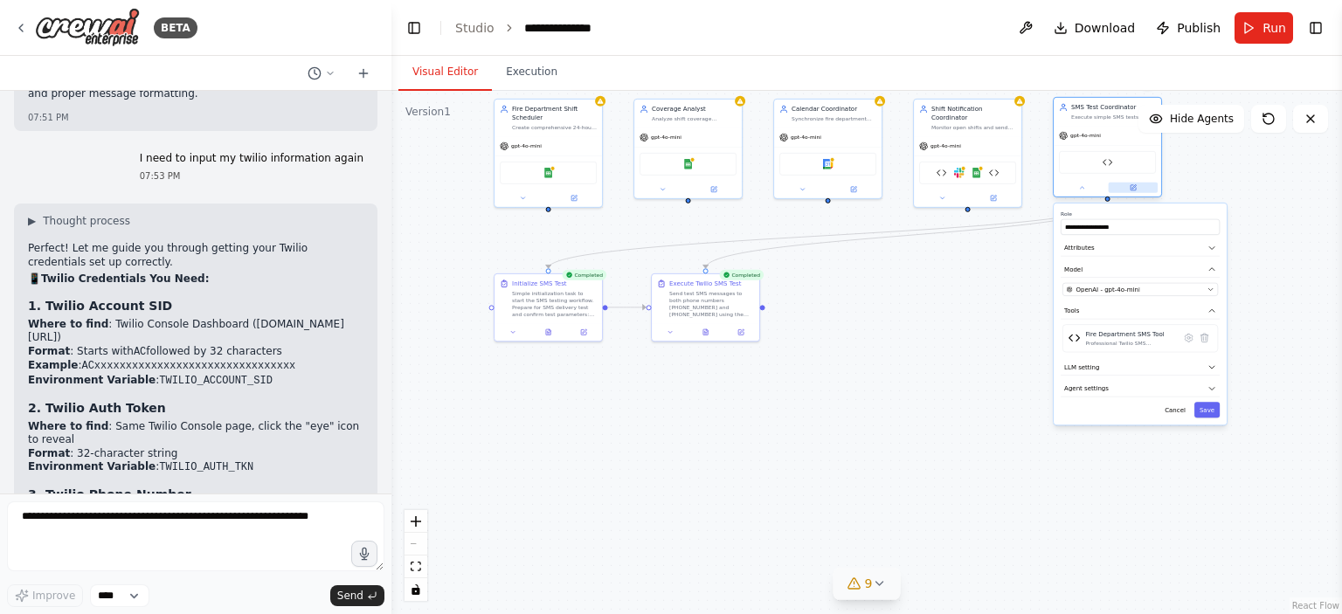
click at [1145, 184] on button at bounding box center [1134, 188] width 50 height 10
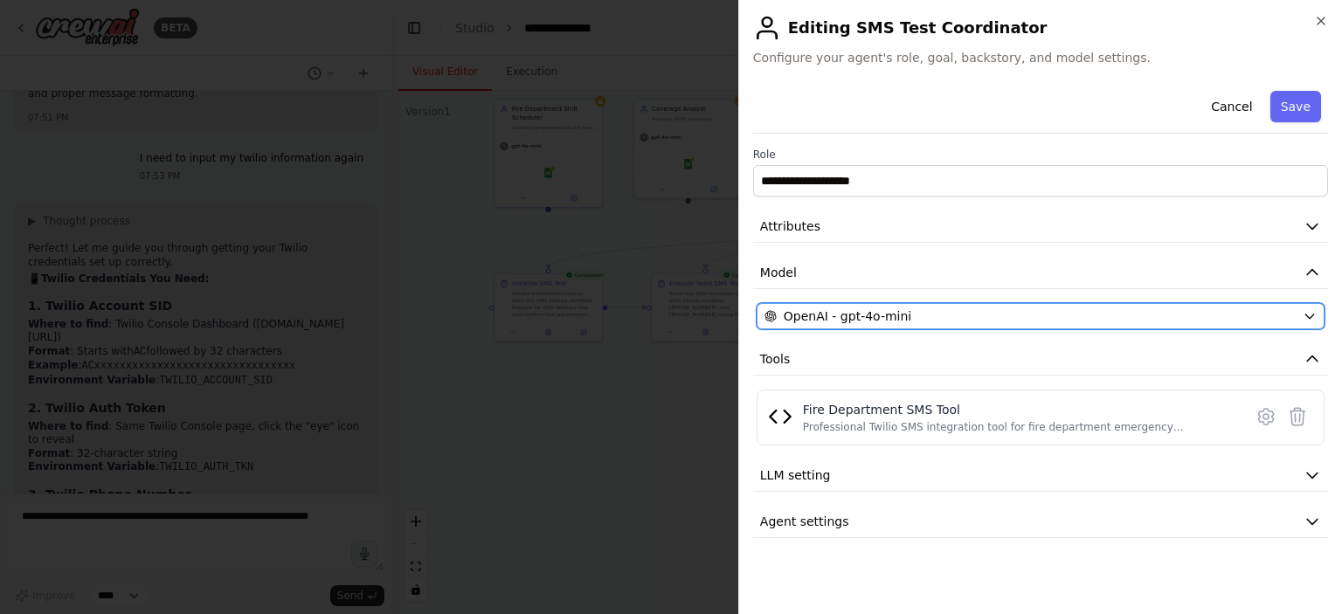
click at [1030, 324] on button "OpenAI - gpt-4o-mini" at bounding box center [1041, 316] width 568 height 26
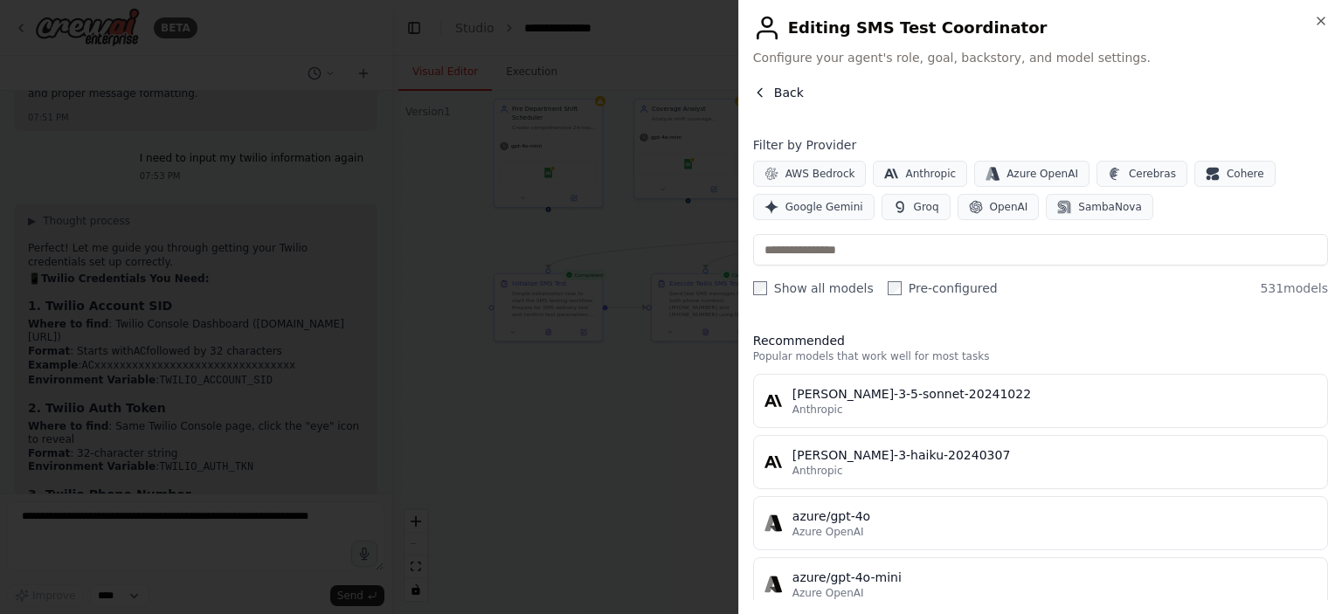
click at [787, 92] on span "Back" at bounding box center [789, 92] width 30 height 17
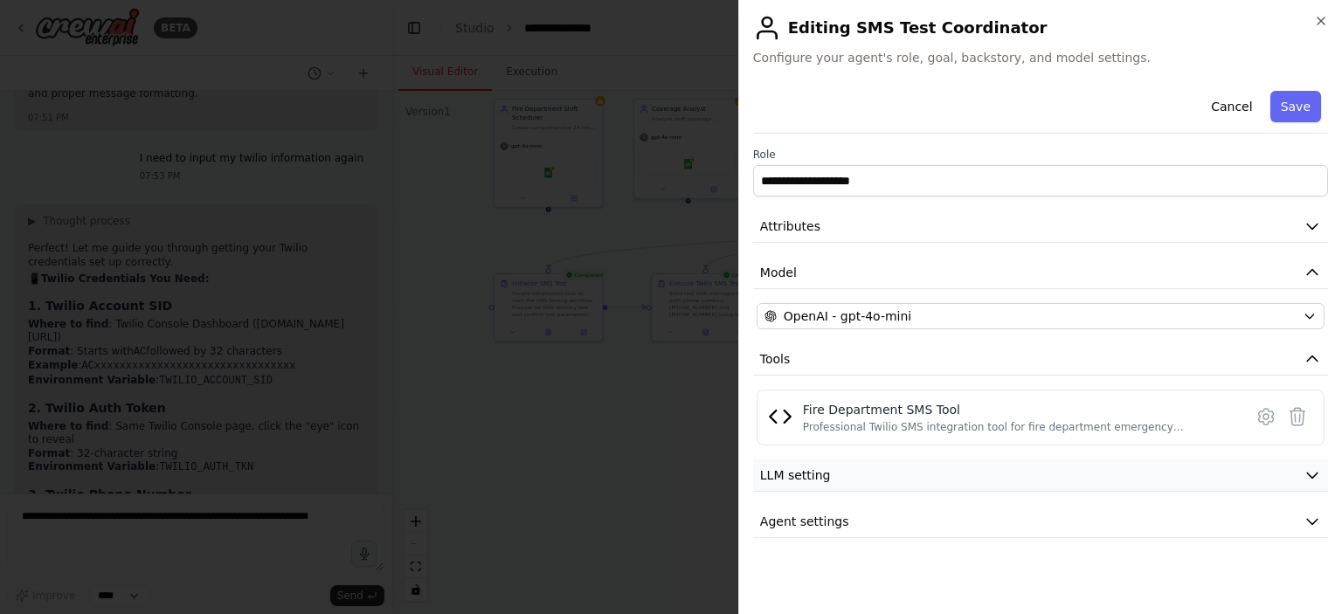
click at [877, 482] on button "LLM setting" at bounding box center [1040, 476] width 575 height 32
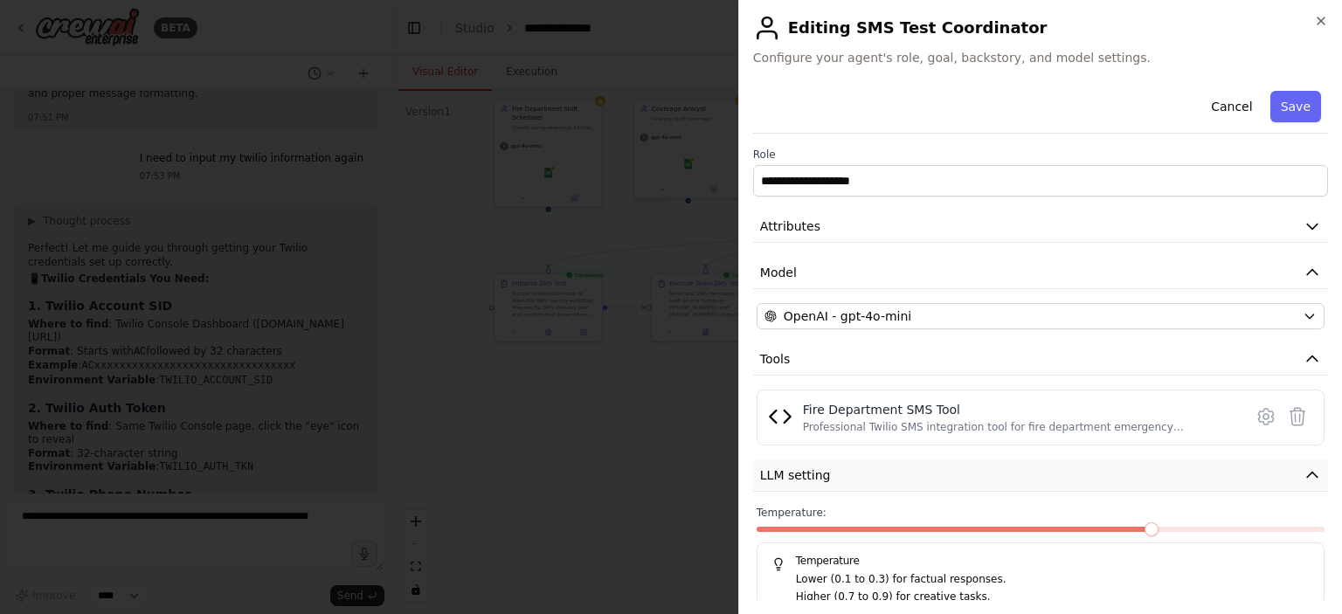
click at [877, 482] on button "LLM setting" at bounding box center [1040, 476] width 575 height 32
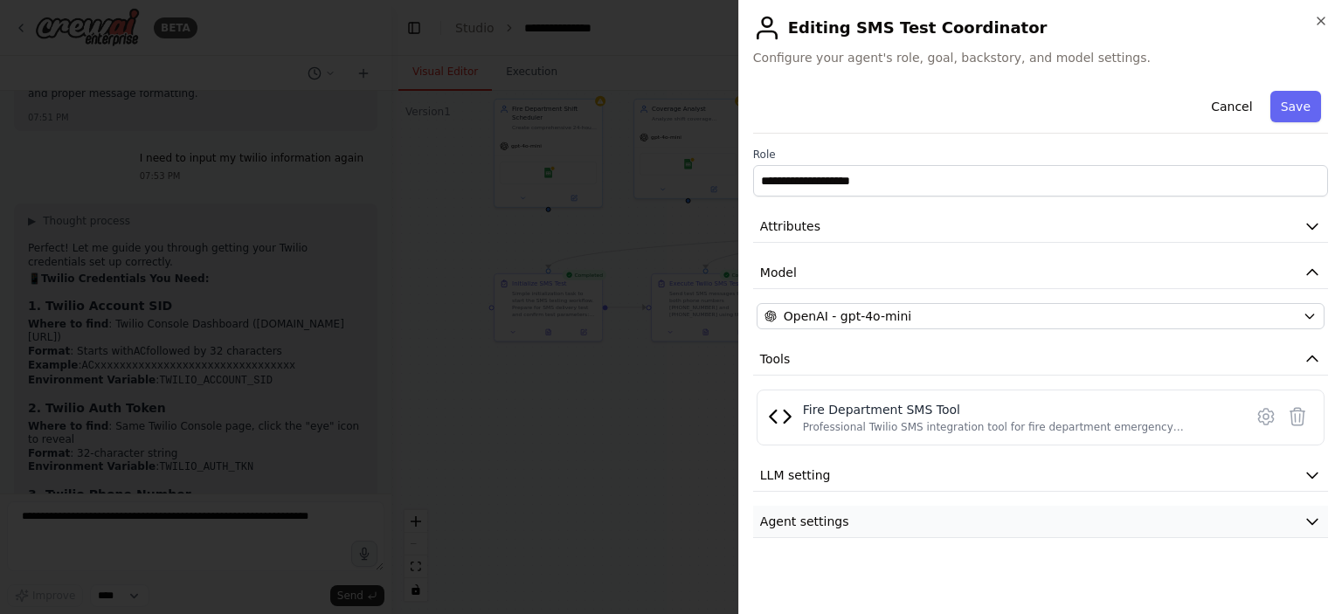
click at [863, 528] on button "Agent settings" at bounding box center [1040, 522] width 575 height 32
click at [891, 410] on div "Fire Department SMS Tool" at bounding box center [1018, 409] width 430 height 17
click at [1258, 418] on icon at bounding box center [1266, 416] width 21 height 21
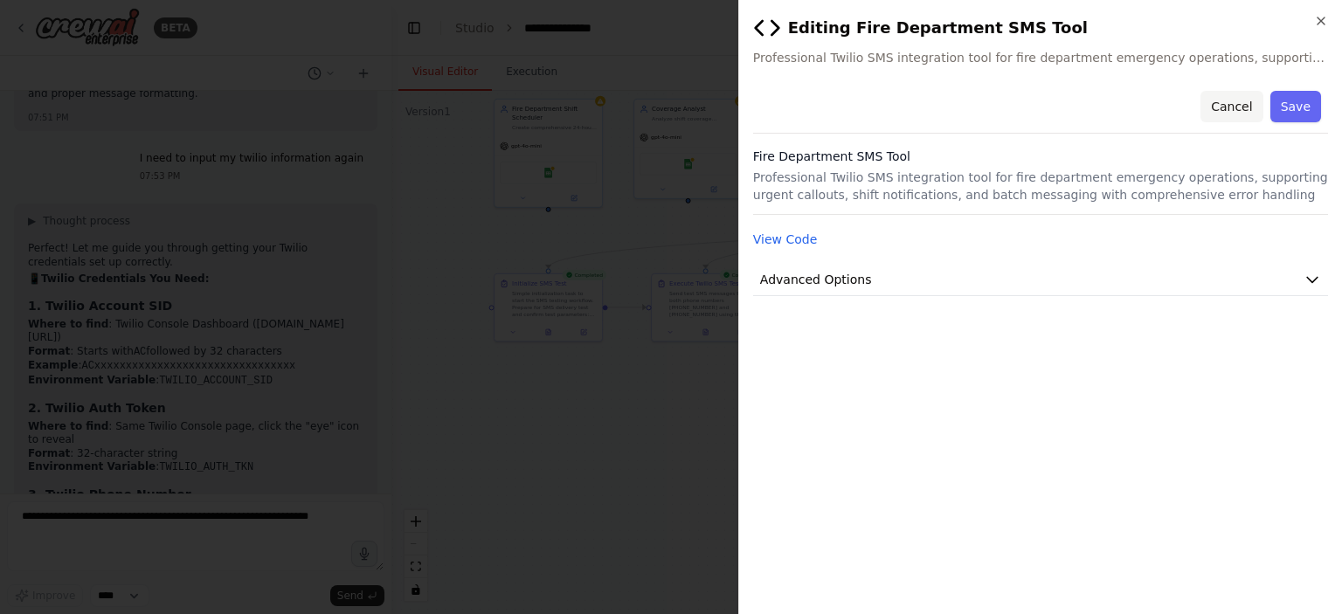
click at [1237, 100] on button "Cancel" at bounding box center [1232, 106] width 62 height 31
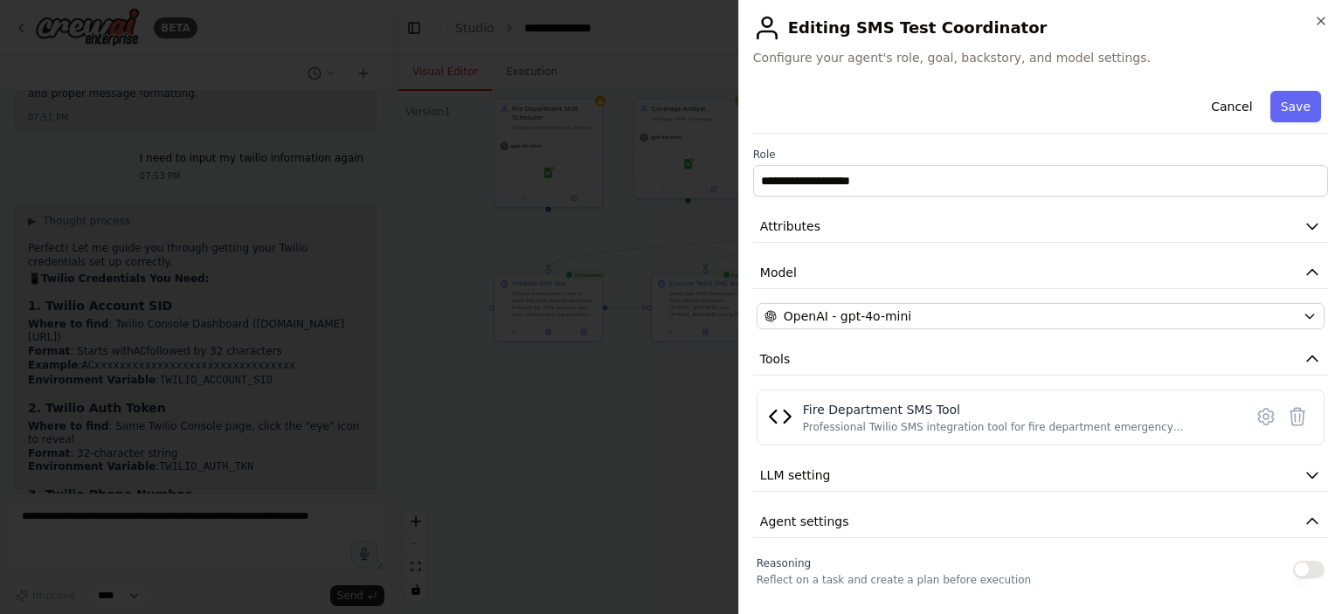
click at [1237, 100] on button "Cancel" at bounding box center [1232, 106] width 62 height 31
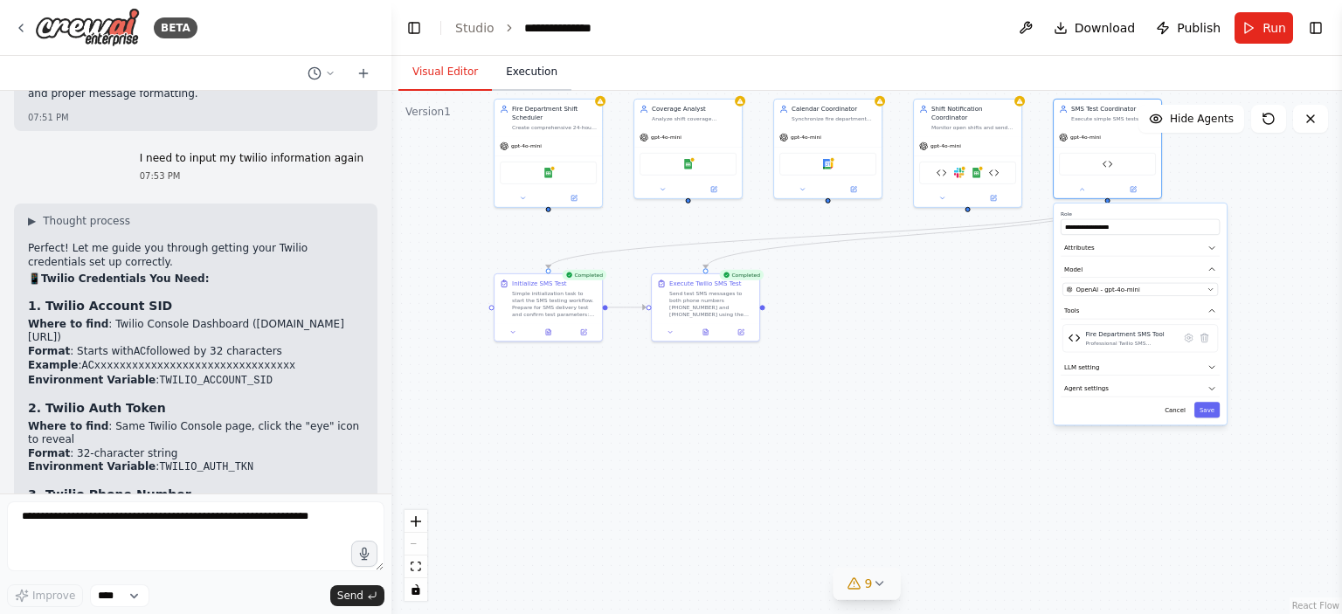
click at [501, 73] on button "Execution" at bounding box center [532, 72] width 80 height 37
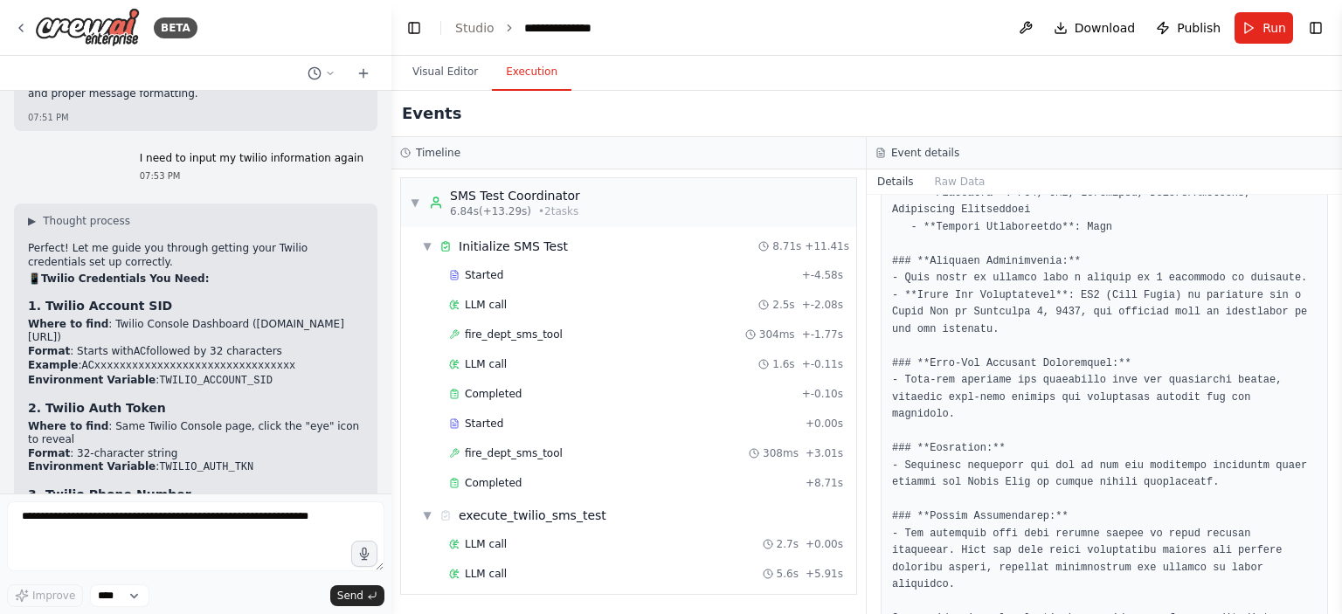
scroll to position [0, 0]
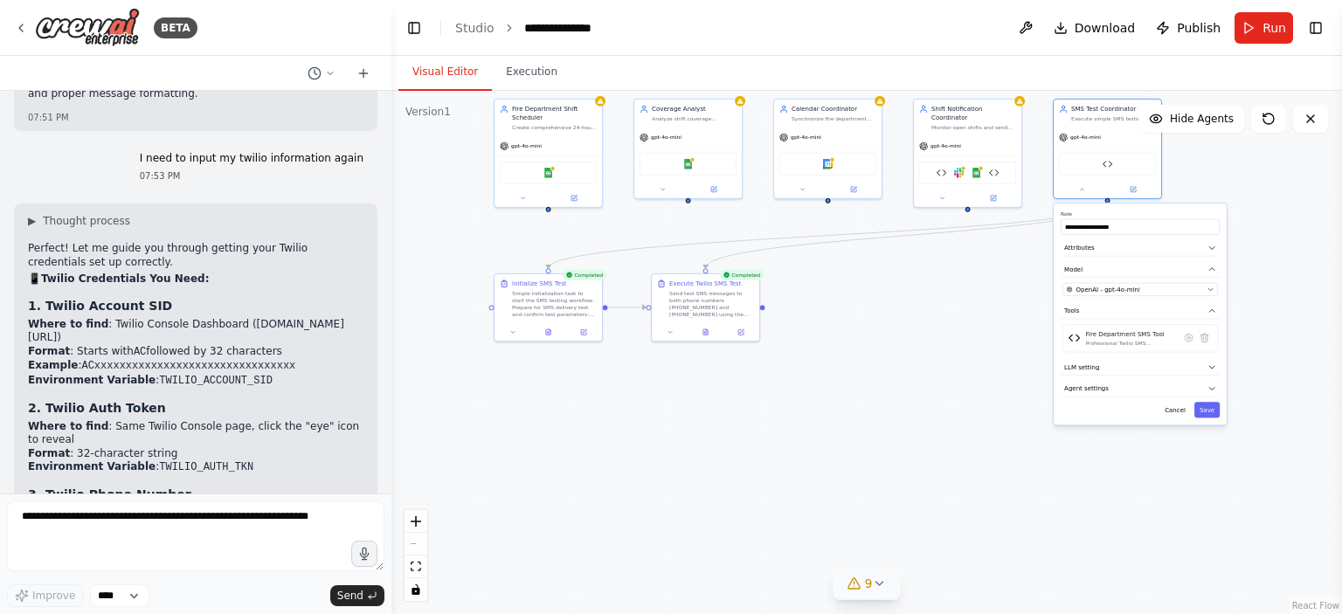
click at [454, 80] on button "Visual Editor" at bounding box center [446, 72] width 94 height 37
click at [413, 527] on button "zoom in" at bounding box center [416, 521] width 23 height 23
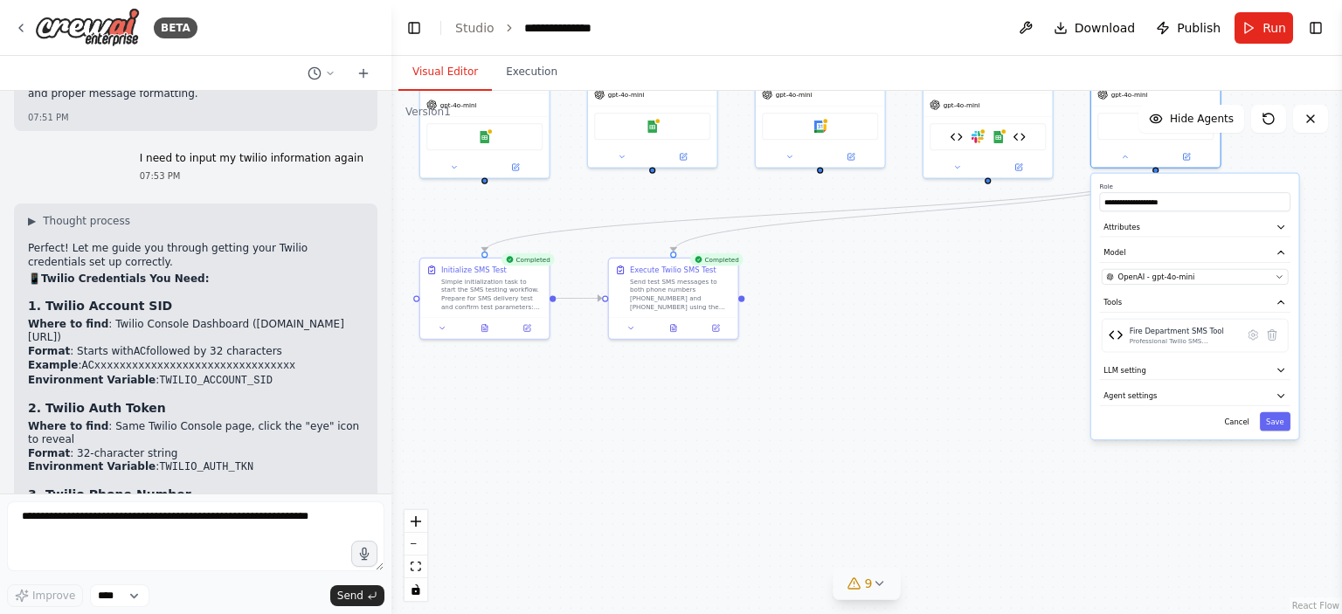
click at [874, 585] on icon at bounding box center [879, 584] width 14 height 14
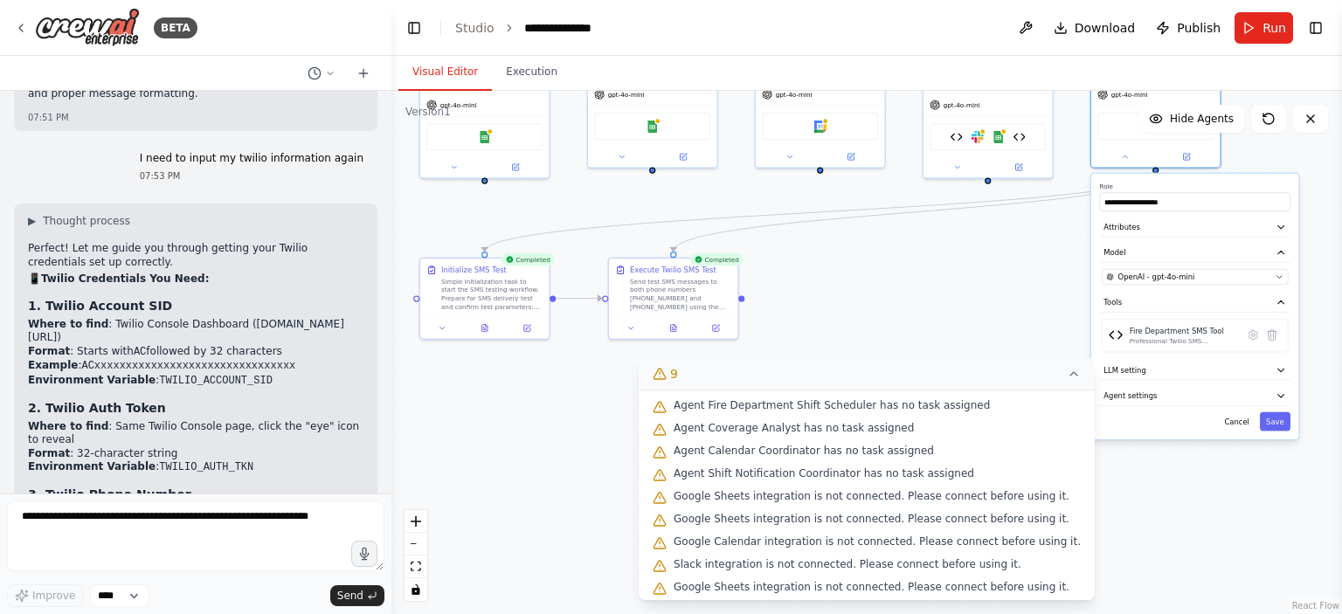
scroll to position [50, 0]
click at [1058, 381] on button "9" at bounding box center [867, 374] width 456 height 32
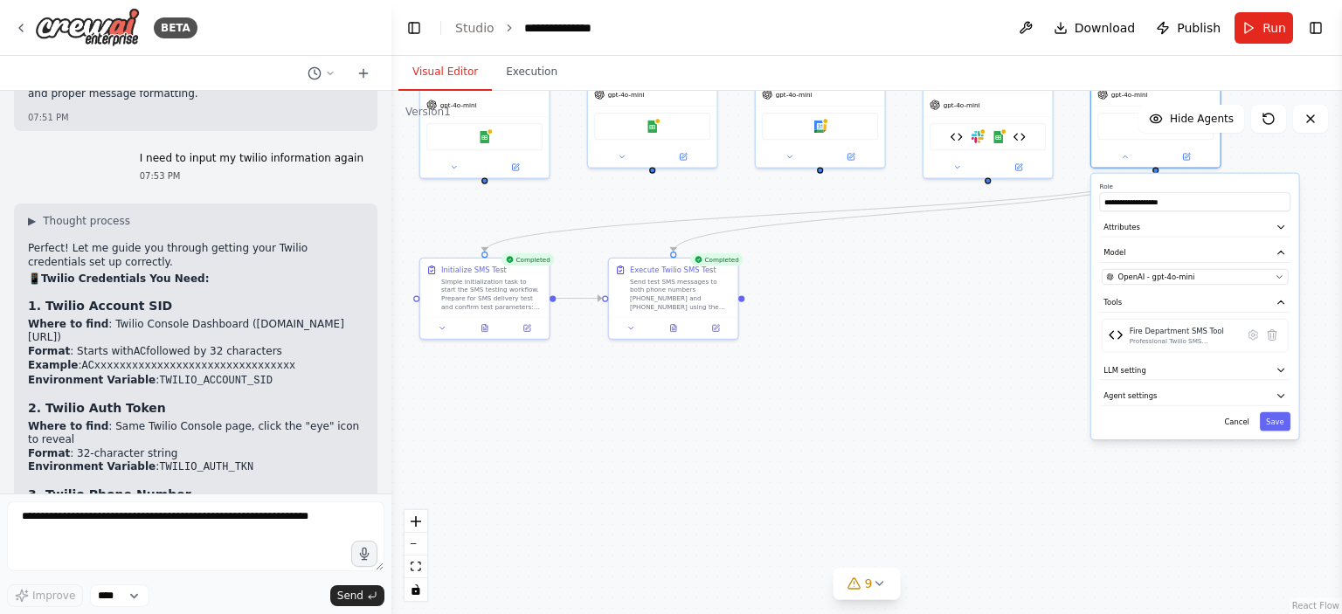
click at [953, 357] on div ".deletable-edge-delete-btn { width: 20px; height: 20px; border: 0px solid #ffff…" at bounding box center [867, 353] width 951 height 524
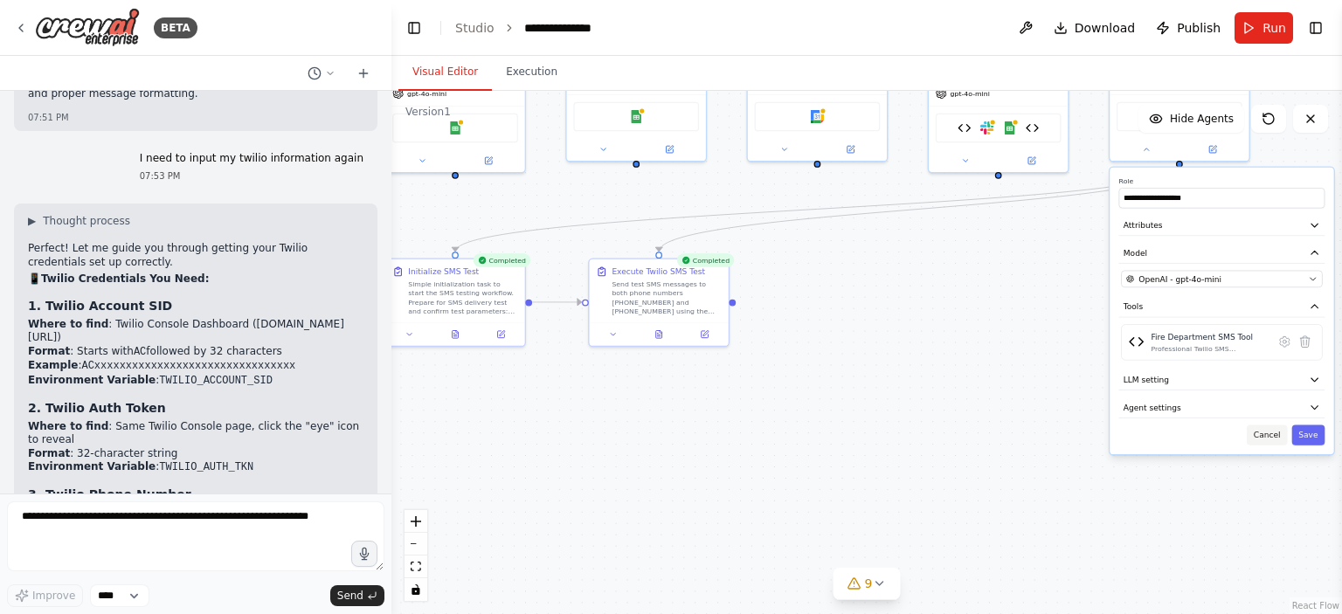
click at [1264, 434] on button "Cancel" at bounding box center [1267, 435] width 40 height 20
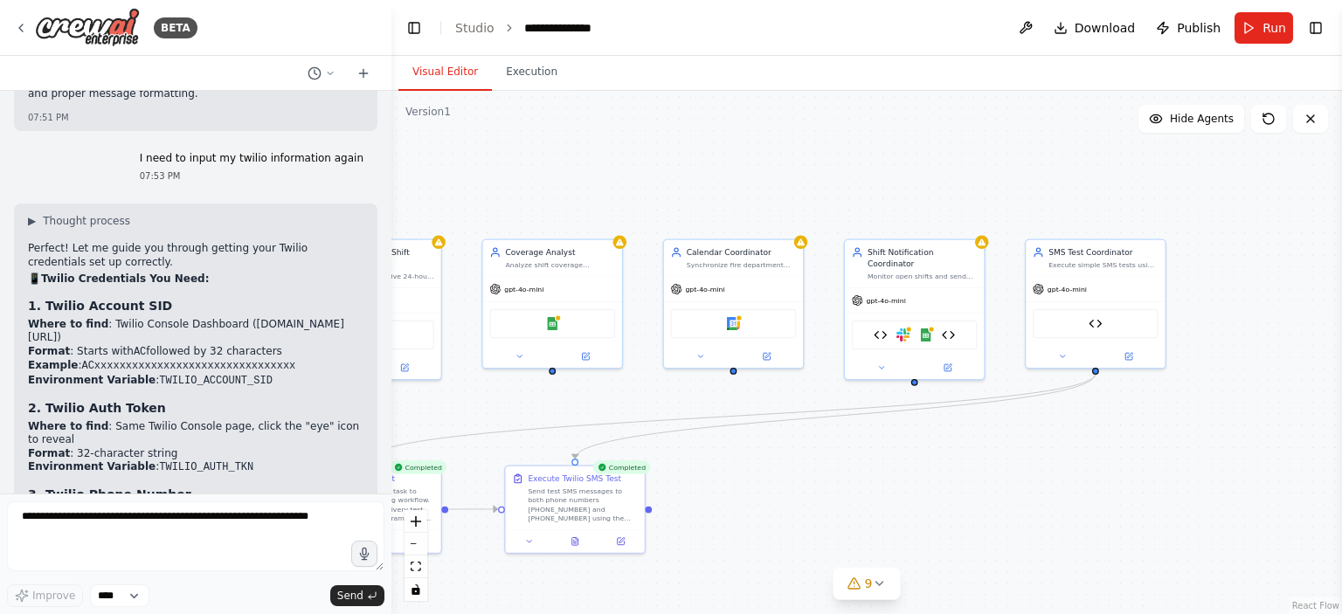
drag, startPoint x: 1098, startPoint y: 309, endPoint x: 1010, endPoint y: 515, distance: 223.2
click at [1010, 515] on div ".deletable-edge-delete-btn { width: 20px; height: 20px; border: 0px solid #ffff…" at bounding box center [867, 353] width 951 height 524
click at [1105, 259] on div "Execute simple SMS tests using Twilio to verify connectivity and delivery to sp…" at bounding box center [1100, 260] width 110 height 9
click at [951, 324] on img at bounding box center [946, 331] width 14 height 14
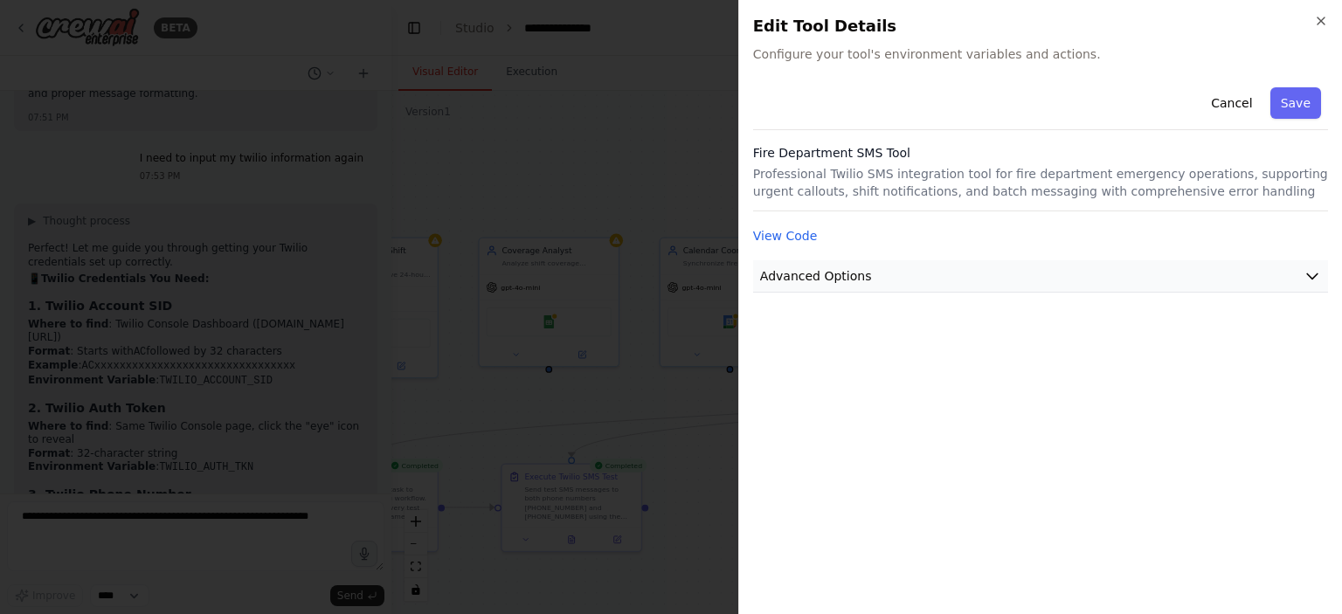
click at [1035, 272] on button "Advanced Options" at bounding box center [1040, 276] width 575 height 32
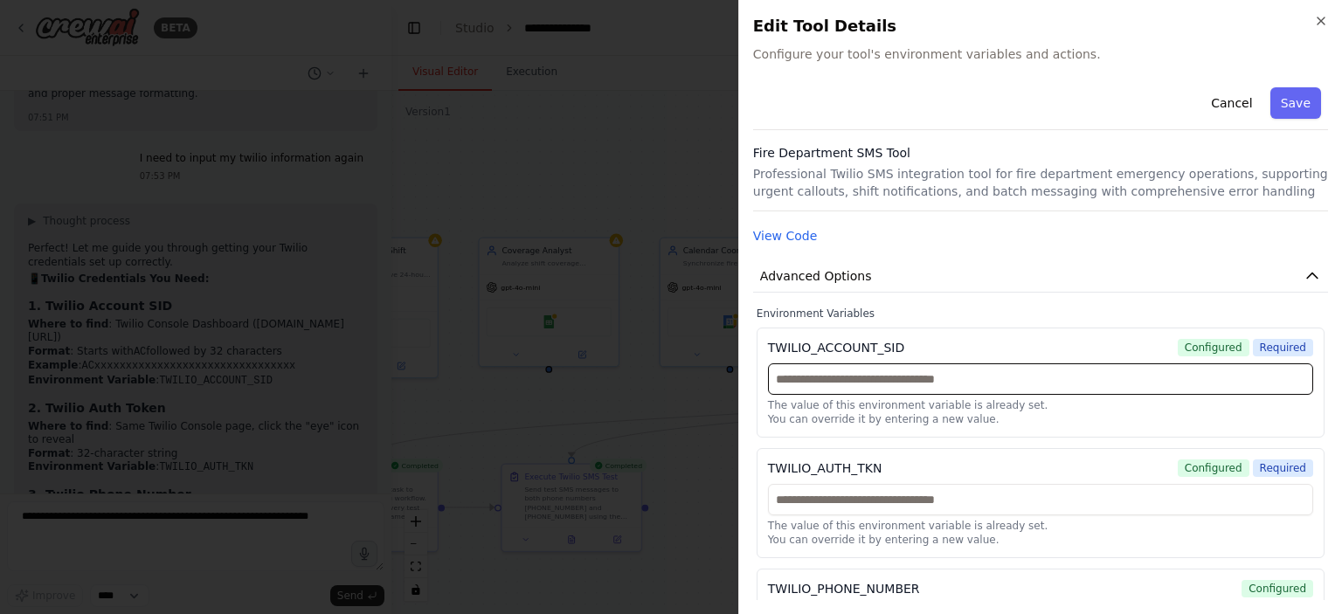
click at [858, 370] on input "text" at bounding box center [1040, 379] width 545 height 31
paste input "**********"
type input "**********"
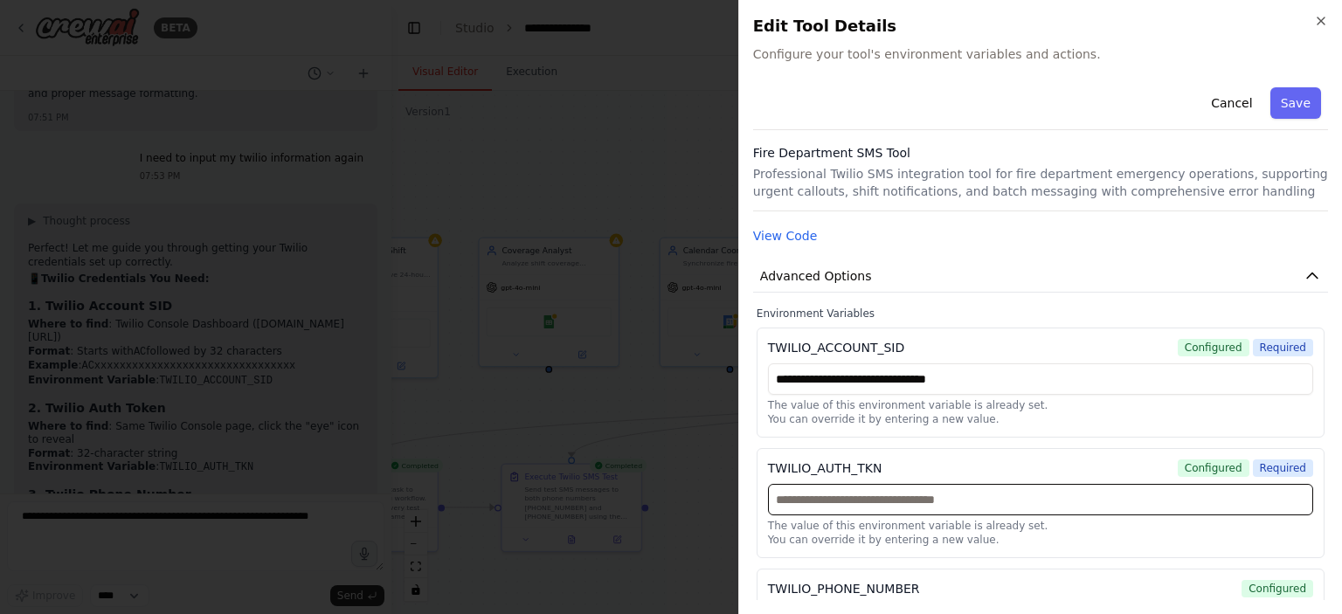
click at [887, 490] on input "text" at bounding box center [1040, 499] width 545 height 31
click at [840, 506] on input "text" at bounding box center [1040, 499] width 545 height 31
paste input "**********"
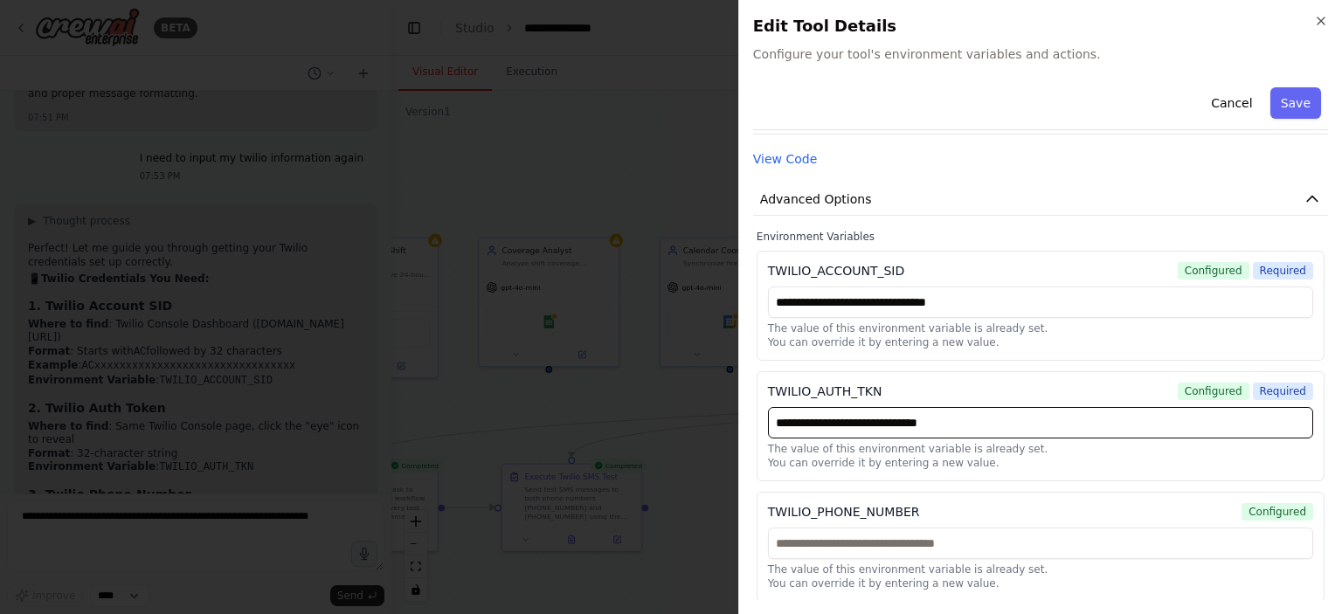
type input "**********"
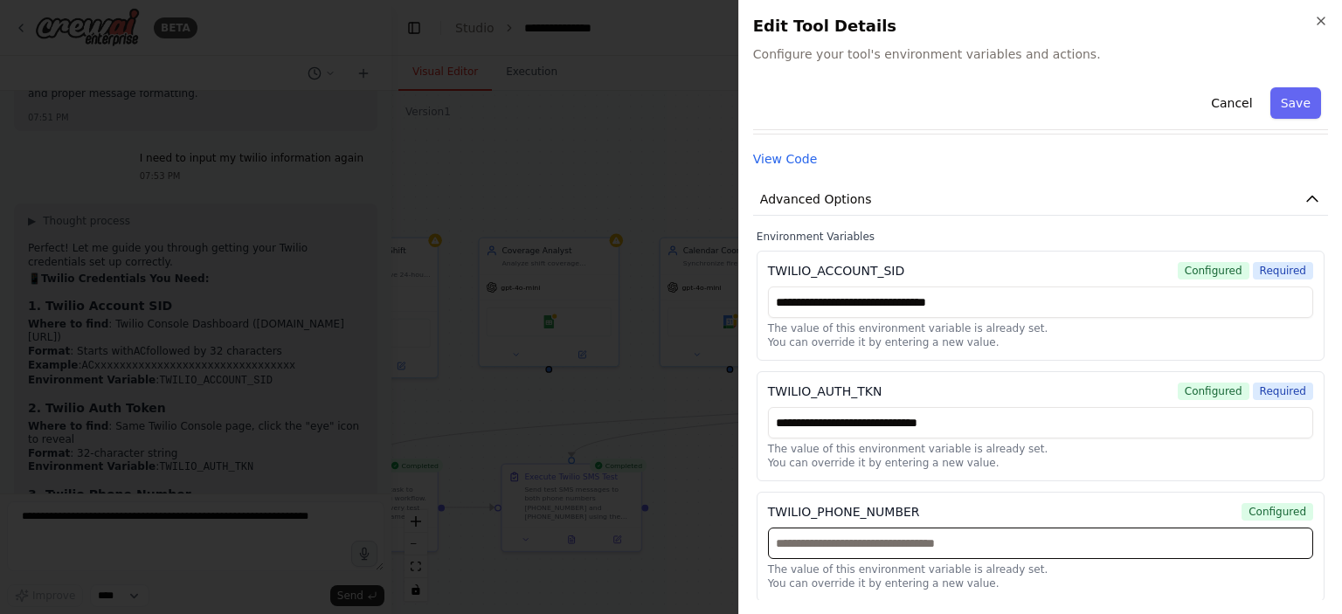
click at [858, 551] on input "text" at bounding box center [1040, 543] width 545 height 31
click at [849, 550] on input "text" at bounding box center [1040, 543] width 545 height 31
paste input "**********"
type input "**********"
drag, startPoint x: 988, startPoint y: 541, endPoint x: 653, endPoint y: 542, distance: 334.7
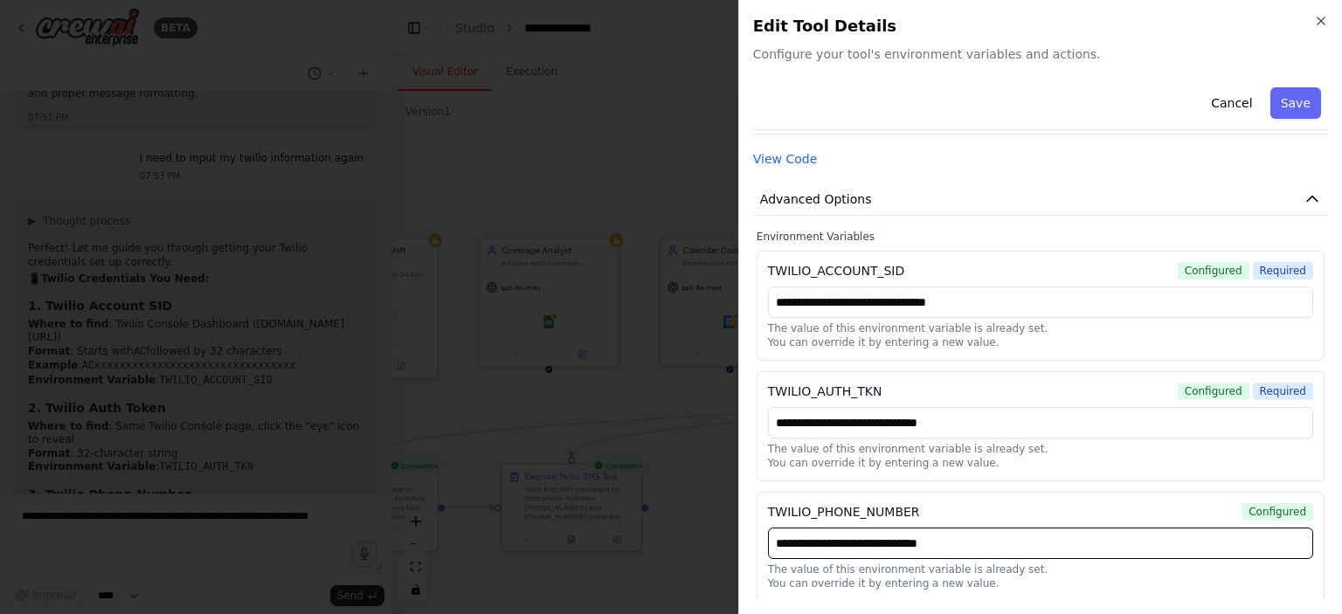
click at [653, 542] on body "BETA Build a scheduling software for a fire department 12:48 PM ▶ Thought proce…" at bounding box center [671, 307] width 1342 height 614
paste input "**********"
type input "**********"
click at [1281, 102] on button "Save" at bounding box center [1296, 102] width 51 height 31
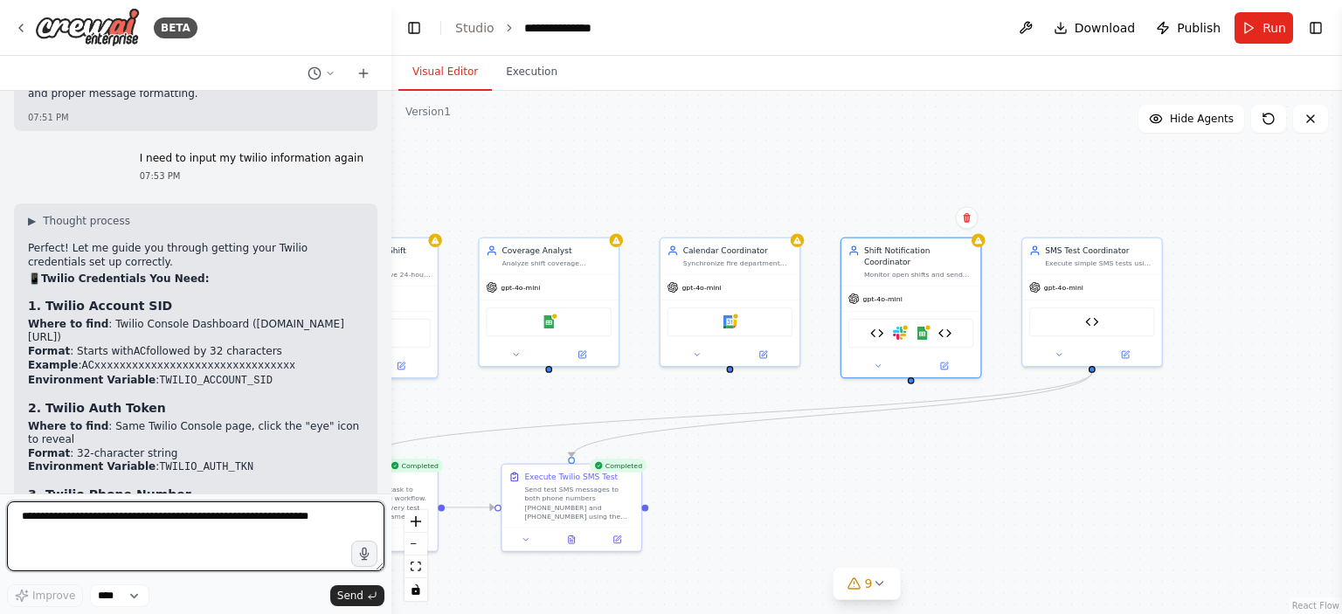
click at [215, 524] on textarea at bounding box center [196, 537] width 378 height 70
type textarea "**********"
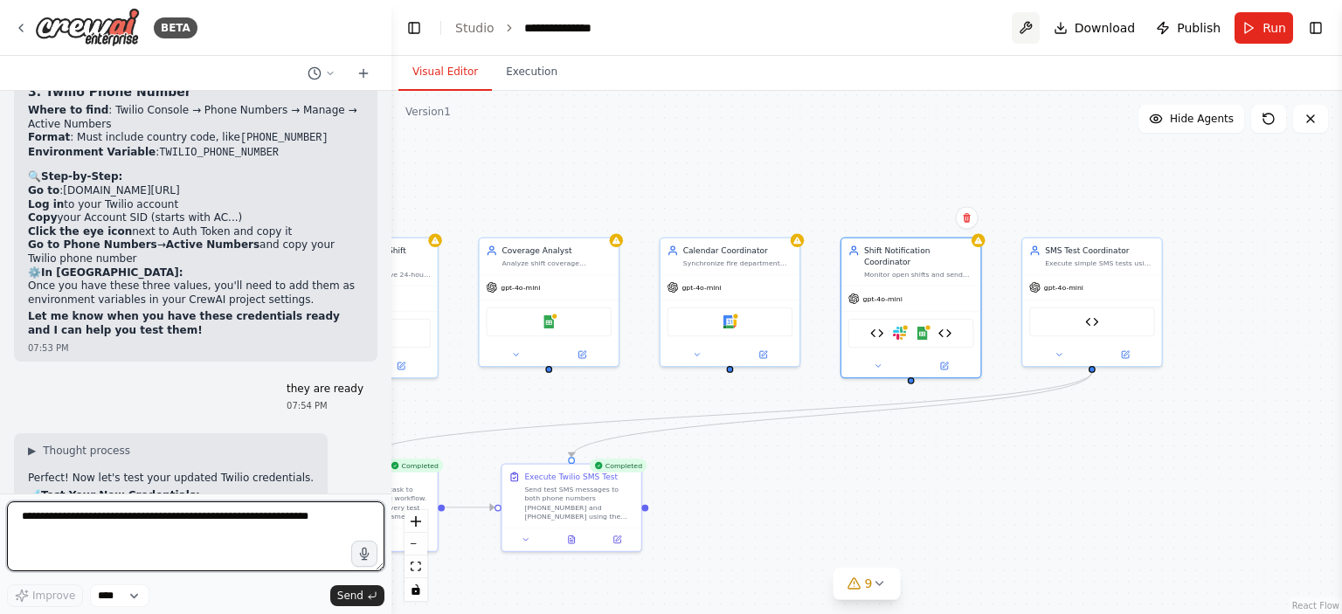
scroll to position [27090, 0]
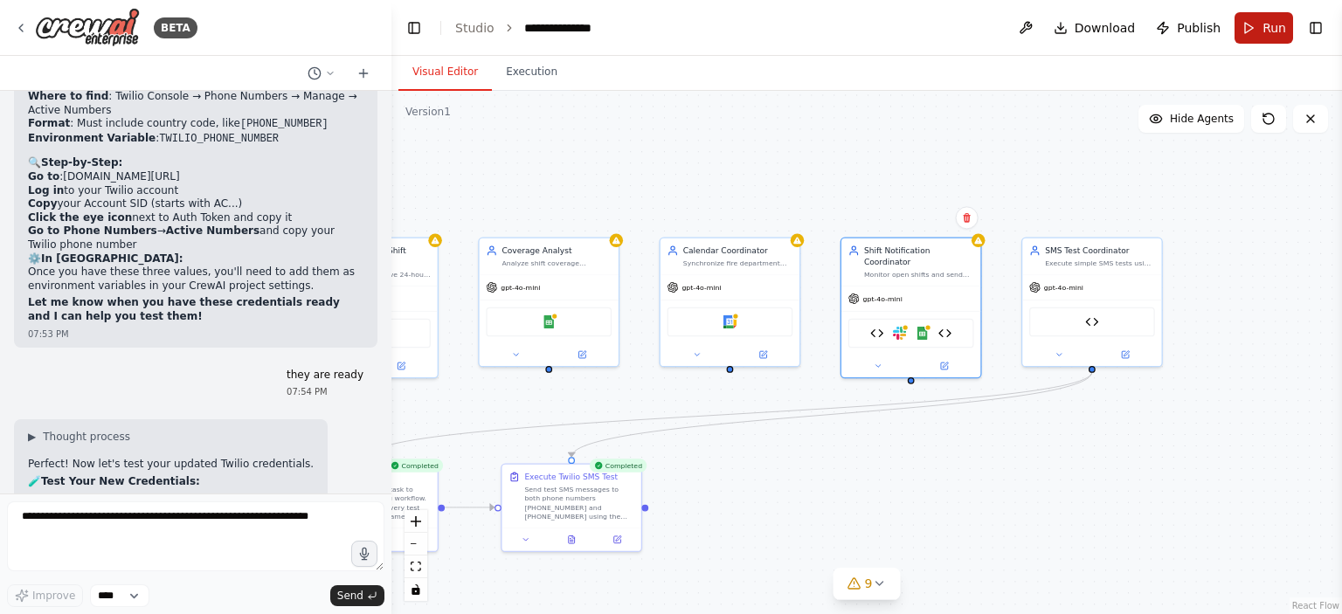
click at [1261, 24] on button "Run" at bounding box center [1264, 27] width 59 height 31
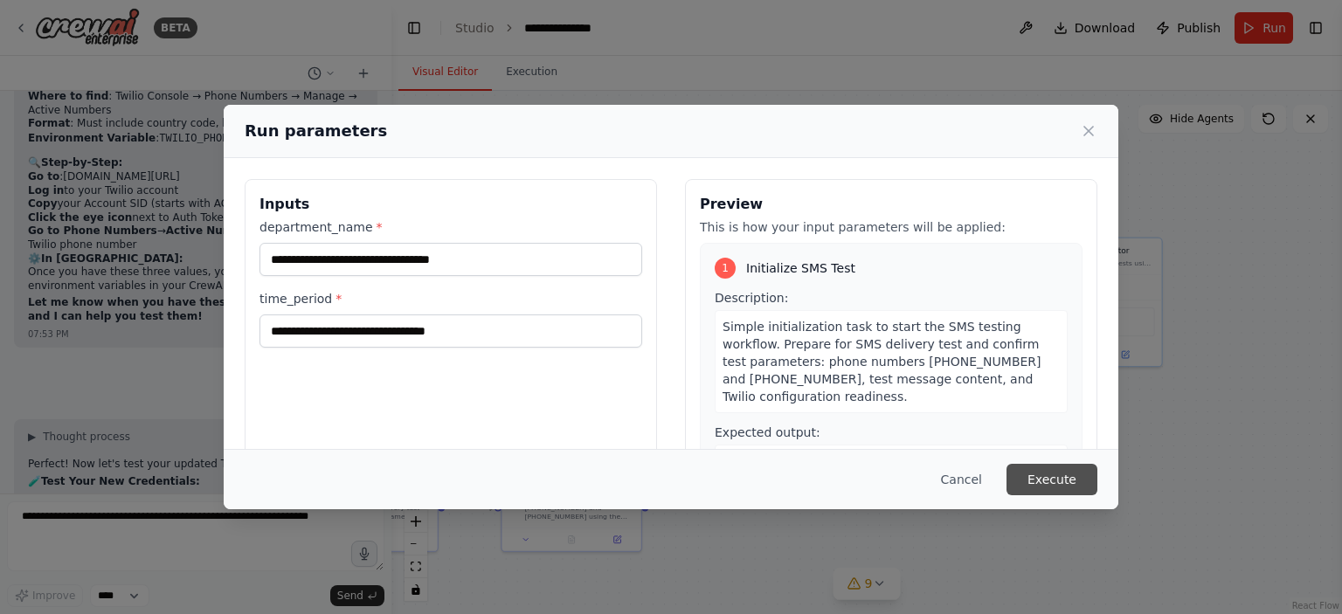
click at [1080, 482] on button "Execute" at bounding box center [1052, 479] width 91 height 31
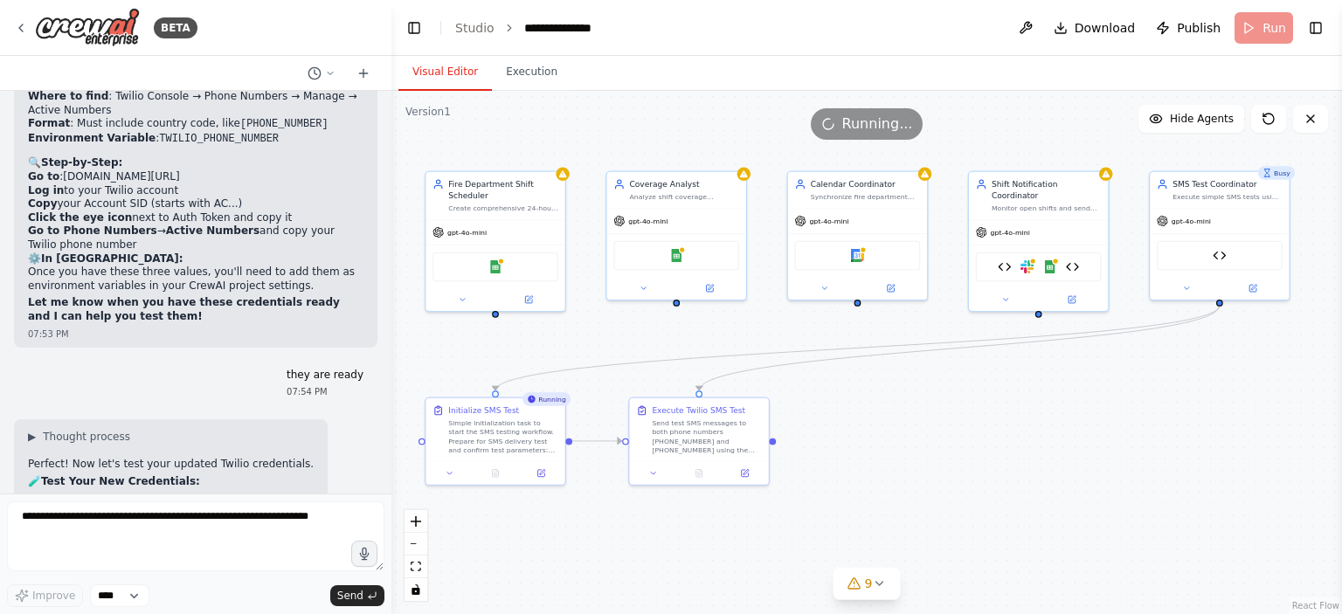
drag, startPoint x: 893, startPoint y: 431, endPoint x: 874, endPoint y: 395, distance: 40.7
click at [874, 395] on div ".deletable-edge-delete-btn { width: 20px; height: 20px; border: 0px solid #ffff…" at bounding box center [867, 353] width 951 height 524
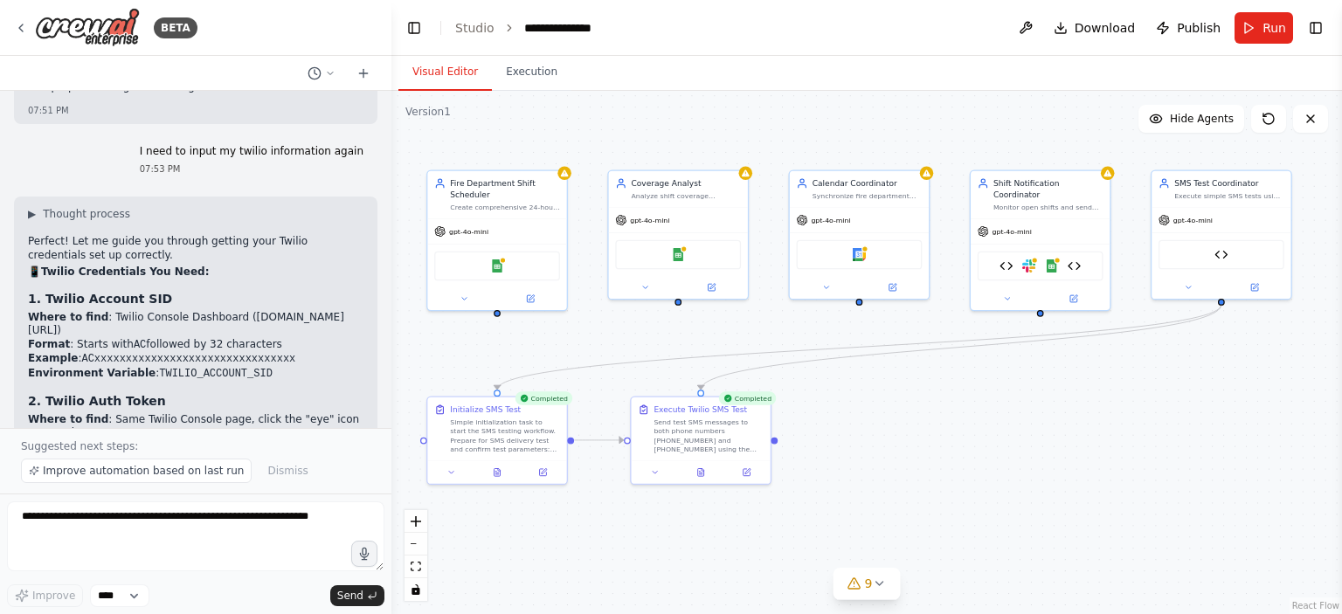
scroll to position [27155, 0]
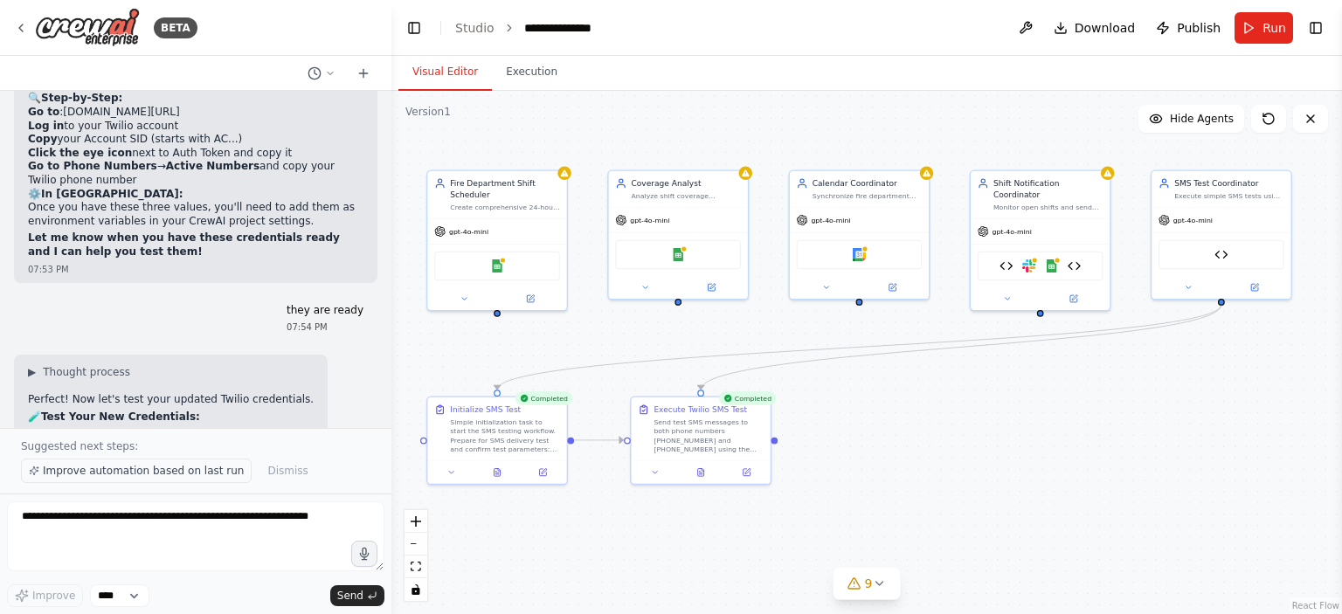
click at [189, 470] on span "Improve automation based on last run" at bounding box center [143, 471] width 201 height 14
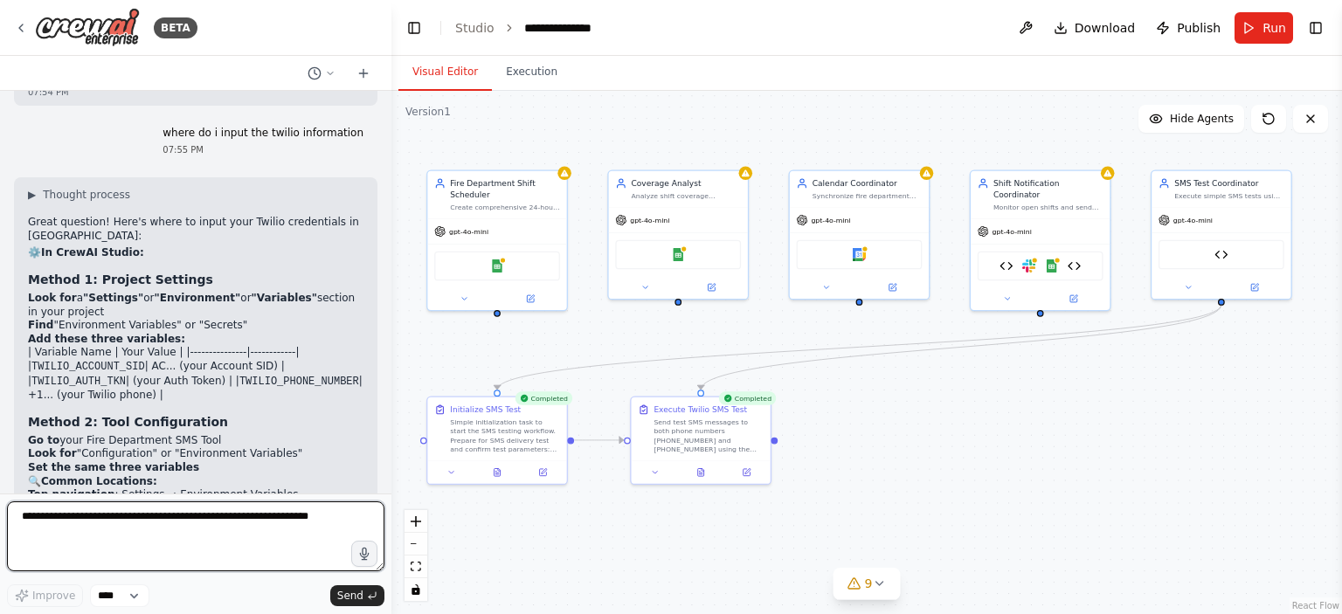
scroll to position [27709, 0]
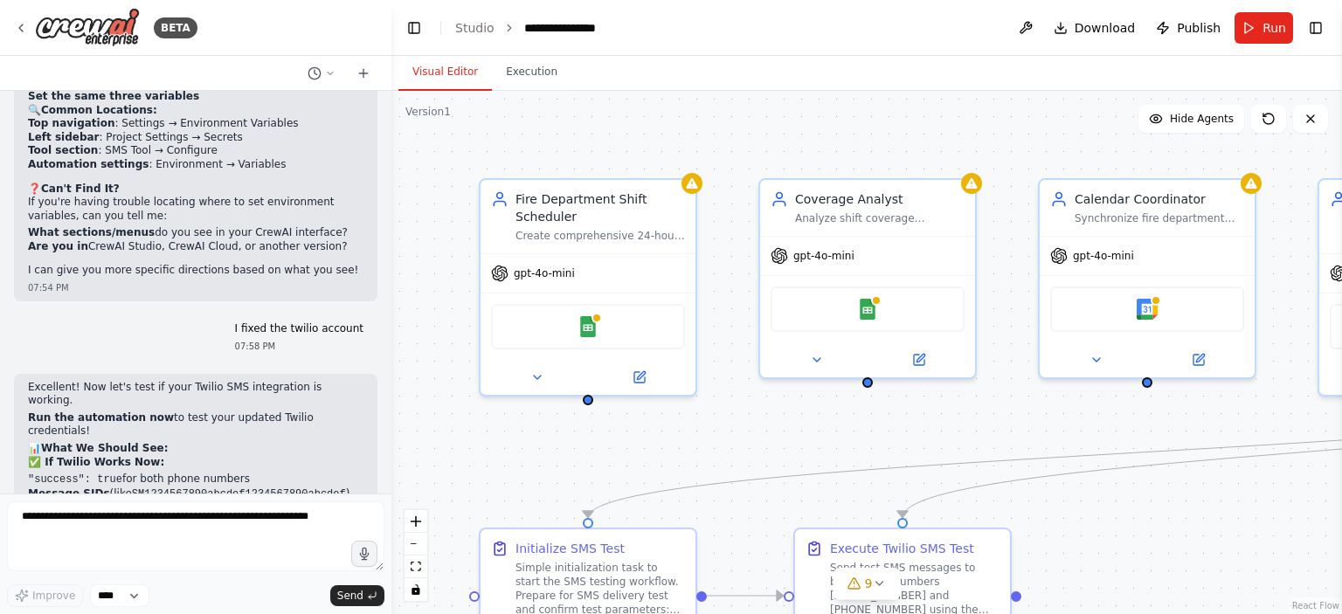
scroll to position [28187, 0]
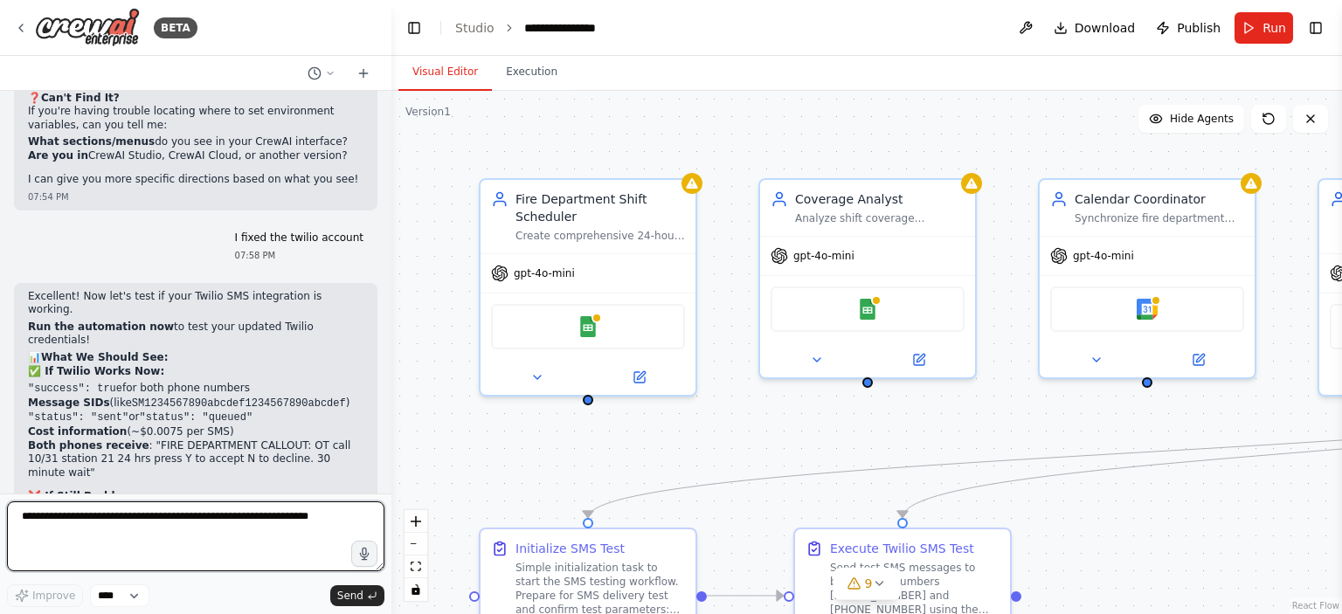
click at [177, 530] on textarea at bounding box center [196, 537] width 378 height 70
type textarea "**********"
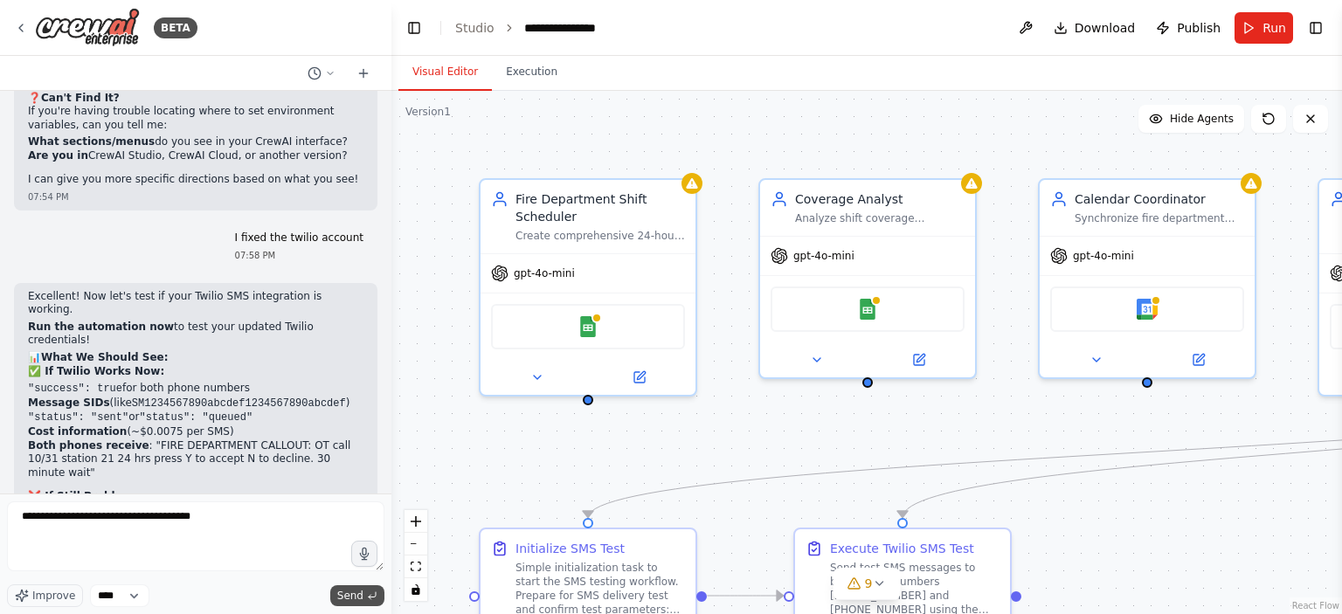
click at [346, 594] on span "Send" at bounding box center [350, 596] width 26 height 14
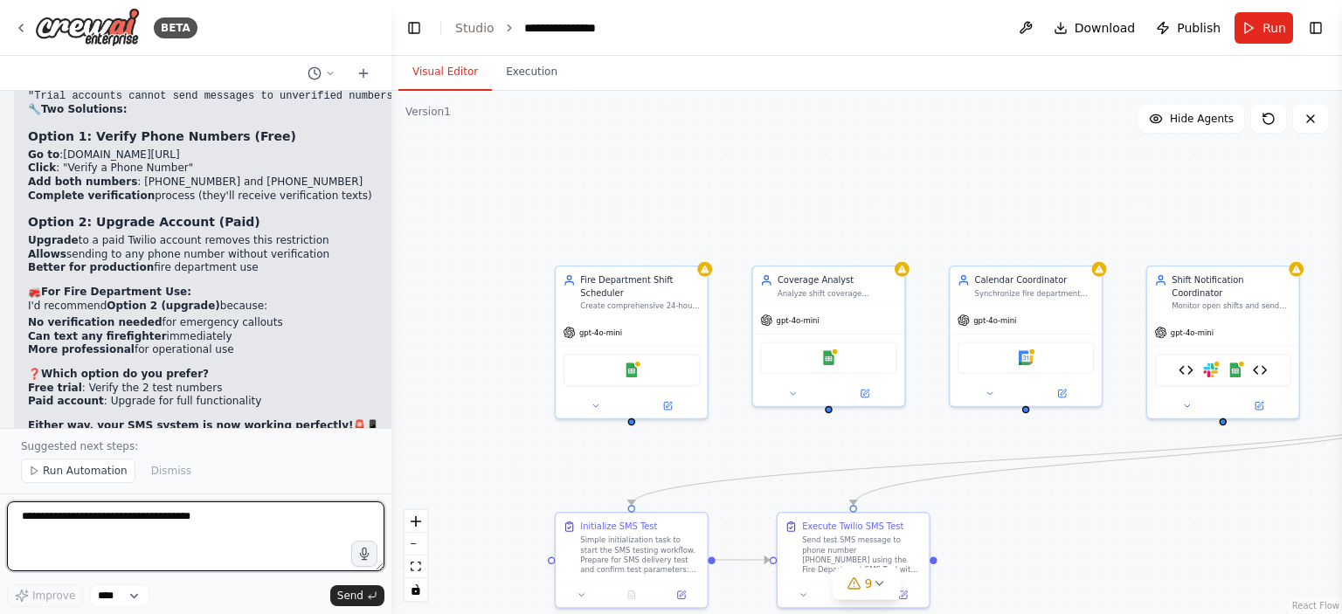
scroll to position [29115, 0]
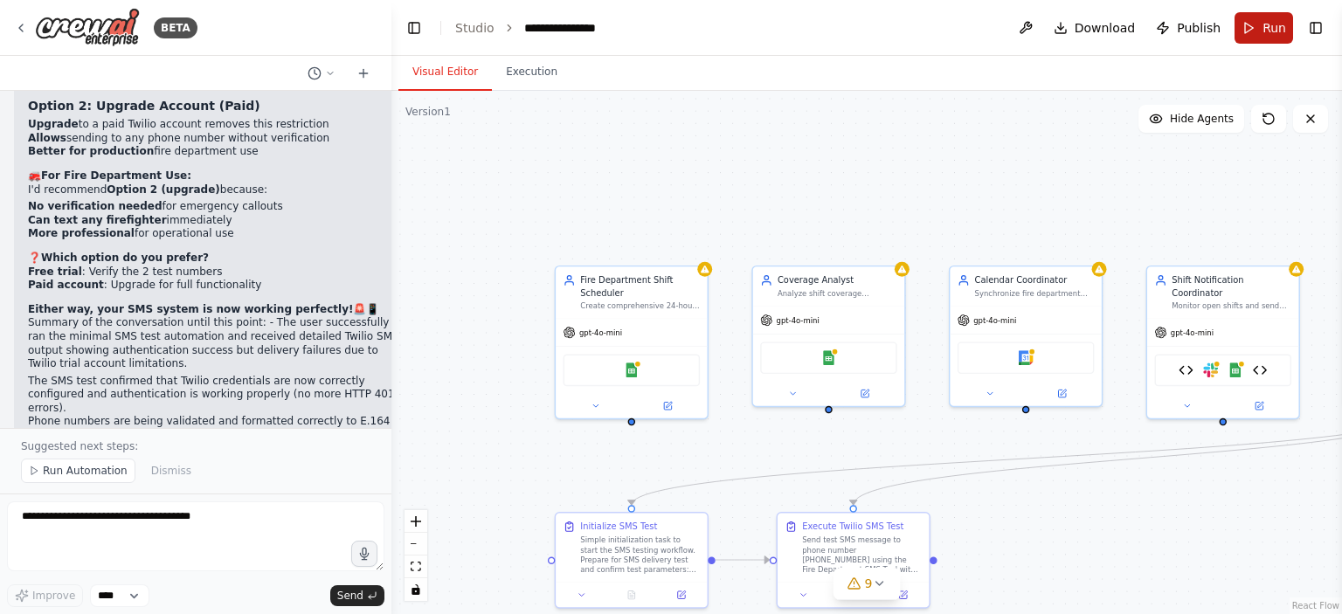
click at [1262, 20] on button "Run" at bounding box center [1264, 27] width 59 height 31
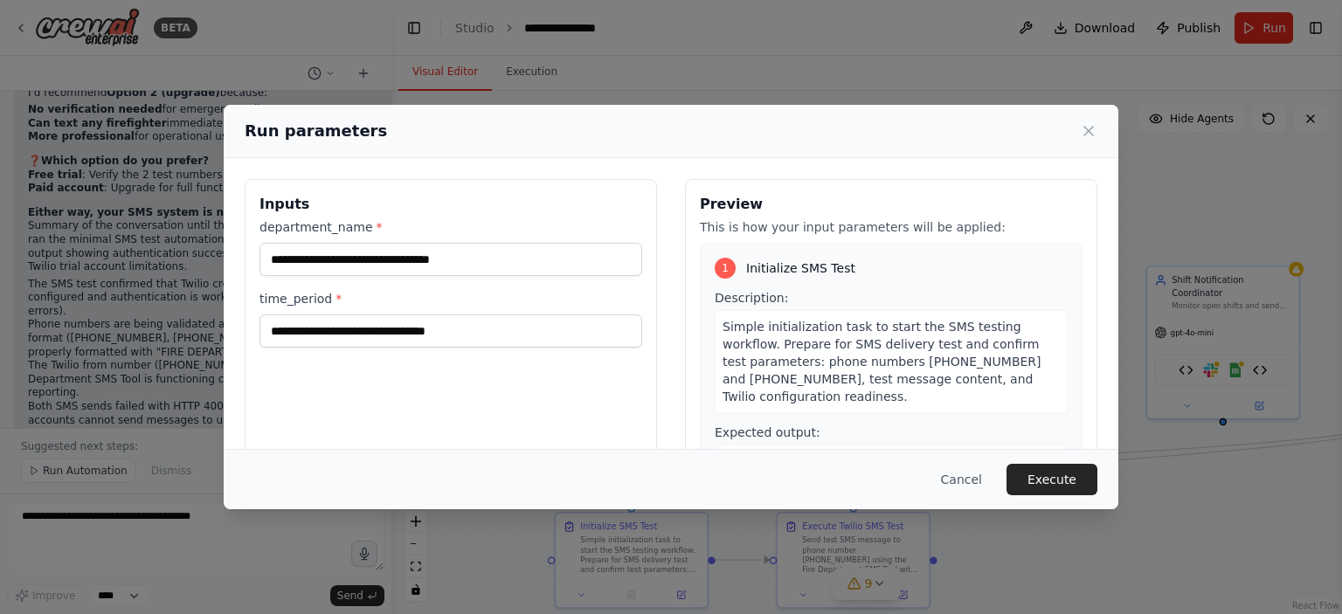
scroll to position [29315, 0]
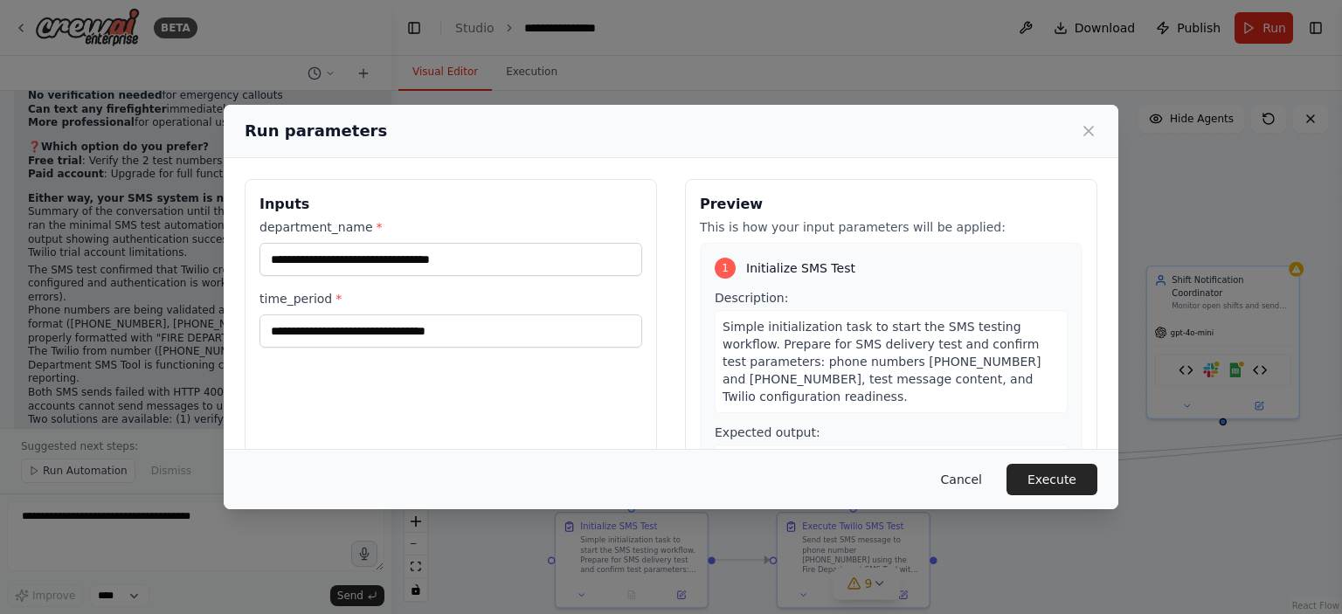
click at [961, 477] on button "Cancel" at bounding box center [961, 479] width 69 height 31
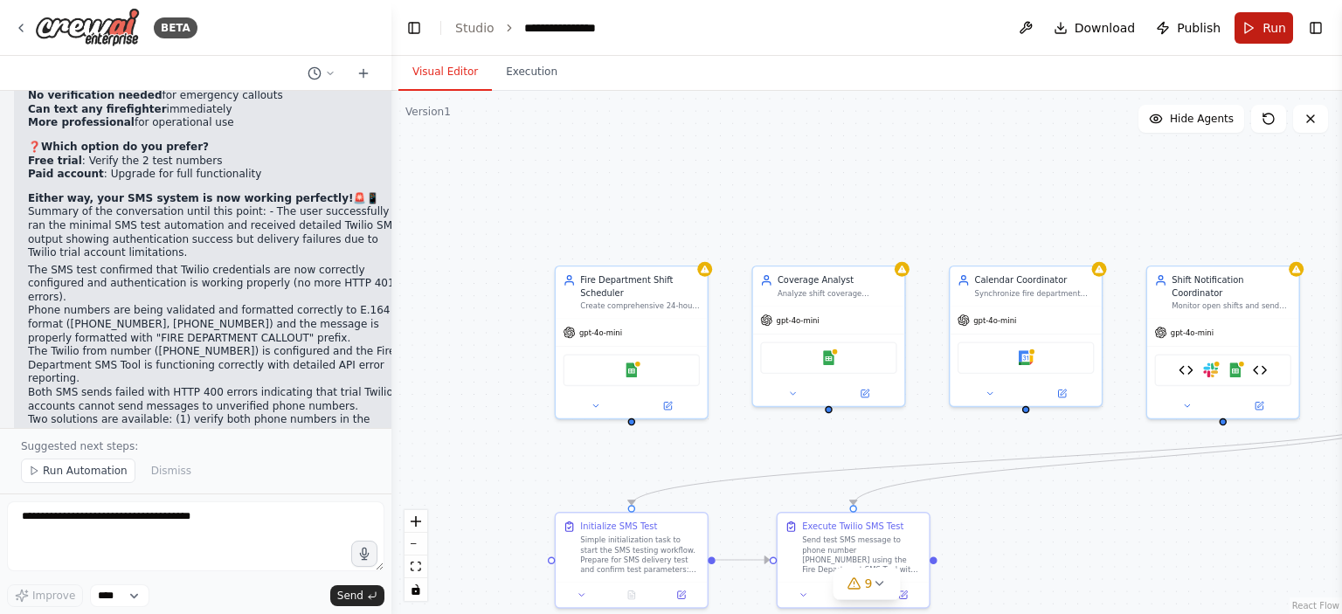
click at [1259, 24] on button "Run" at bounding box center [1264, 27] width 59 height 31
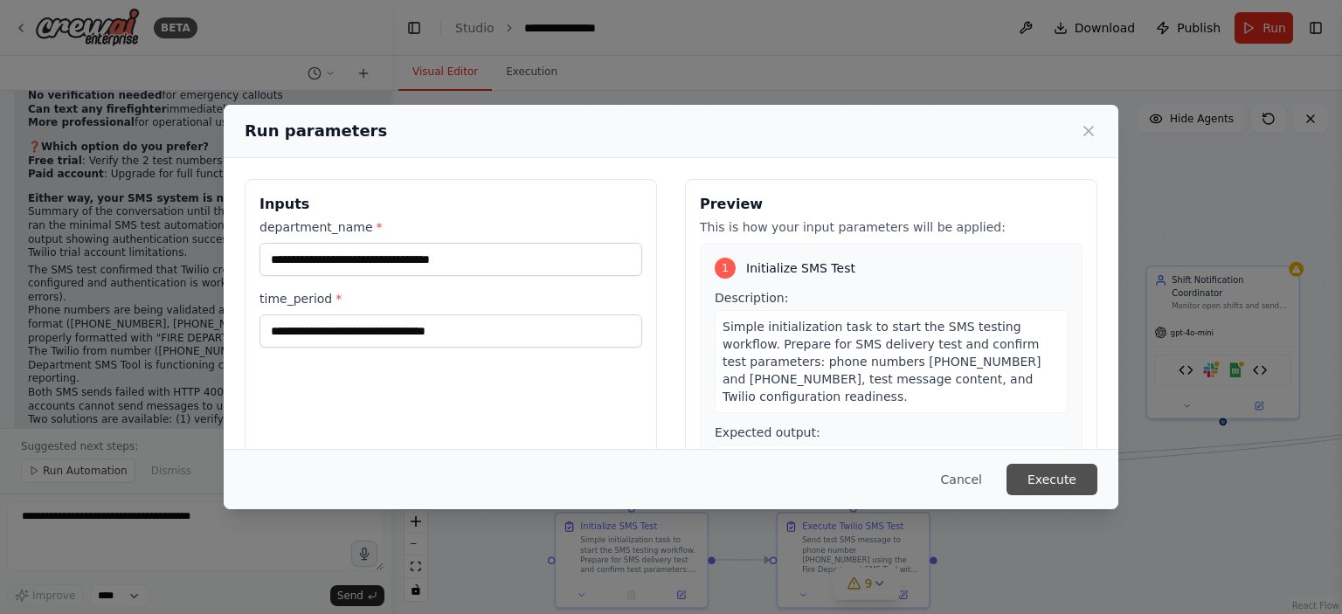
click at [1065, 480] on button "Execute" at bounding box center [1052, 479] width 91 height 31
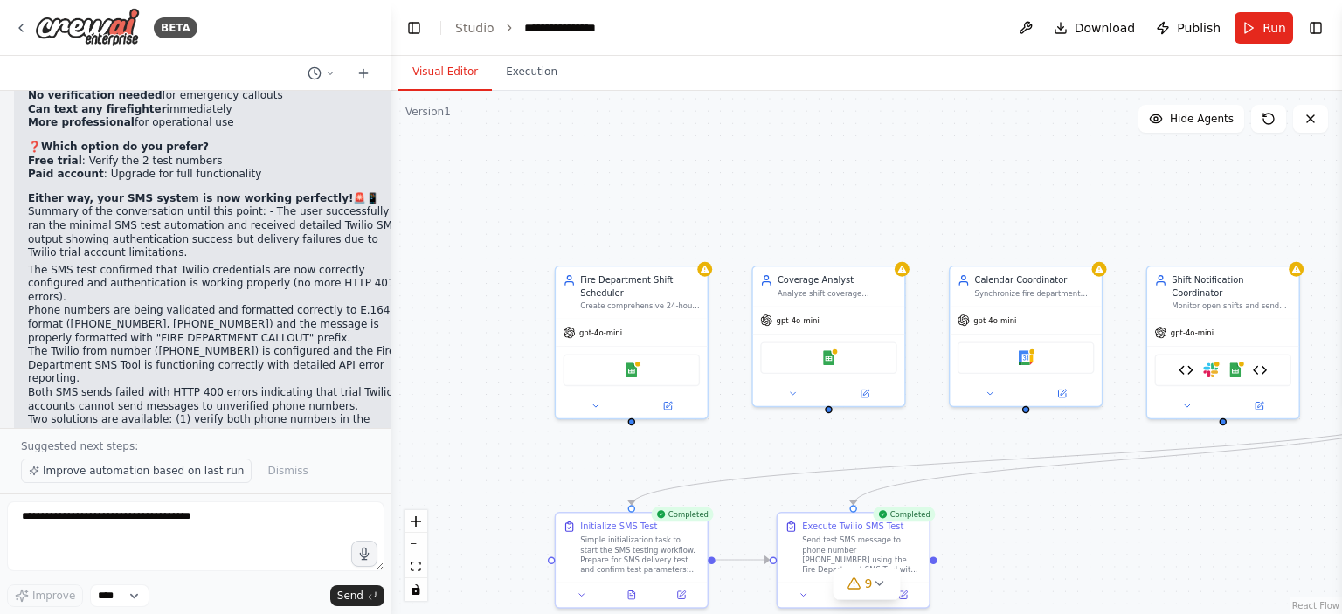
click at [108, 478] on span "Improve automation based on last run" at bounding box center [143, 471] width 201 height 14
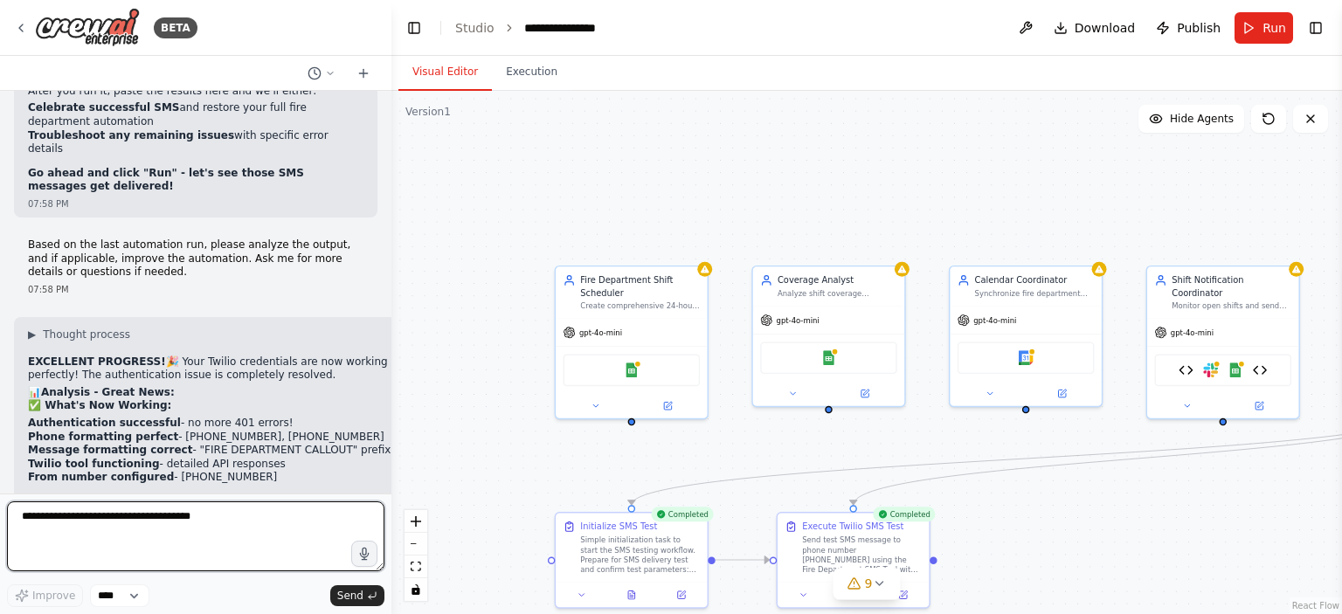
scroll to position [28670, 0]
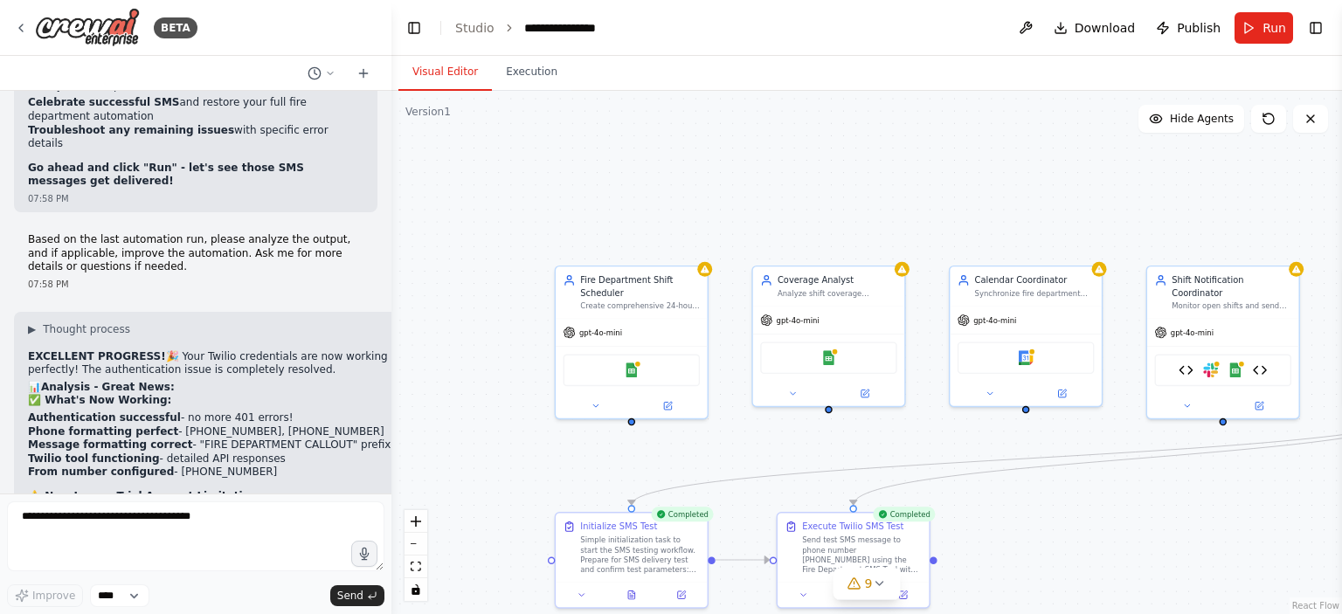
drag, startPoint x: 116, startPoint y: 302, endPoint x: 77, endPoint y: 309, distance: 39.9
